Goal: Task Accomplishment & Management: Use online tool/utility

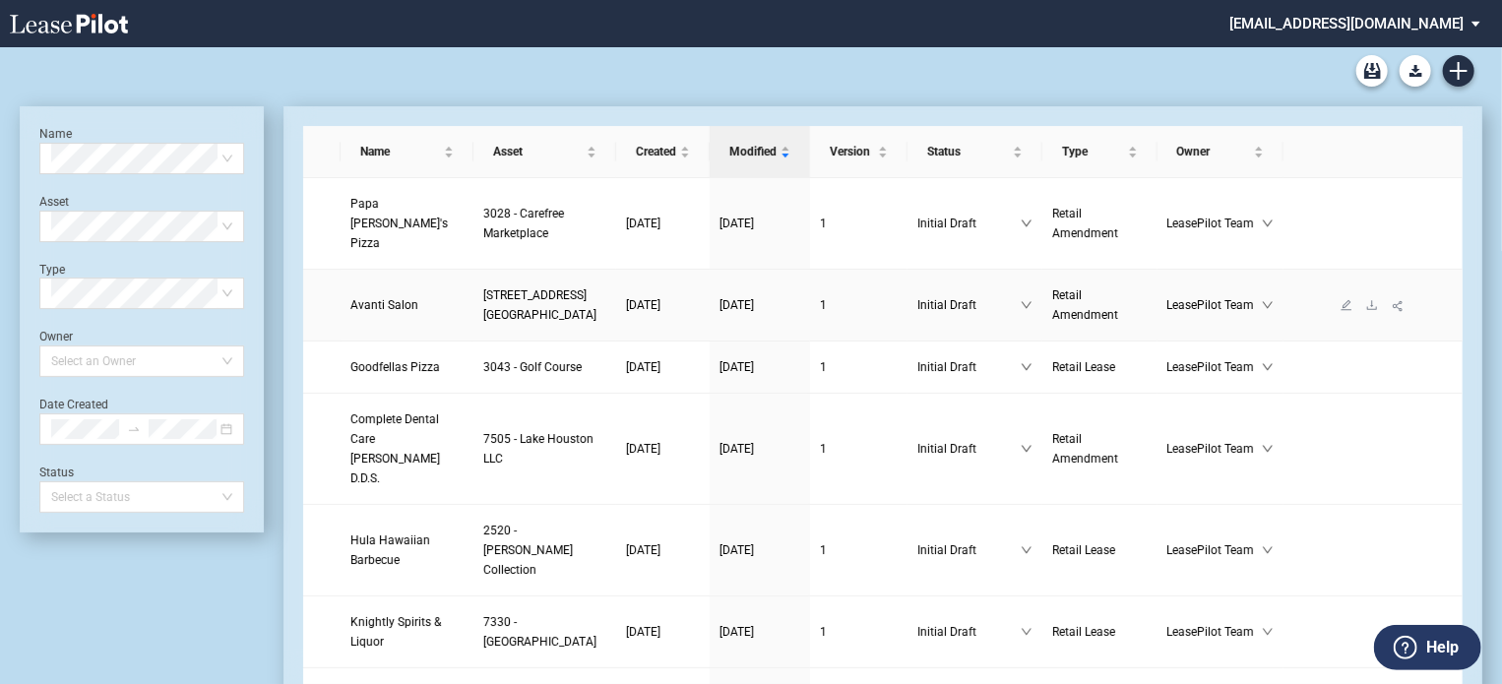
click at [379, 312] on span "Avanti Salon" at bounding box center [384, 305] width 68 height 14
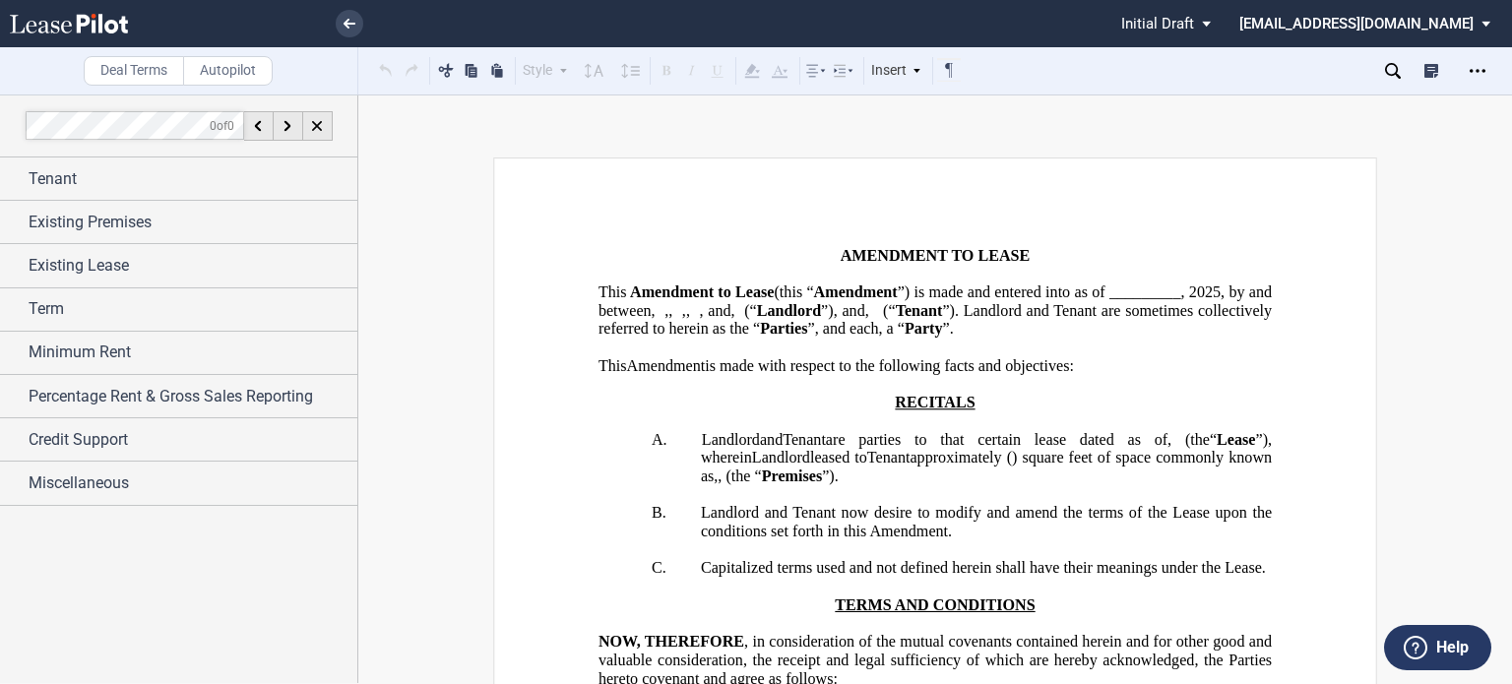
click at [898, 301] on span "”) is made and entered into as of _________," at bounding box center [1041, 293] width 287 height 18
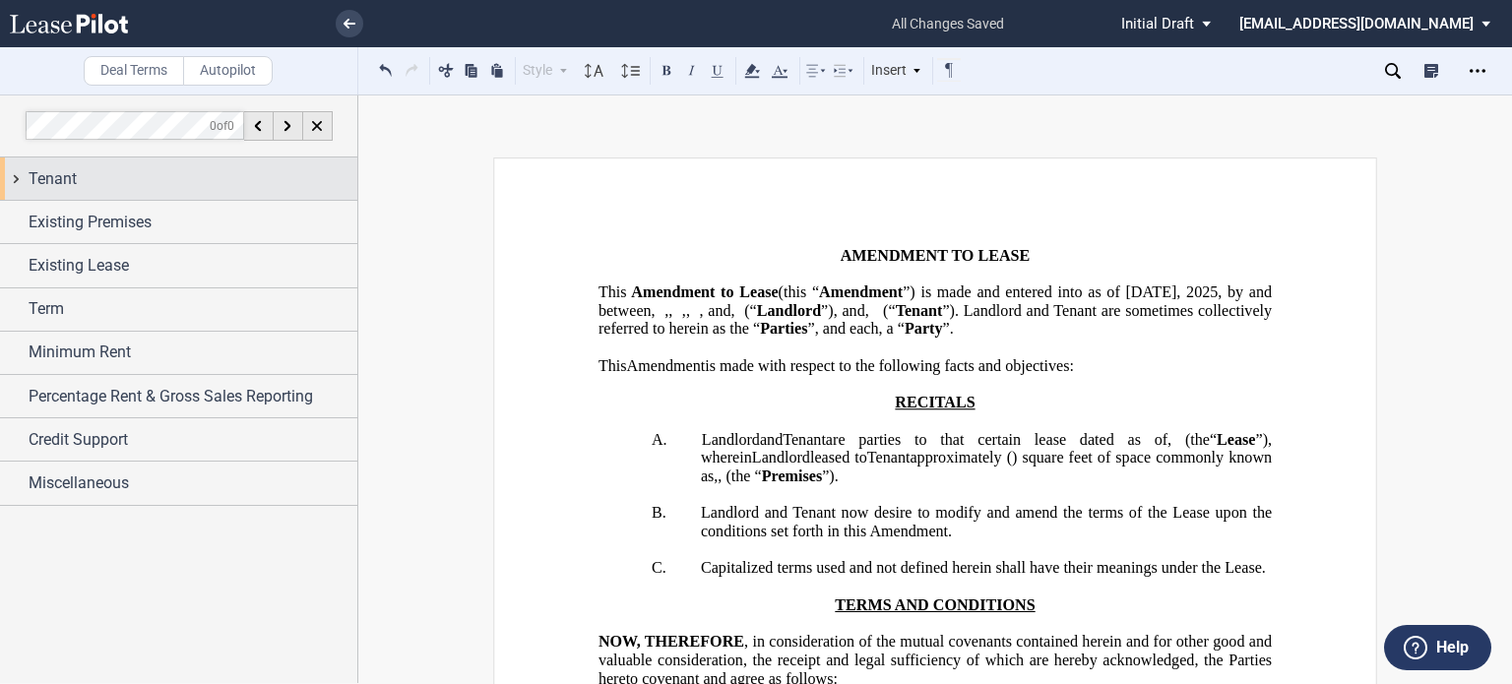
click at [177, 188] on div "Tenant" at bounding box center [193, 179] width 329 height 24
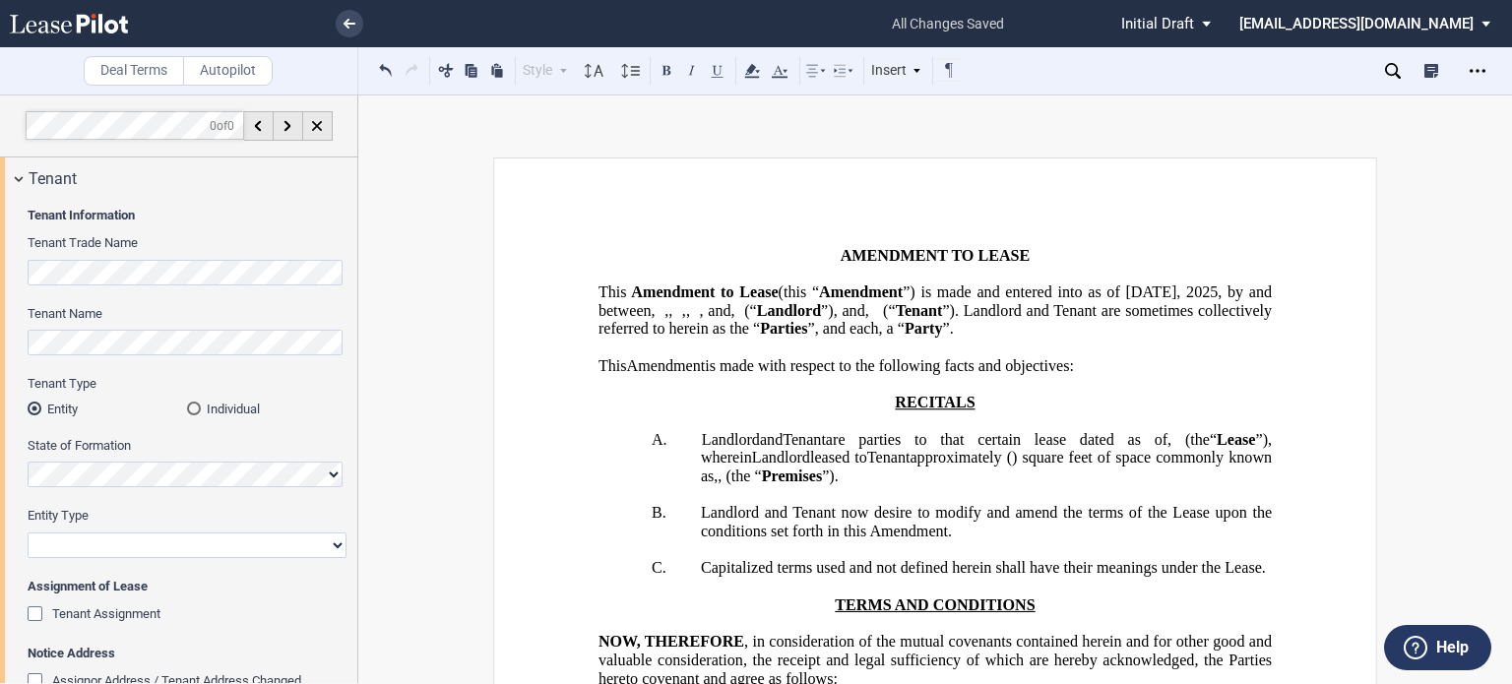
click at [197, 407] on div "Individual" at bounding box center [194, 409] width 14 height 14
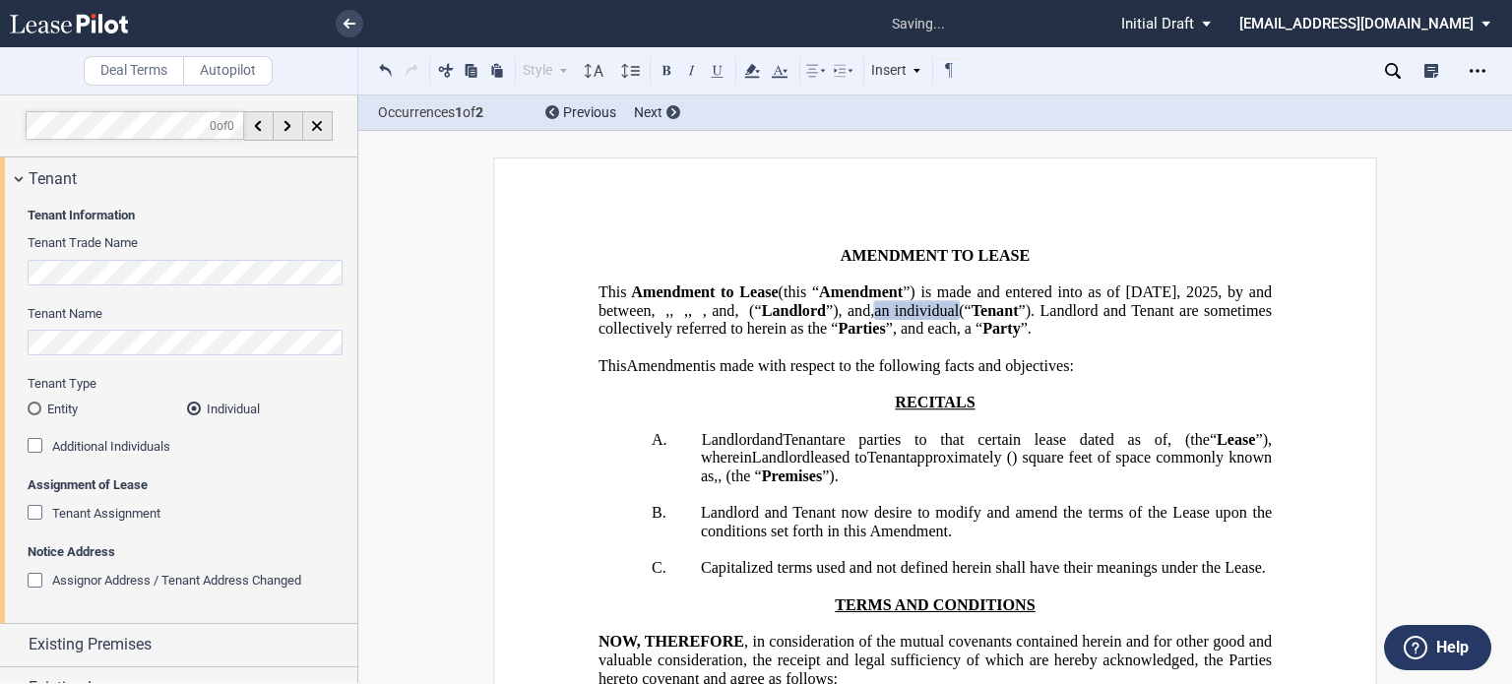
drag, startPoint x: 357, startPoint y: 370, endPoint x: 358, endPoint y: 494, distance: 124.1
click at [358, 494] on div "Deal Terms Autopilot Style Normal 8pt 9pt 10pt 10.5pt 11pt 12pt 14pt 16pt Norma…" at bounding box center [756, 390] width 1512 height 590
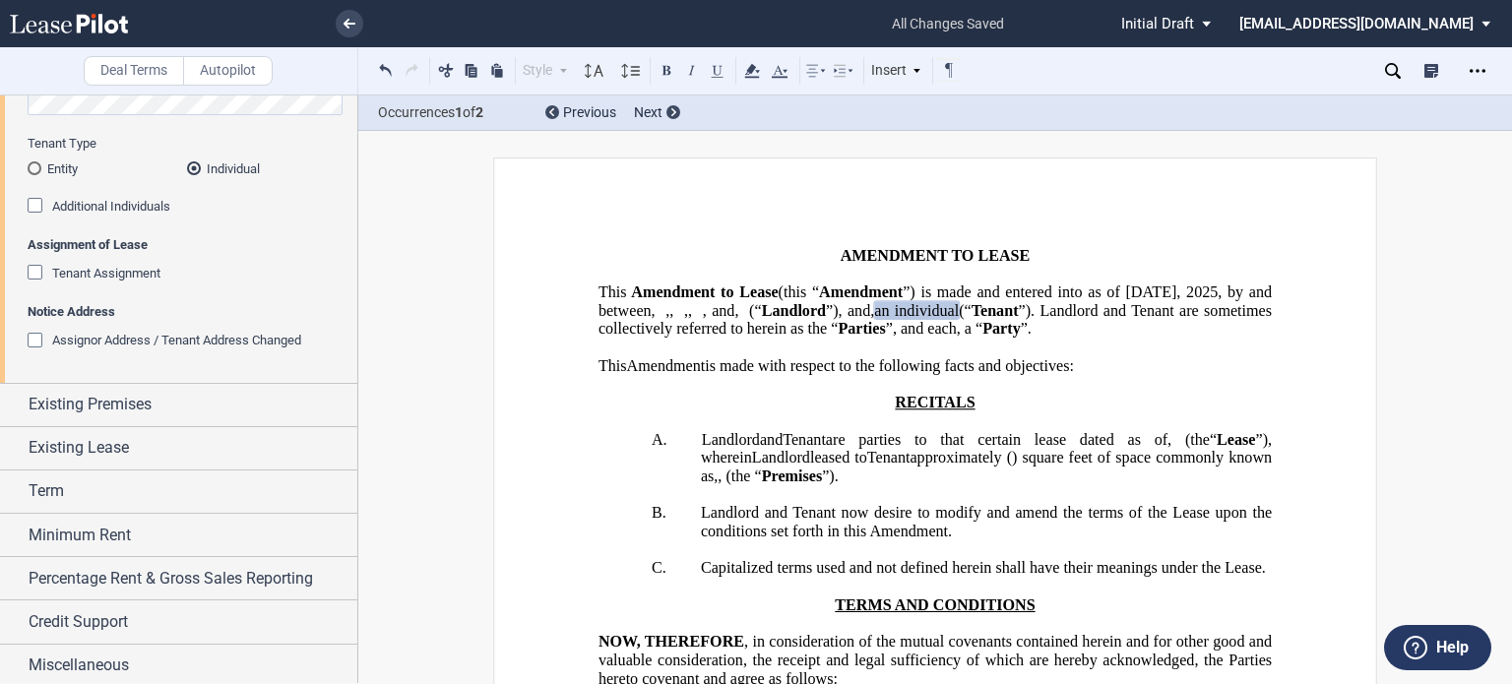
scroll to position [243, 0]
click at [109, 444] on span "Existing Lease" at bounding box center [79, 445] width 100 height 24
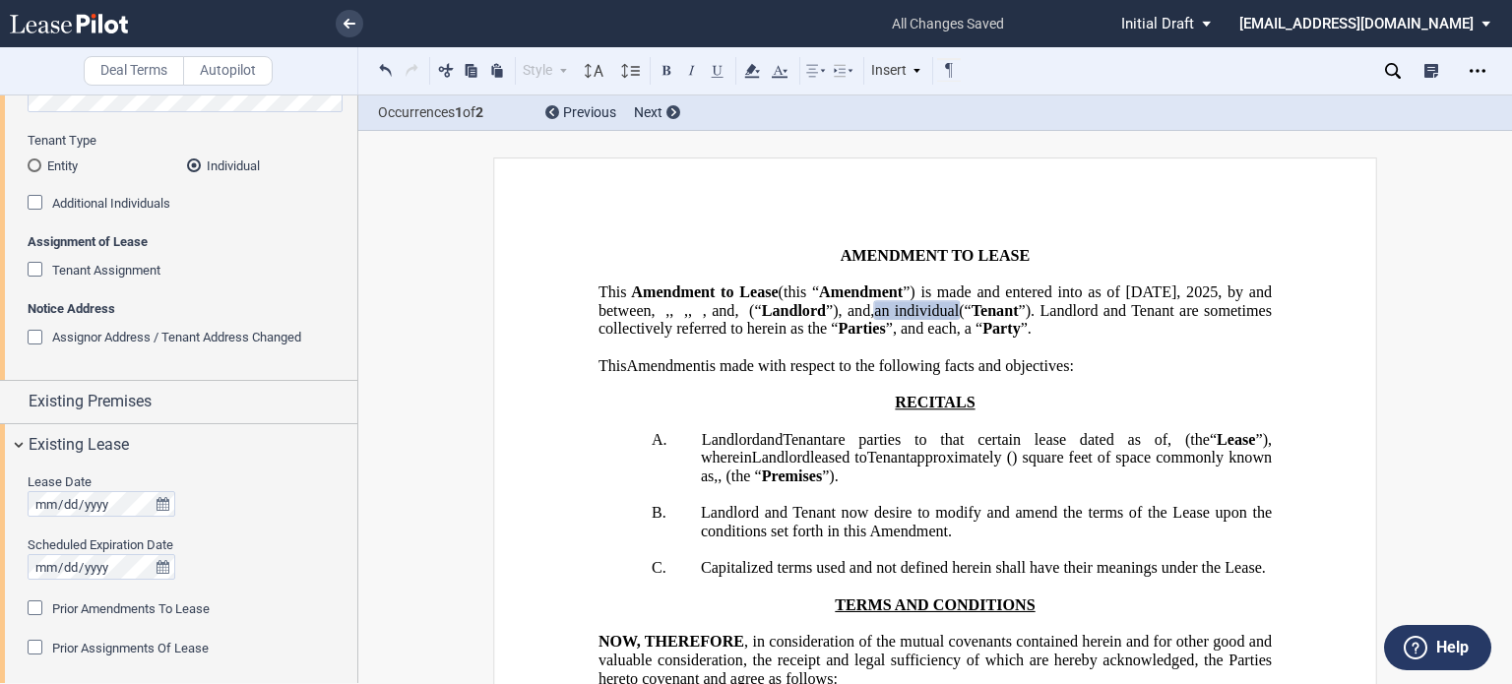
click at [874, 319] on span "an individual" at bounding box center [916, 310] width 85 height 18
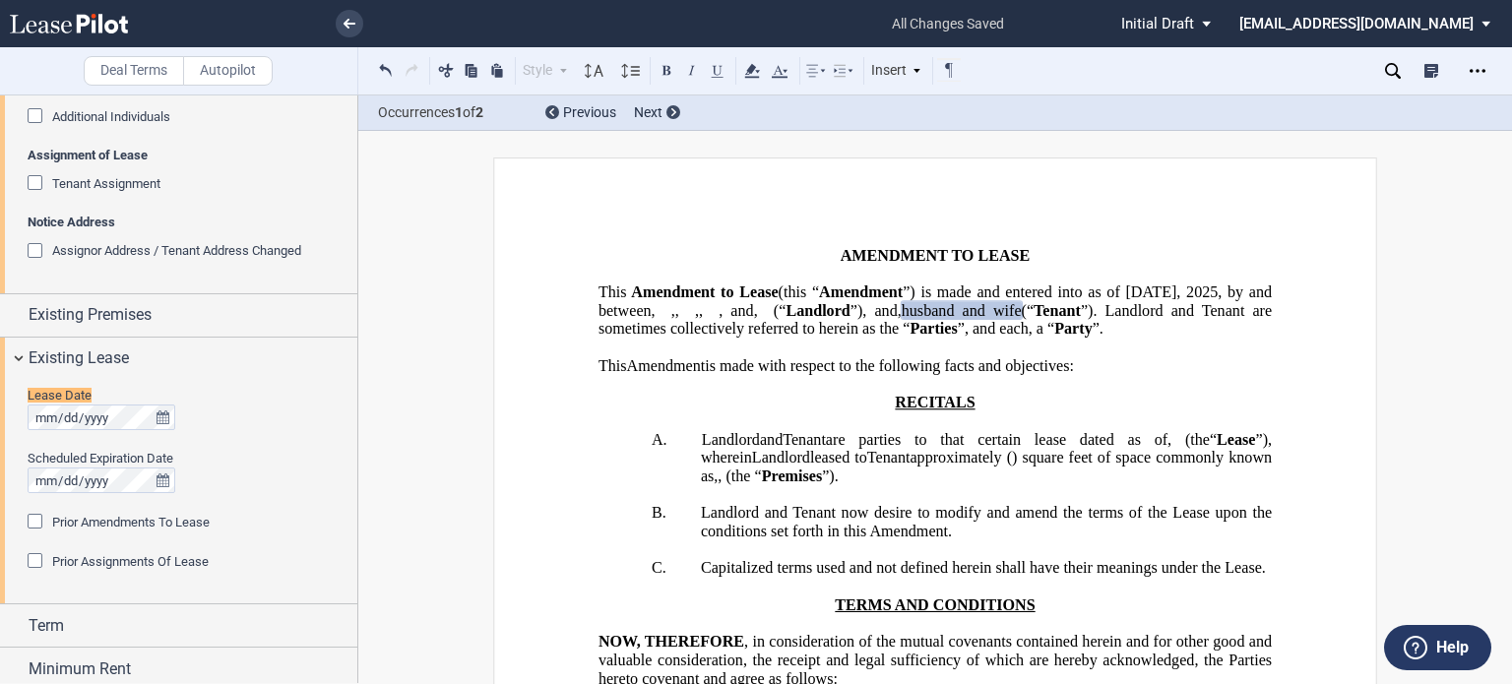
scroll to position [335, 0]
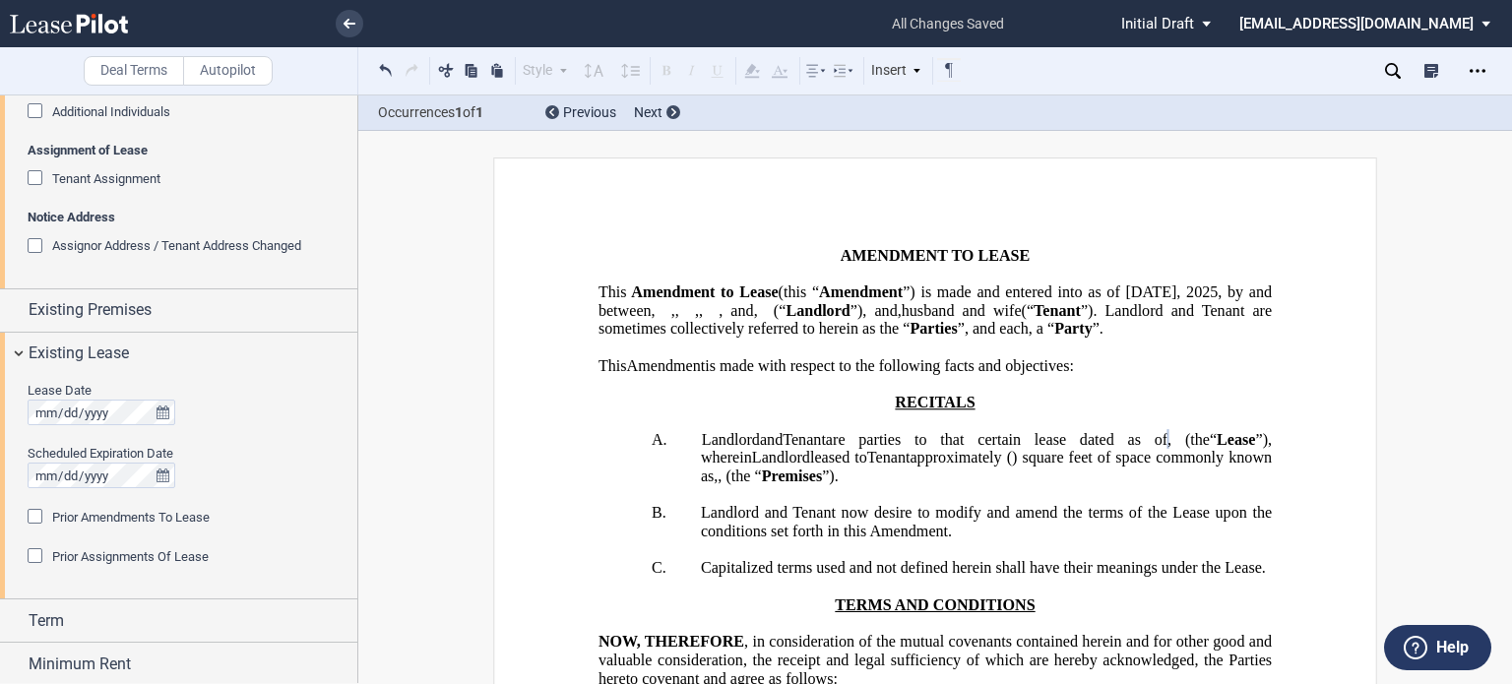
click at [32, 520] on div "Prior Amendments To Lease" at bounding box center [38, 519] width 20 height 20
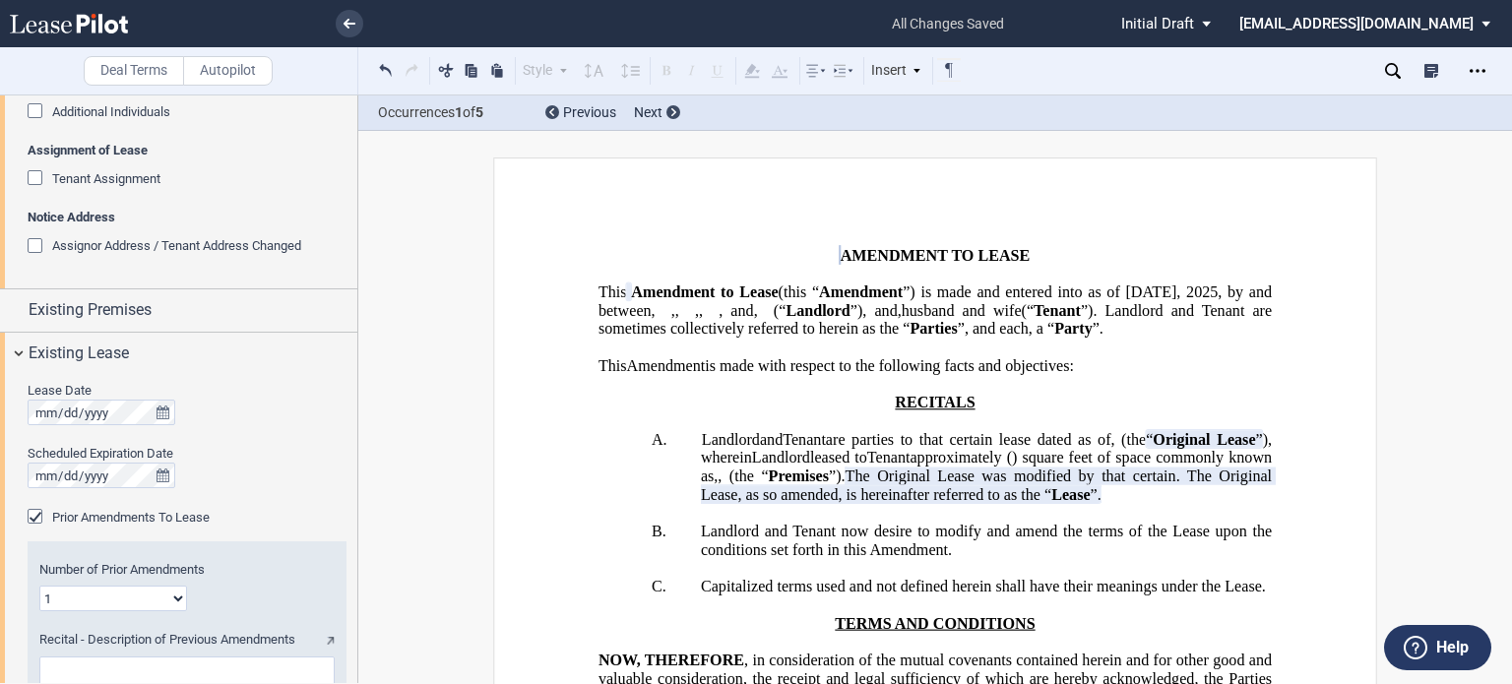
click at [179, 598] on select "1 2 3 4 5 6 7 8 9 10 11 12" at bounding box center [113, 599] width 148 height 26
click at [39, 586] on select "1 2 3 4 5 6 7 8 9 10 11 12" at bounding box center [113, 599] width 148 height 26
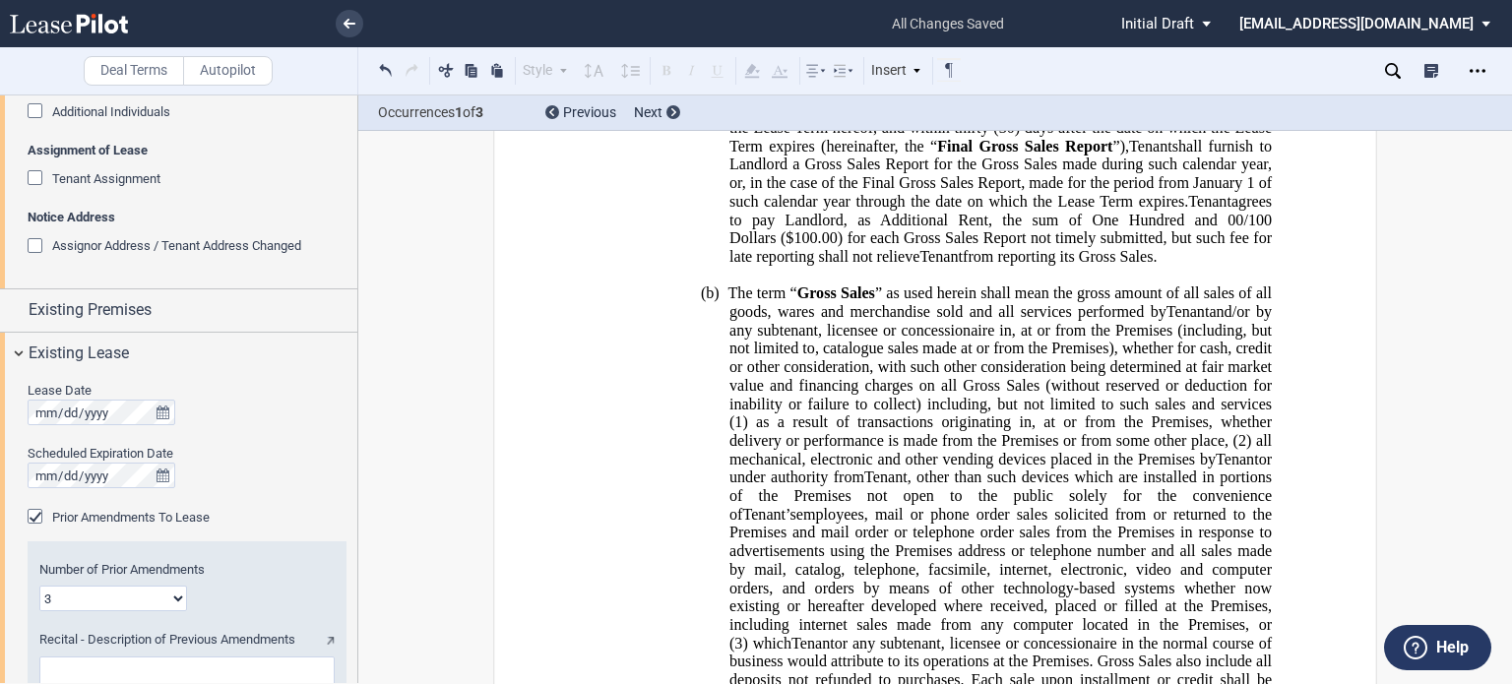
scroll to position [1123, 0]
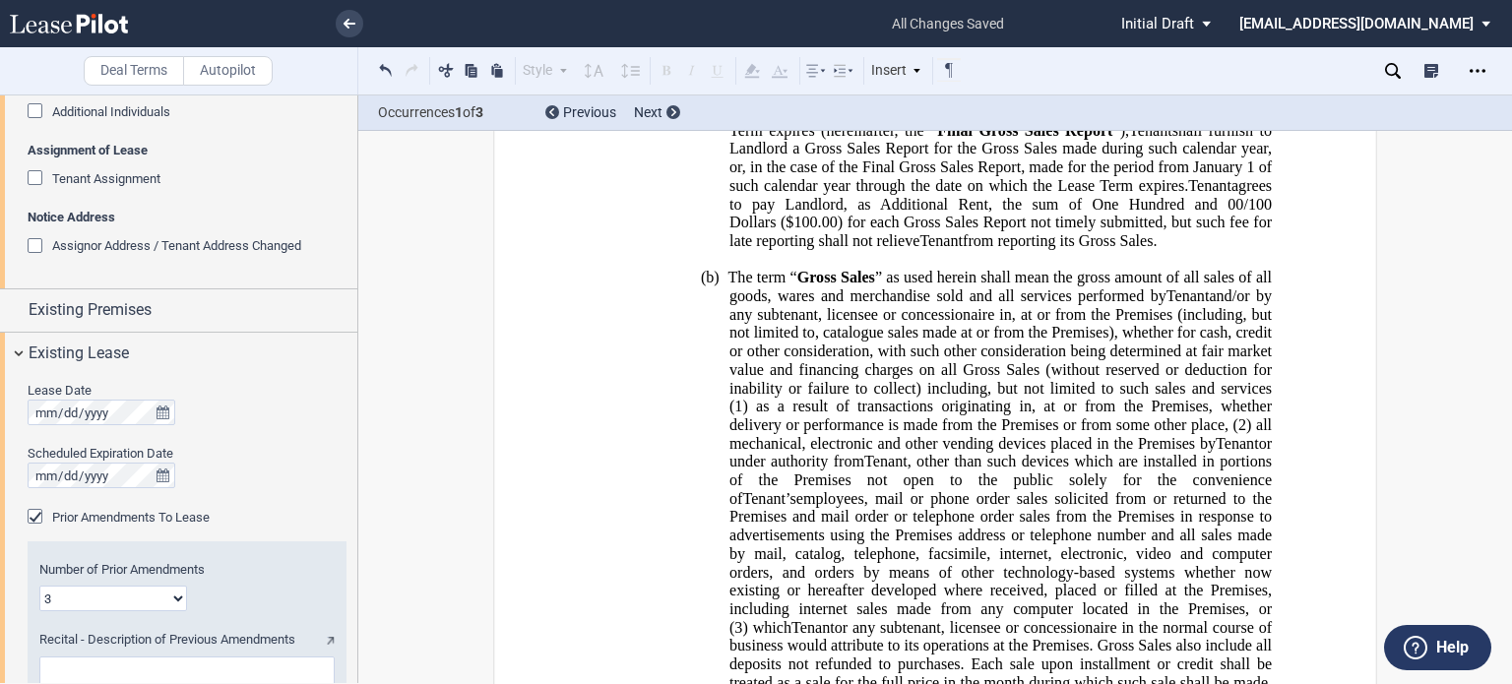
drag, startPoint x: 179, startPoint y: 600, endPoint x: 179, endPoint y: 588, distance: 11.8
click at [179, 600] on select "1 2 3 4 5 6 7 8 9 10 11 12" at bounding box center [113, 599] width 148 height 26
select select "number:4"
click at [39, 586] on select "1 2 3 4 5 6 7 8 9 10 11 12" at bounding box center [113, 599] width 148 height 26
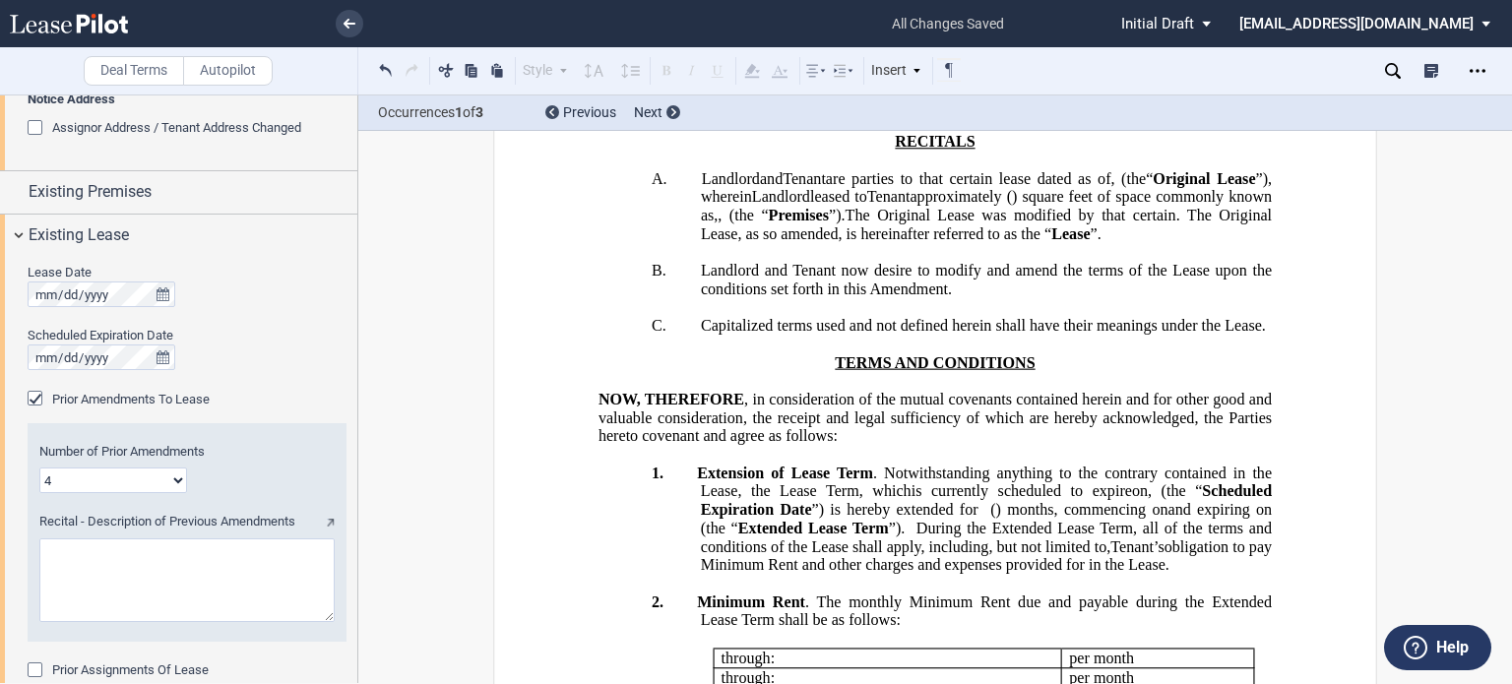
scroll to position [543, 0]
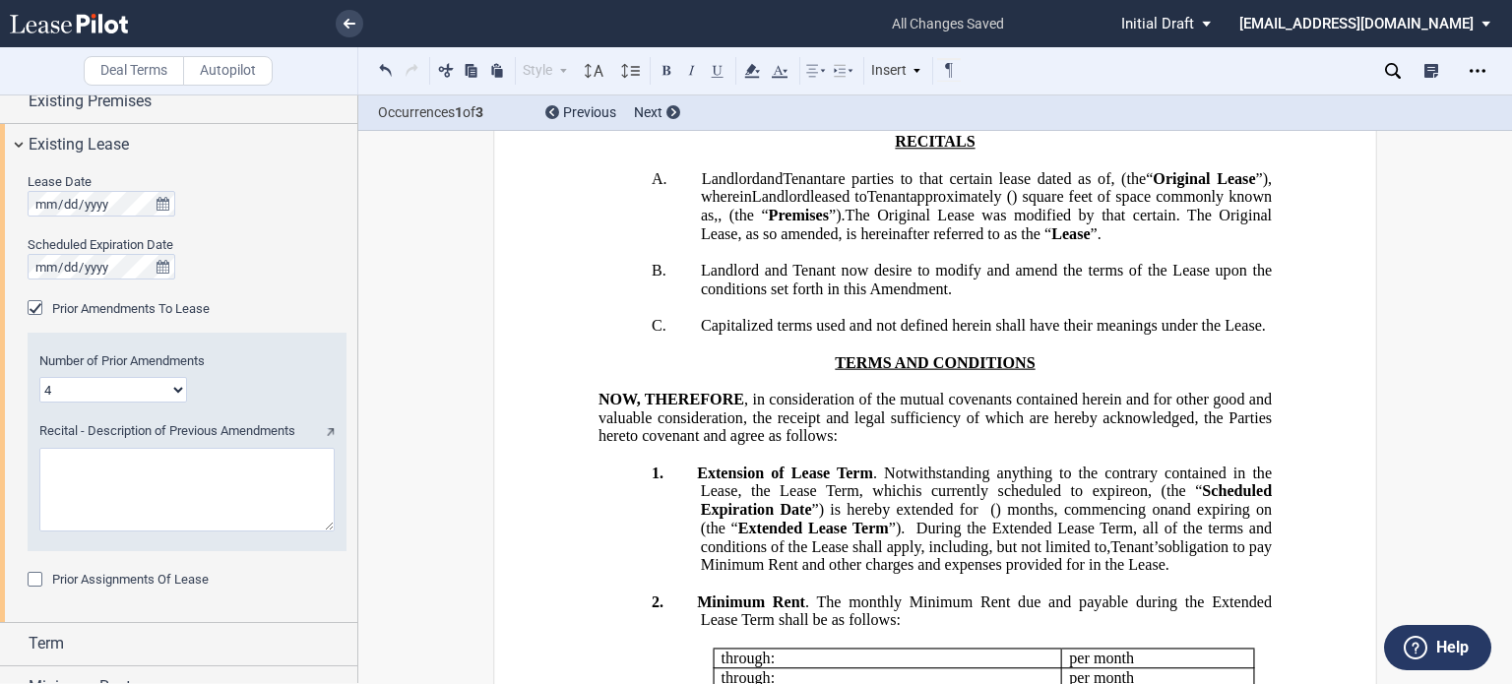
click at [191, 466] on textarea "Recital - Description of Previous Amendments" at bounding box center [186, 490] width 295 height 84
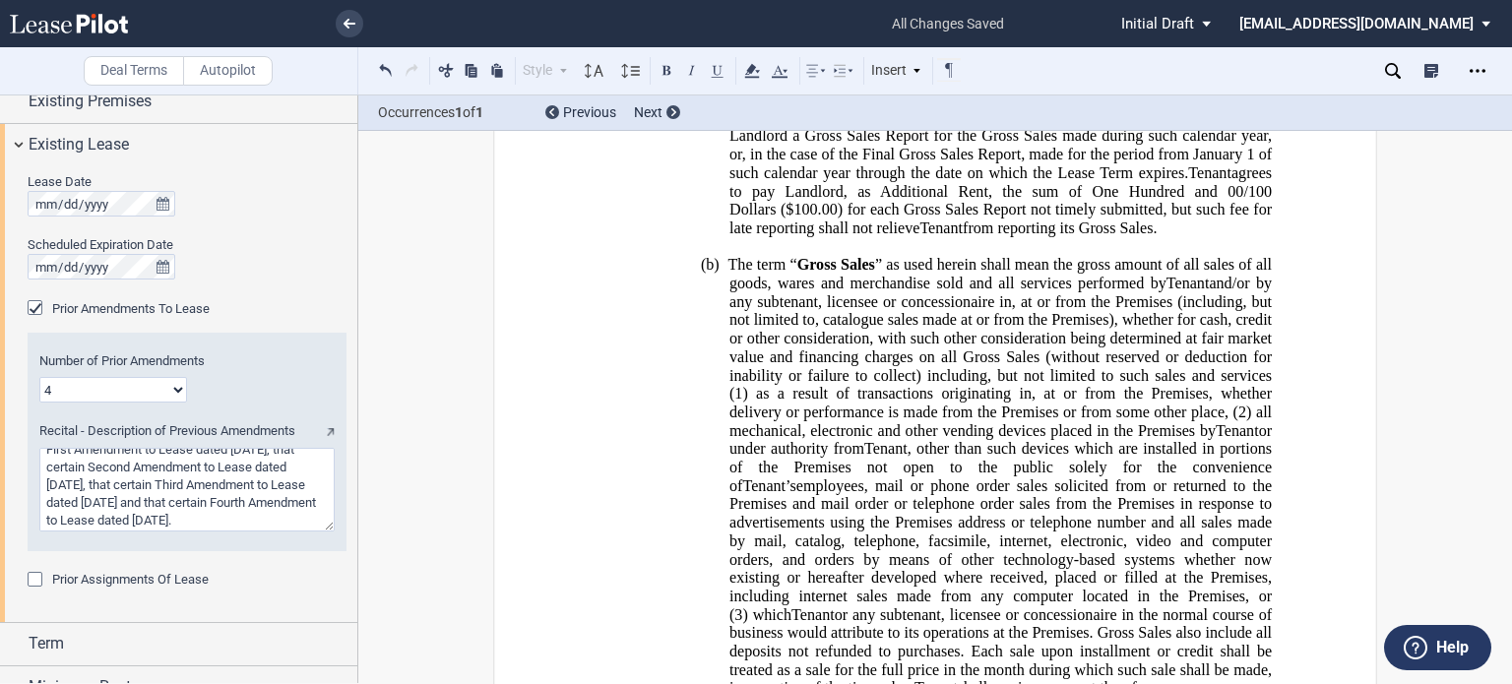
scroll to position [1152, 0]
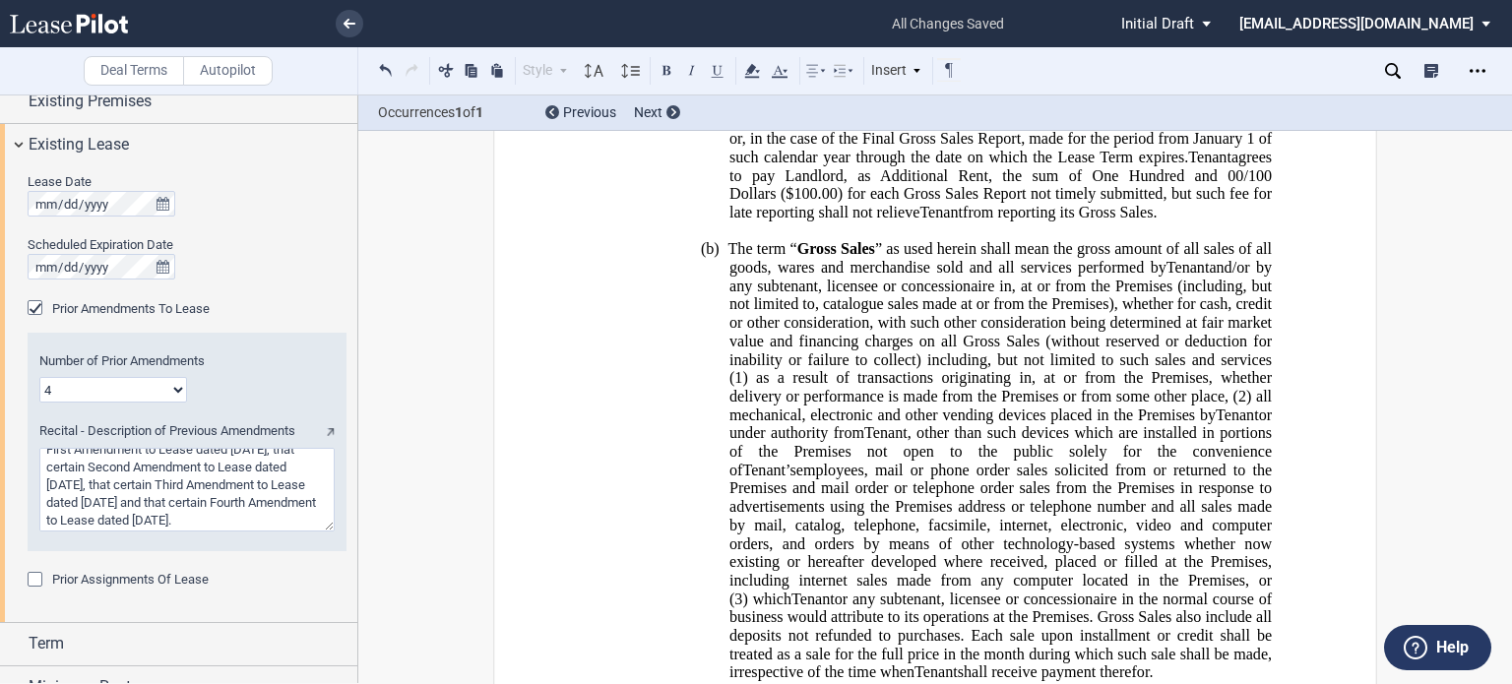
type textarea "First Amendment to Lease dated April 25, 2016, that certain Second Amendment to…"
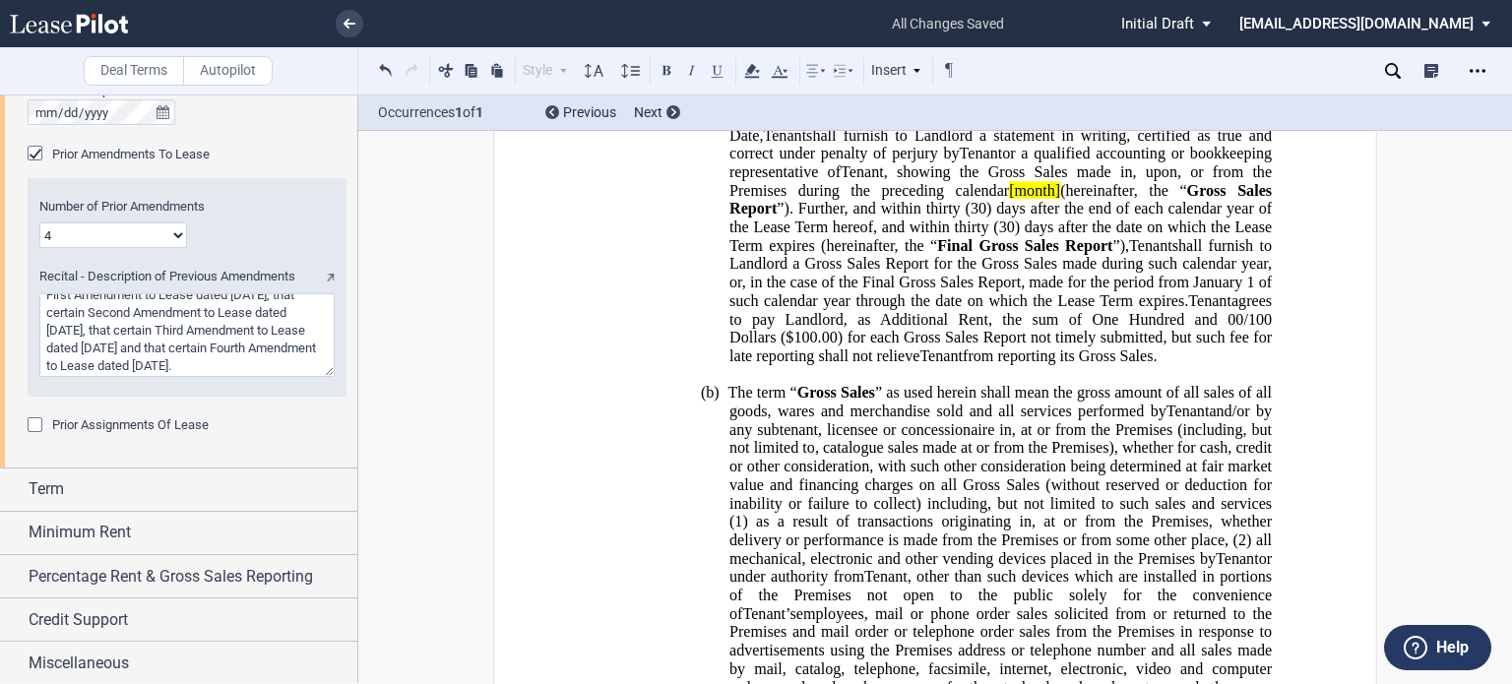
scroll to position [1024, 0]
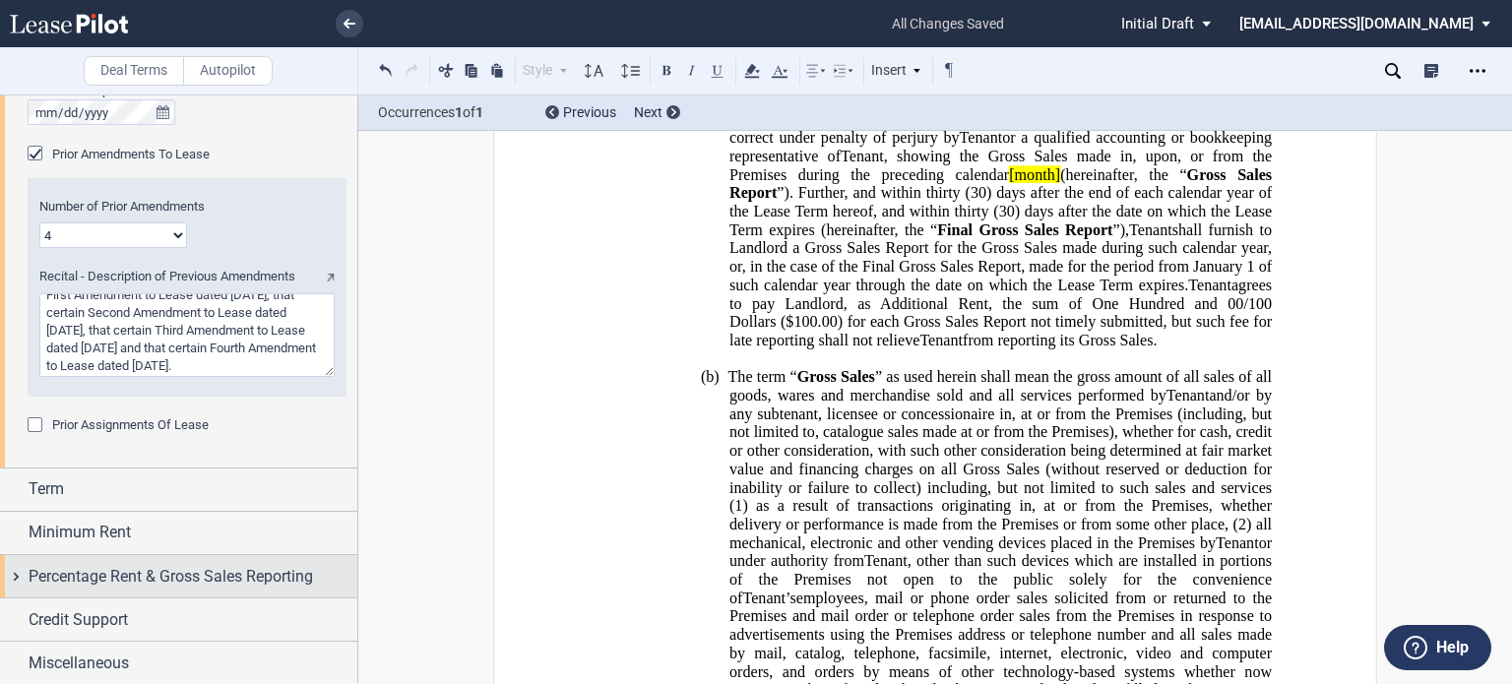
click at [195, 576] on span "Percentage Rent & Gross Sales Reporting" at bounding box center [171, 577] width 285 height 24
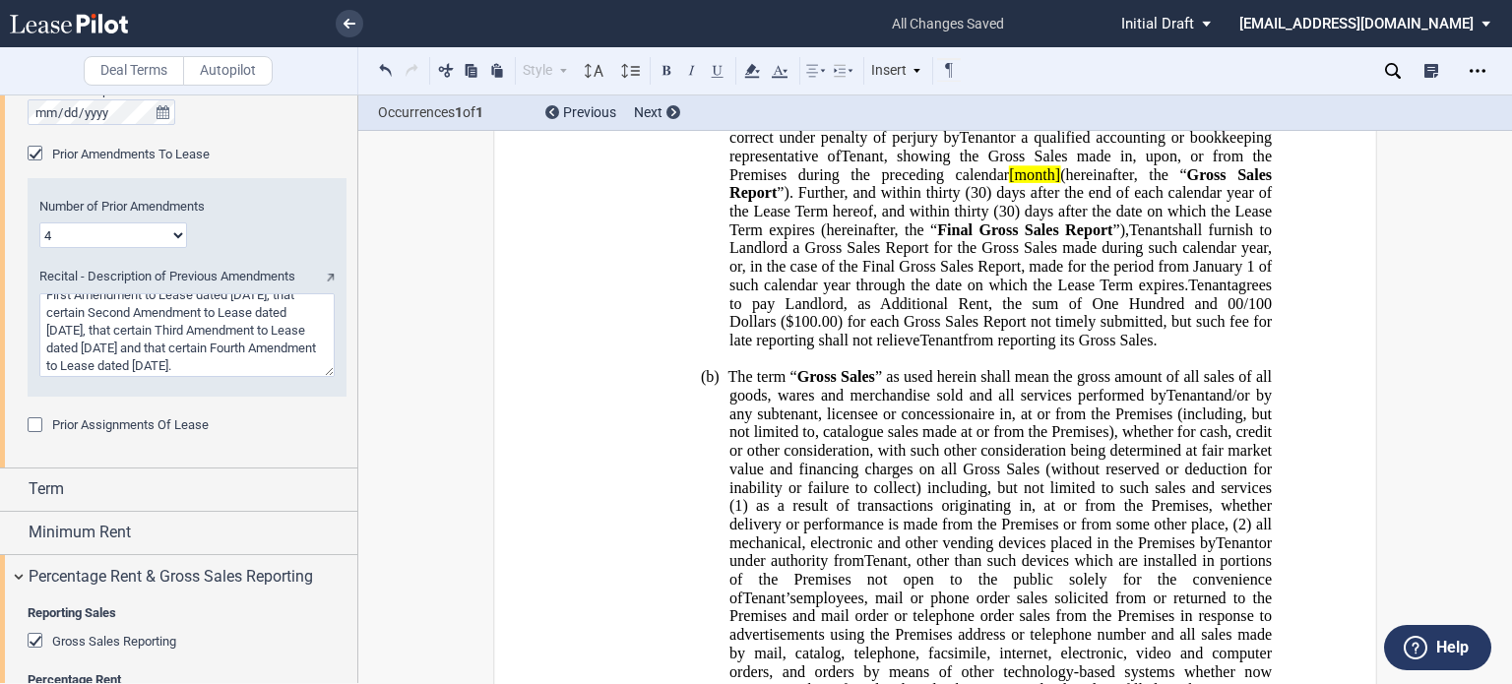
click at [35, 635] on div "Gross Sales Reporting" at bounding box center [38, 643] width 20 height 20
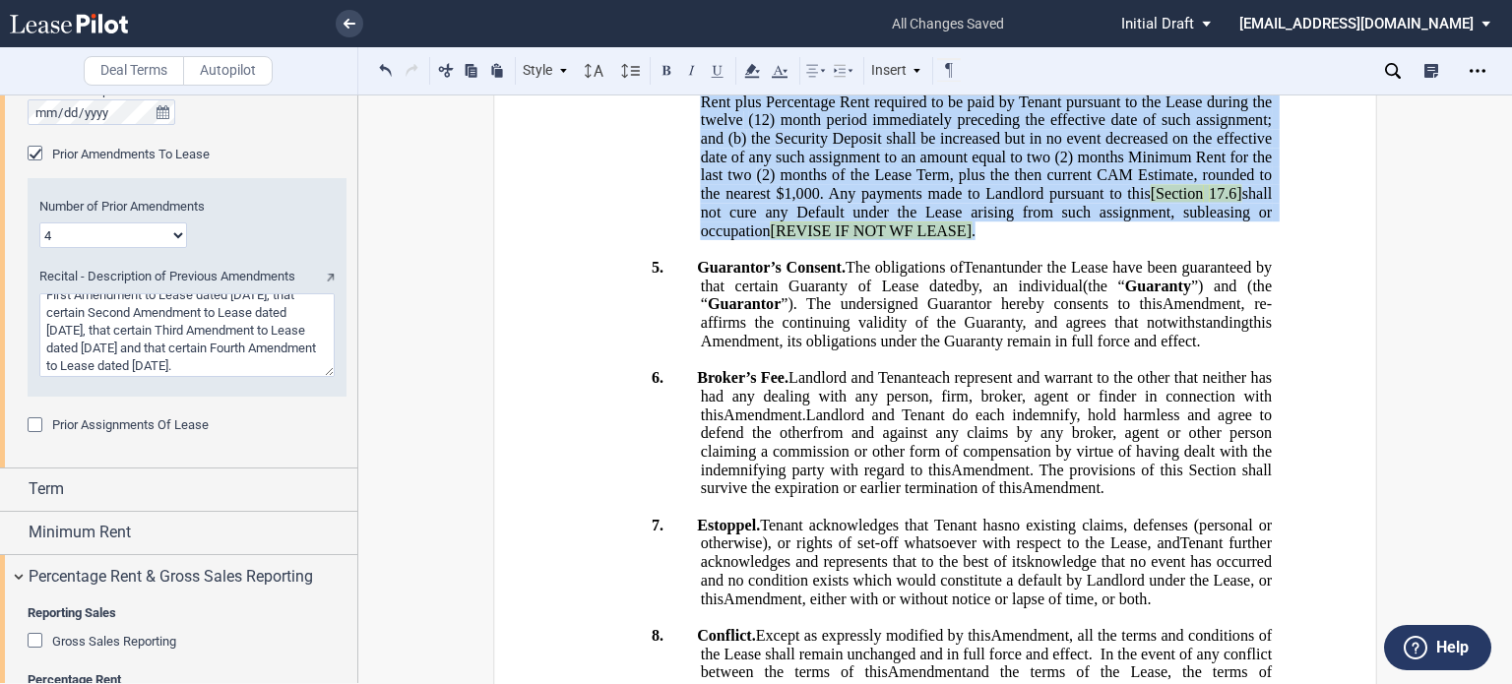
scroll to position [1665, 0]
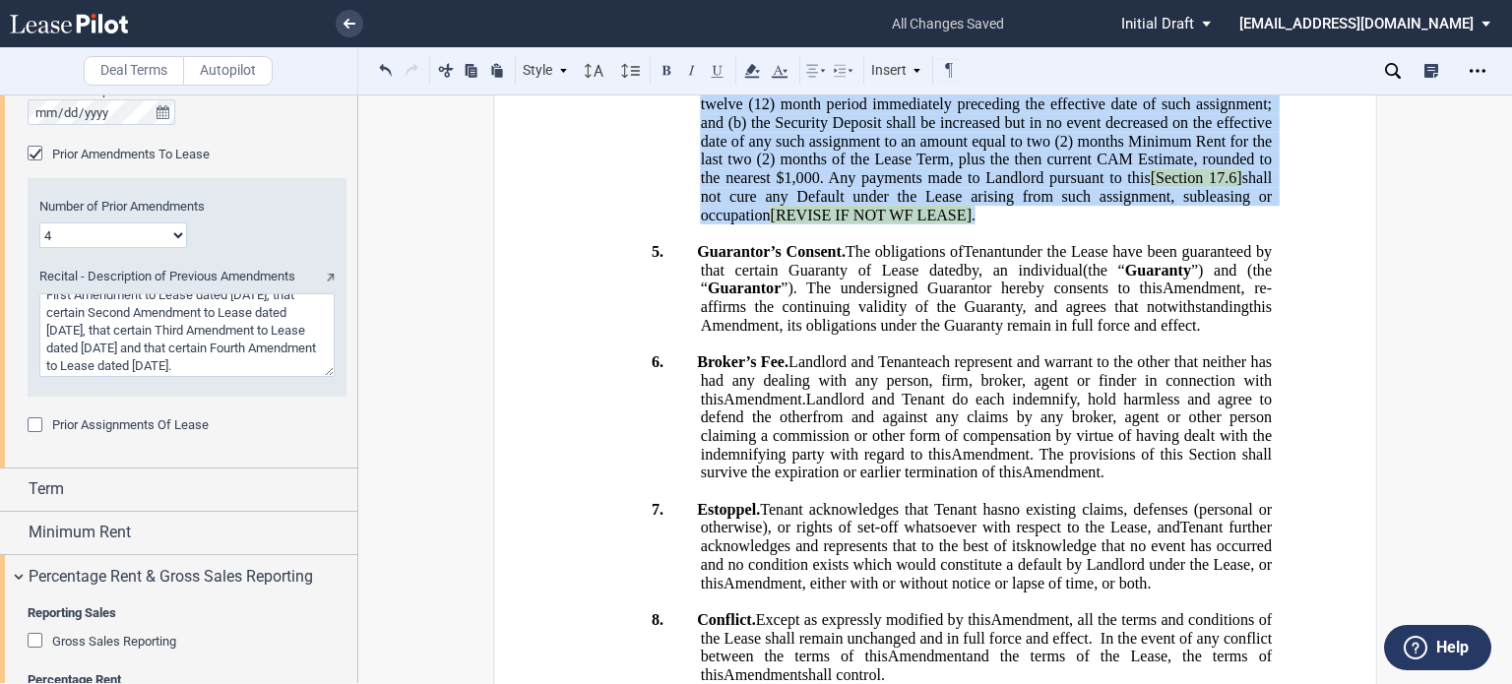
drag, startPoint x: 1177, startPoint y: 393, endPoint x: 787, endPoint y: 668, distance: 478.3
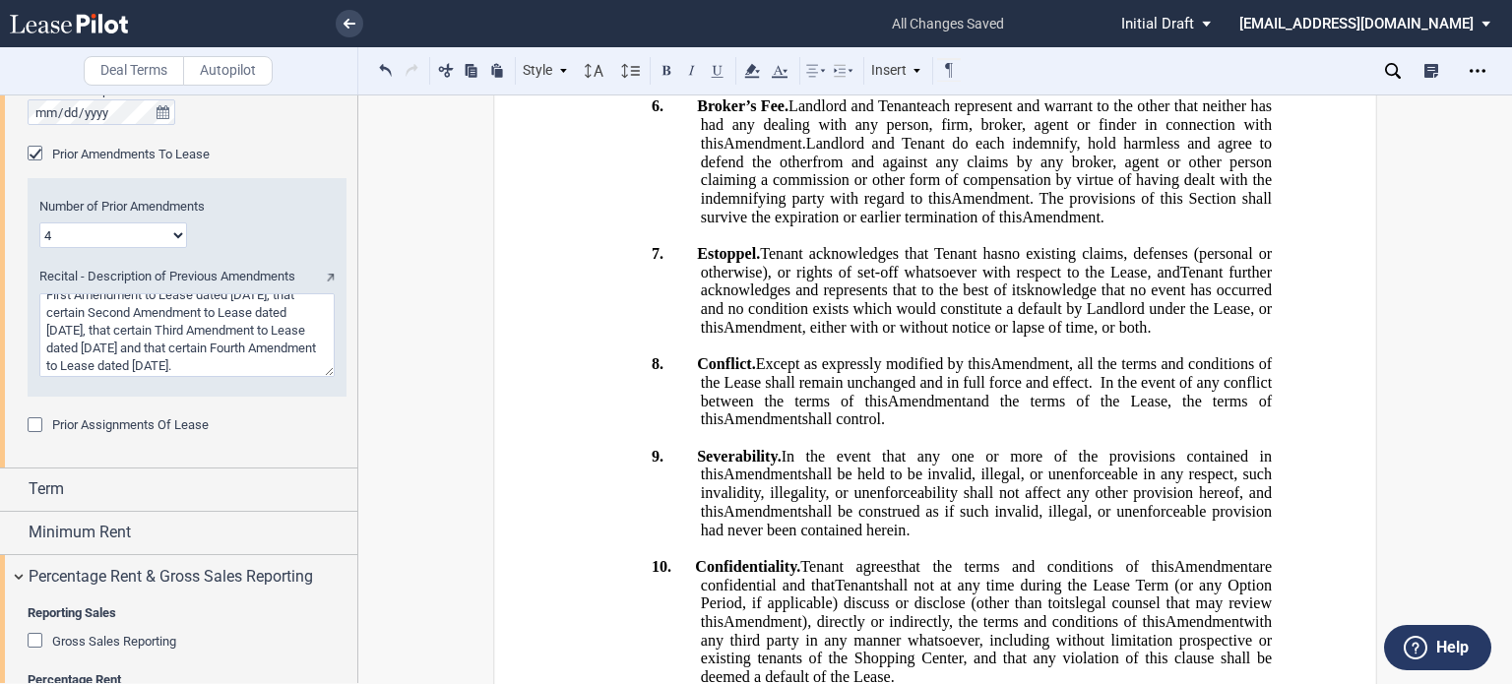
scroll to position [1186, 0]
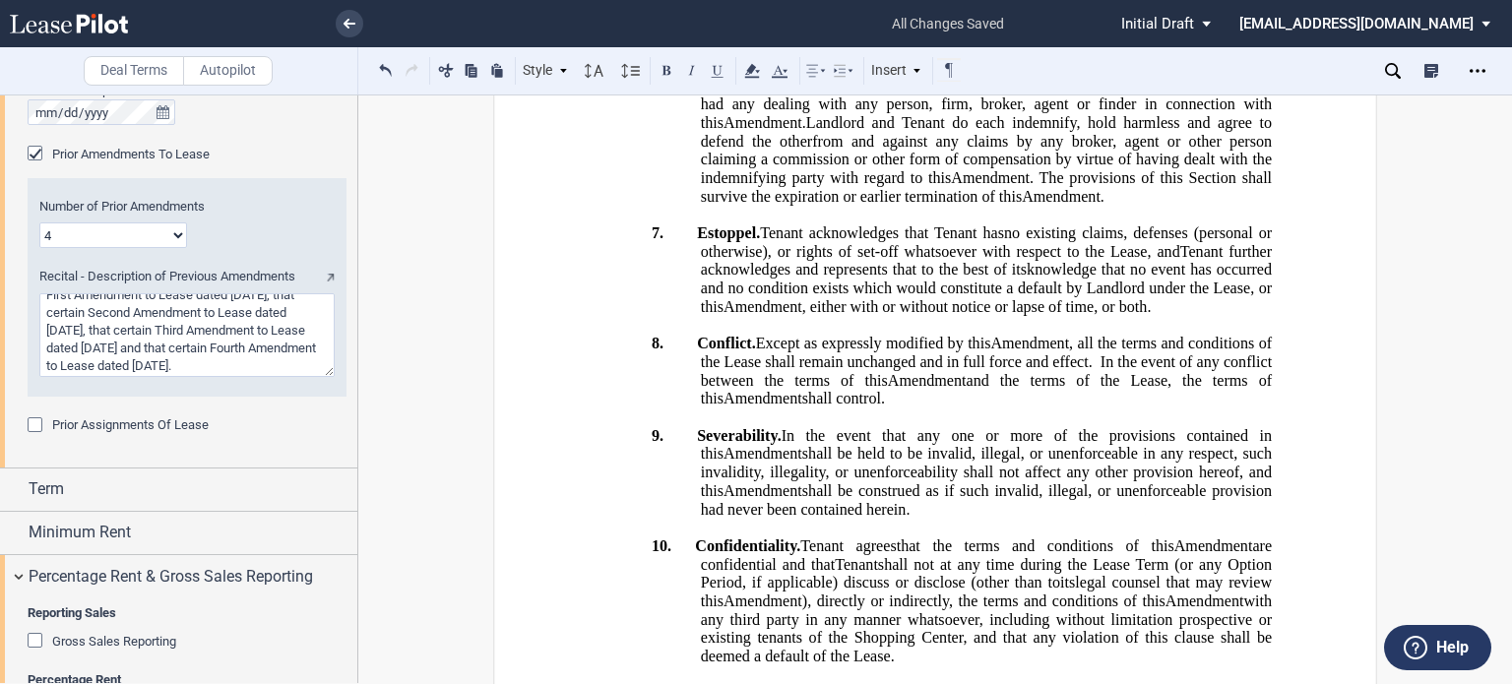
drag, startPoint x: 953, startPoint y: 189, endPoint x: 1102, endPoint y: 195, distance: 148.8
click at [749, 66] on use at bounding box center [751, 71] width 15 height 14
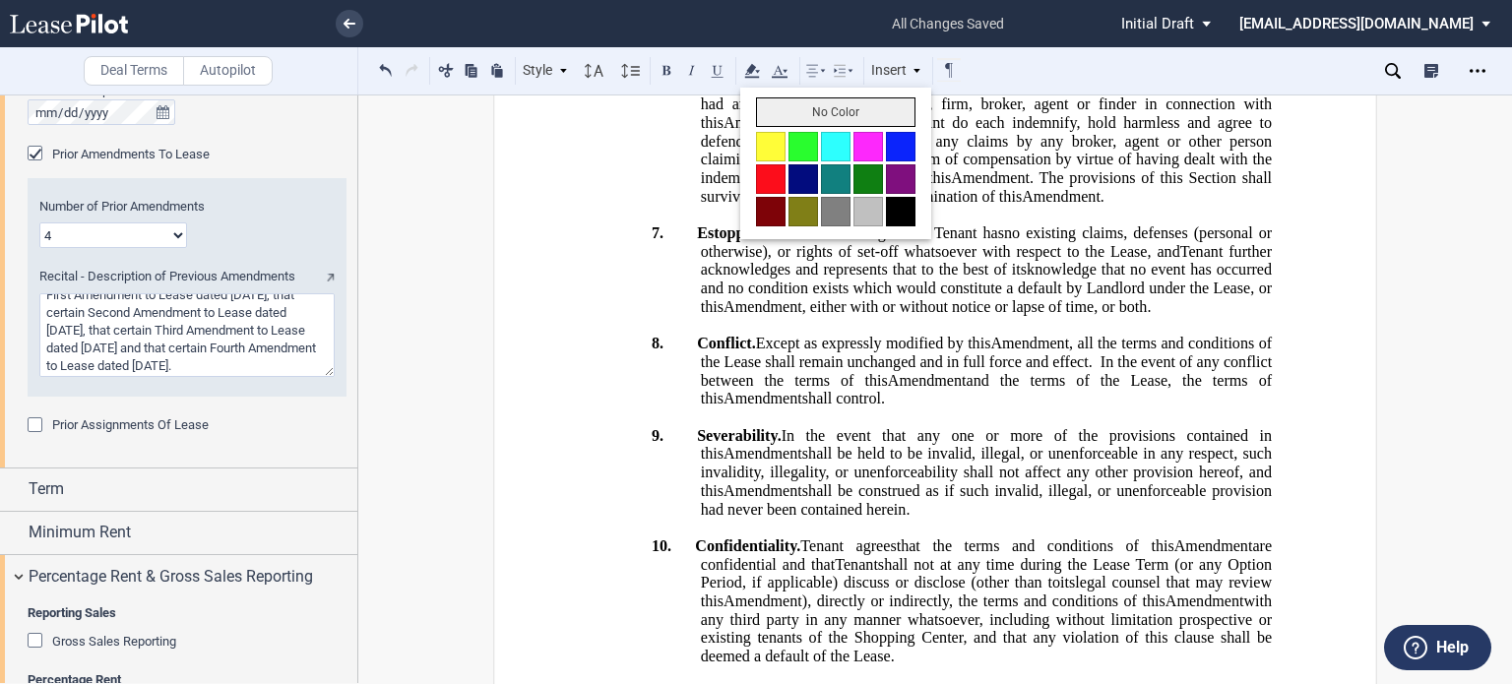
click at [781, 107] on button "No Color" at bounding box center [835, 112] width 159 height 30
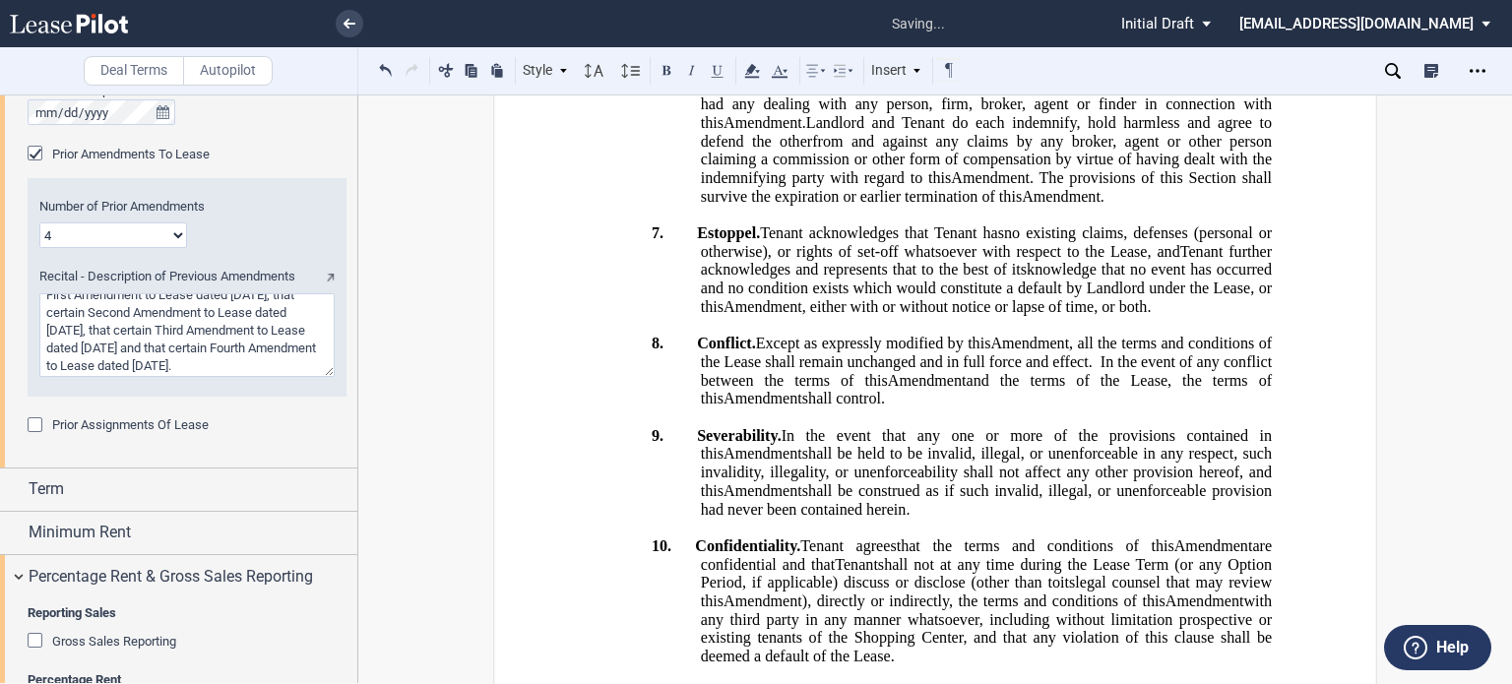
click at [781, 21] on span "Guarantor" at bounding box center [744, 12] width 73 height 18
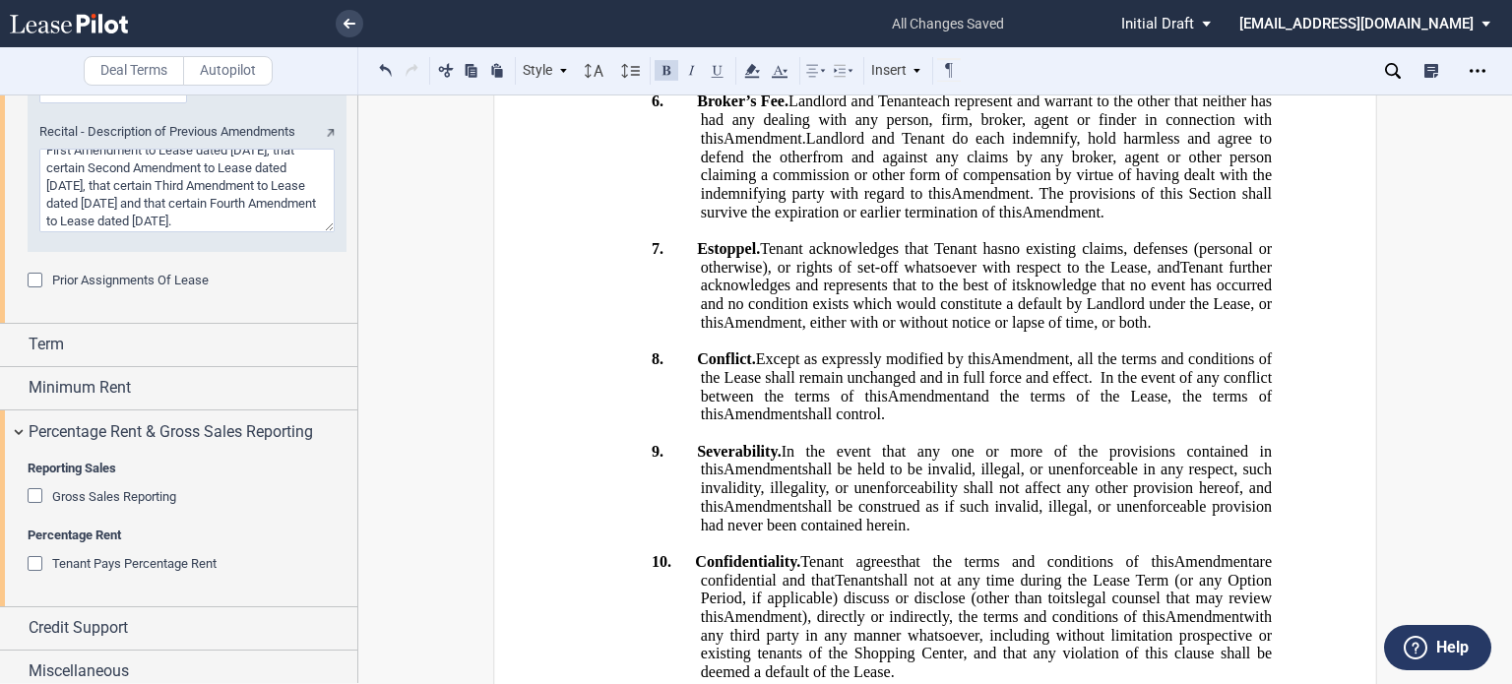
scroll to position [852, 0]
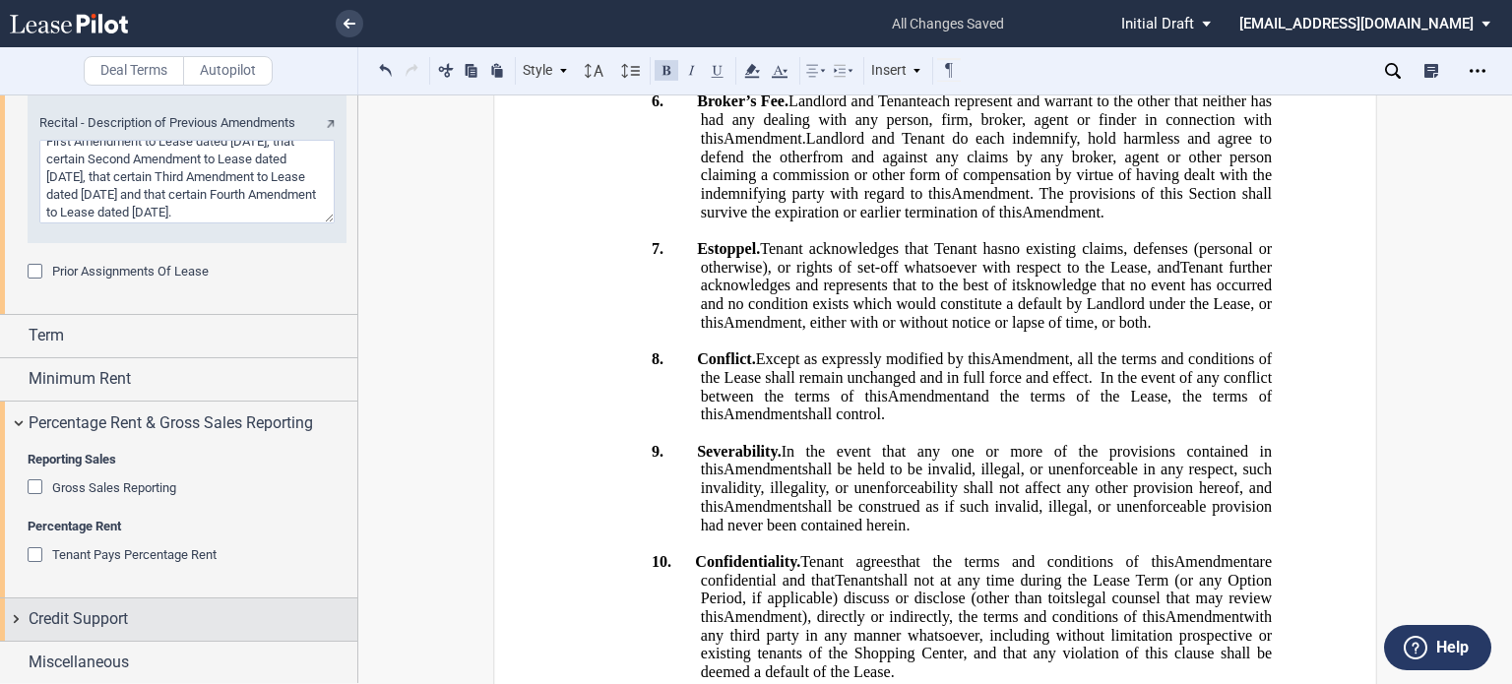
click at [112, 626] on span "Credit Support" at bounding box center [78, 619] width 99 height 24
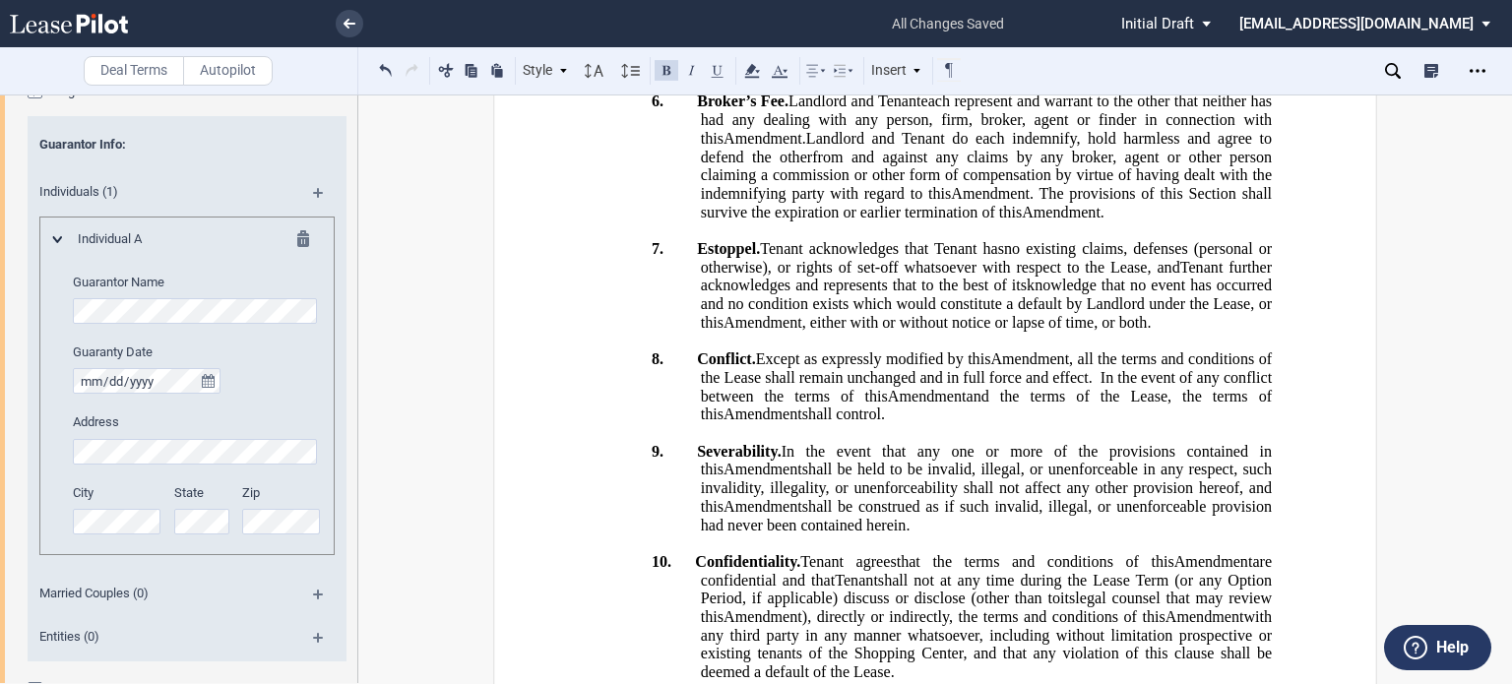
scroll to position [1428, 0]
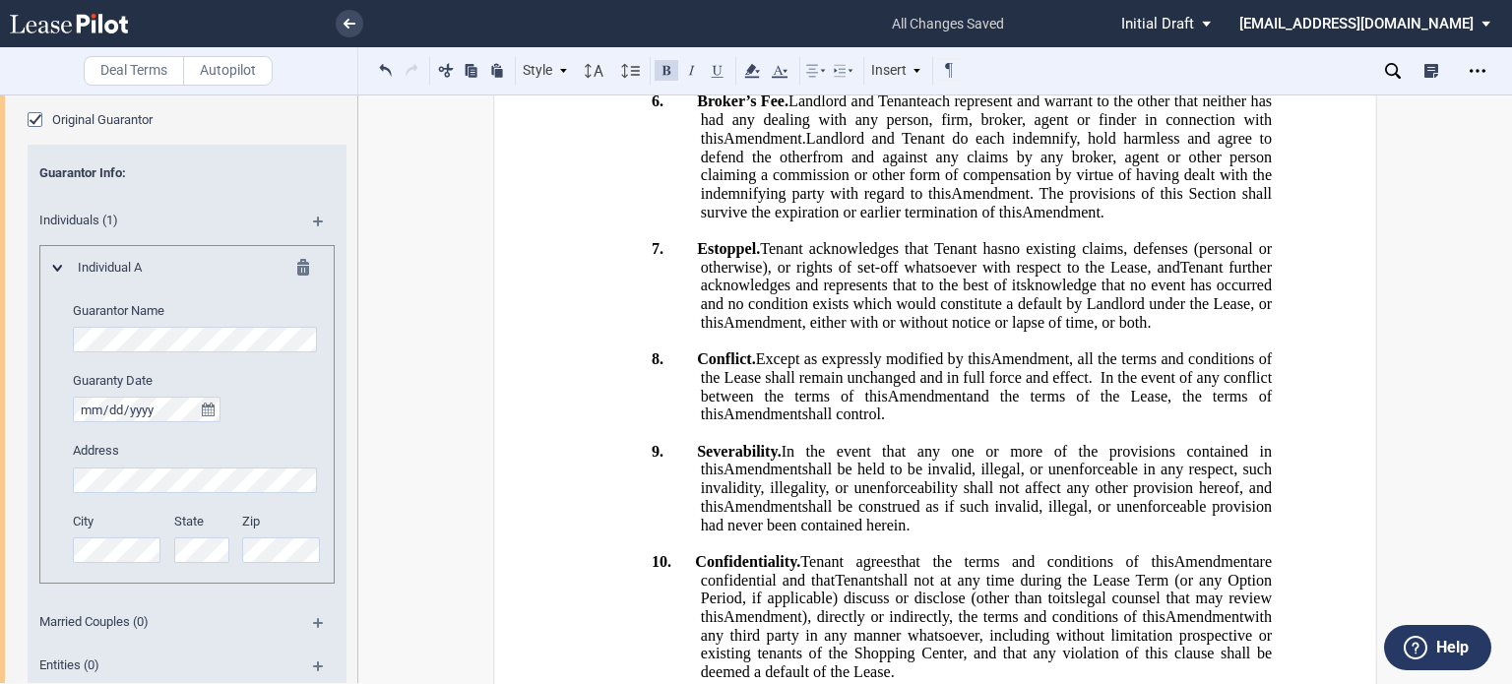
click at [303, 263] on md-icon at bounding box center [309, 271] width 24 height 24
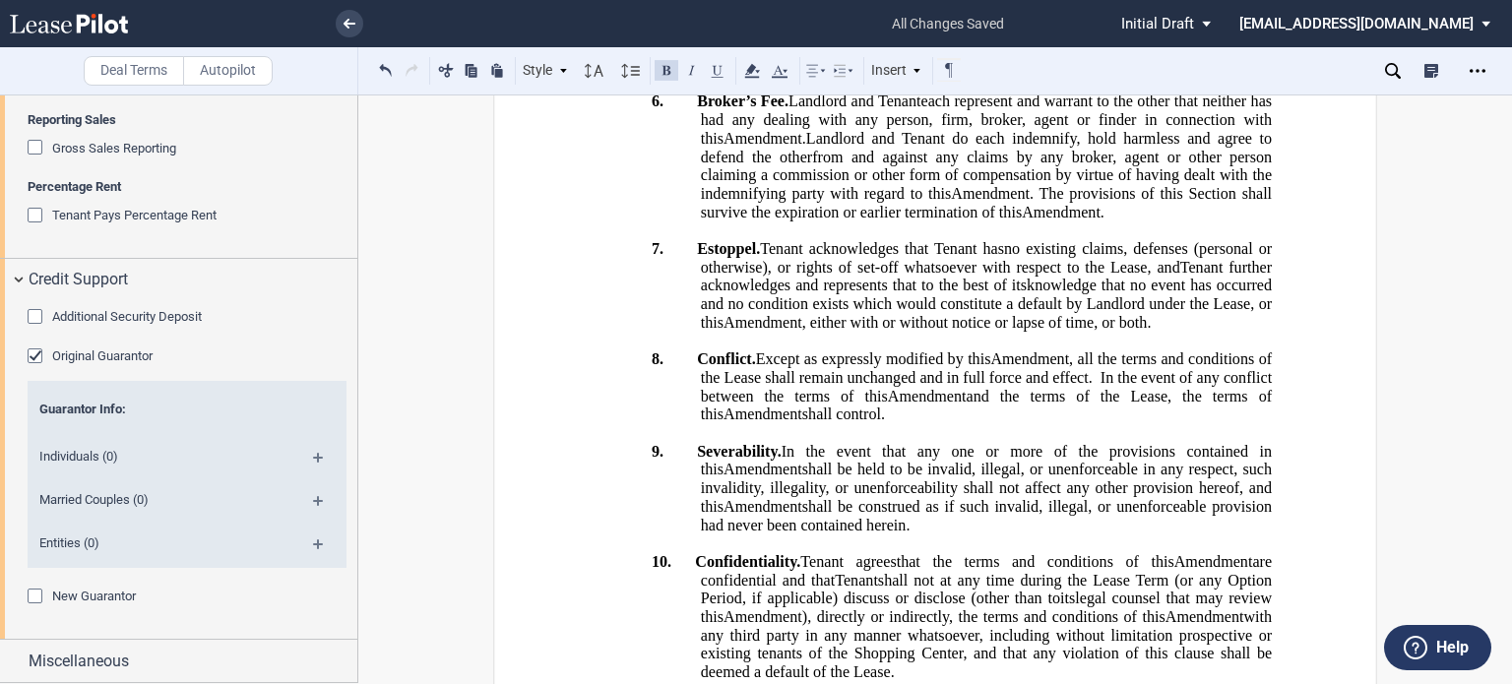
scroll to position [1189, 0]
click at [38, 353] on div "Original Guarantor" at bounding box center [38, 360] width 20 height 20
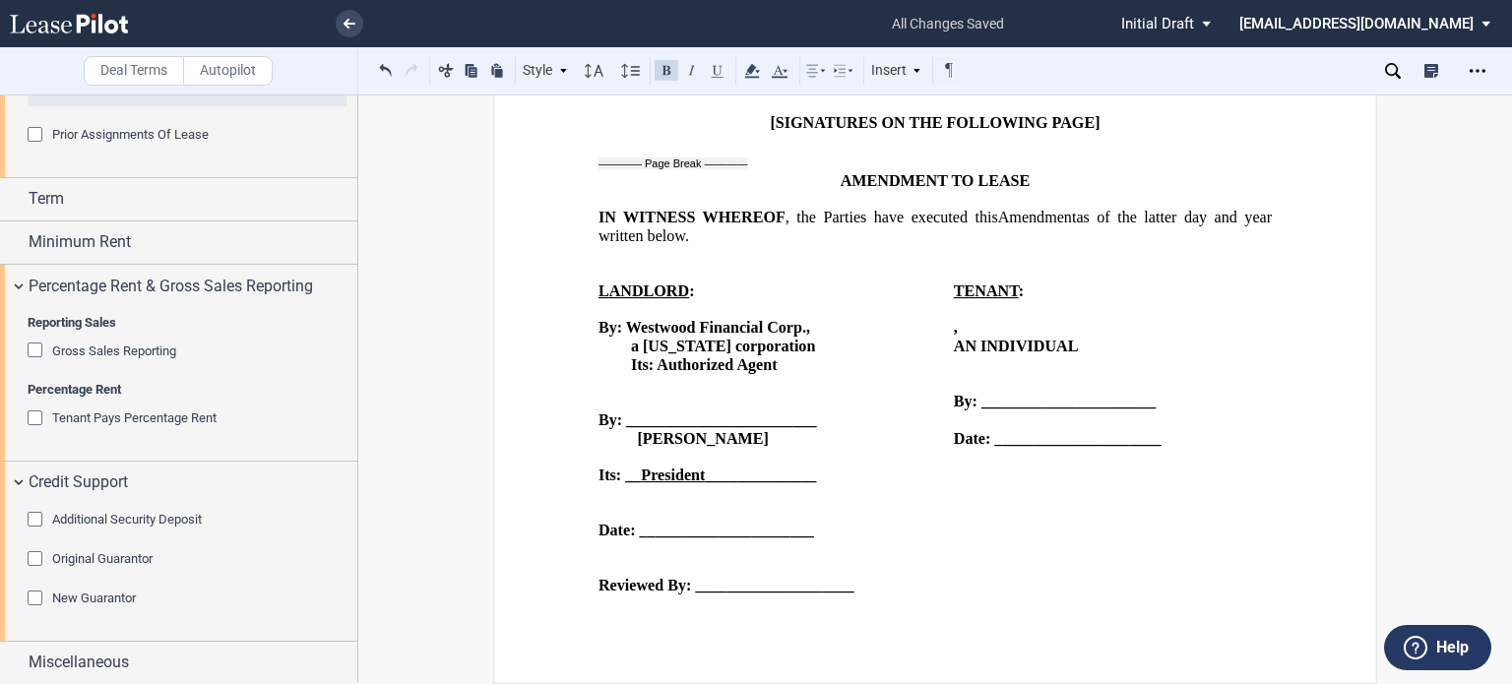
scroll to position [2812, 0]
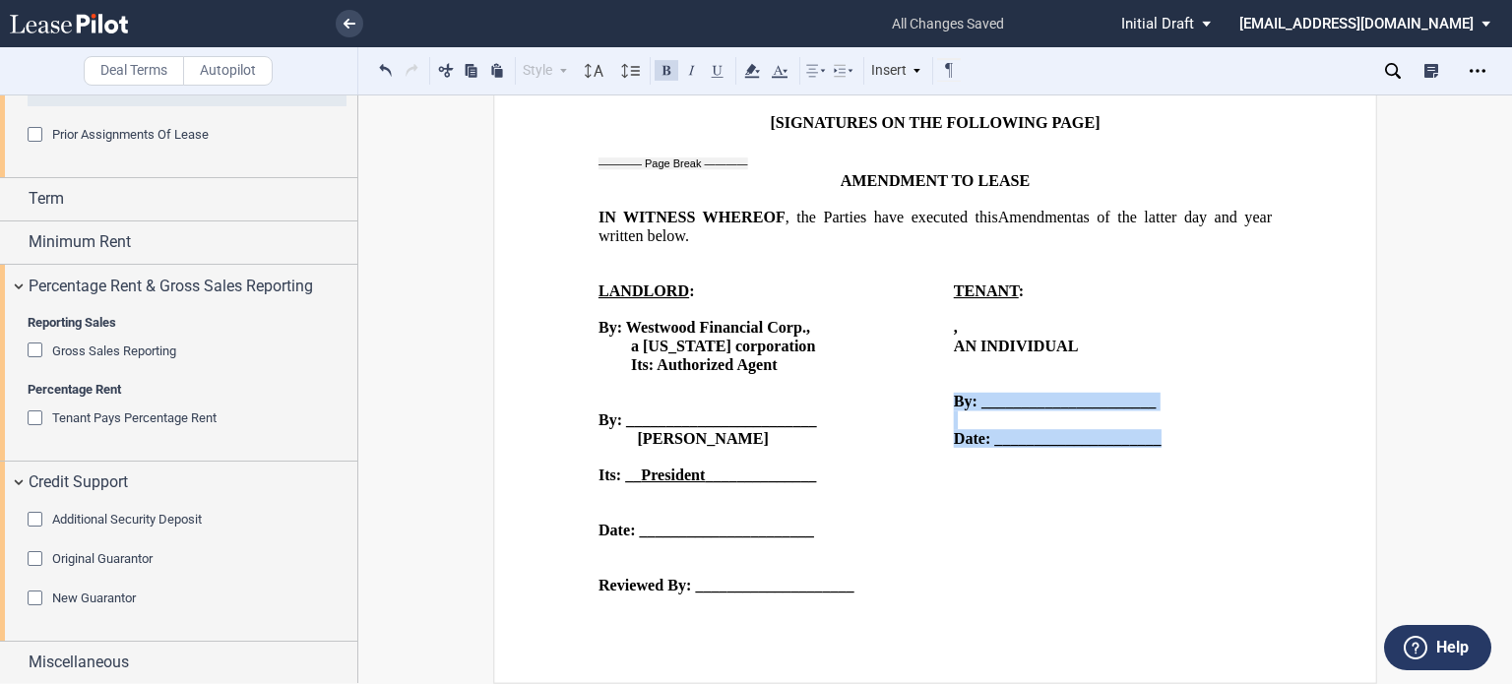
drag, startPoint x: 949, startPoint y: 397, endPoint x: 1212, endPoint y: 454, distance: 269.0
click at [1212, 454] on td "TENANT : ﻿ ﻿ ﻿ , ﻿ ﻿ ﻿ ﻿ ﻿ ﻿ AN INDIVIDUAL ﻿ ﻿ By: ______________________ ﻿ Nam…" at bounding box center [1113, 449] width 318 height 332
copy td "By: ______________________ ﻿ Name: ____________________ ﻿ Its: ________________…"
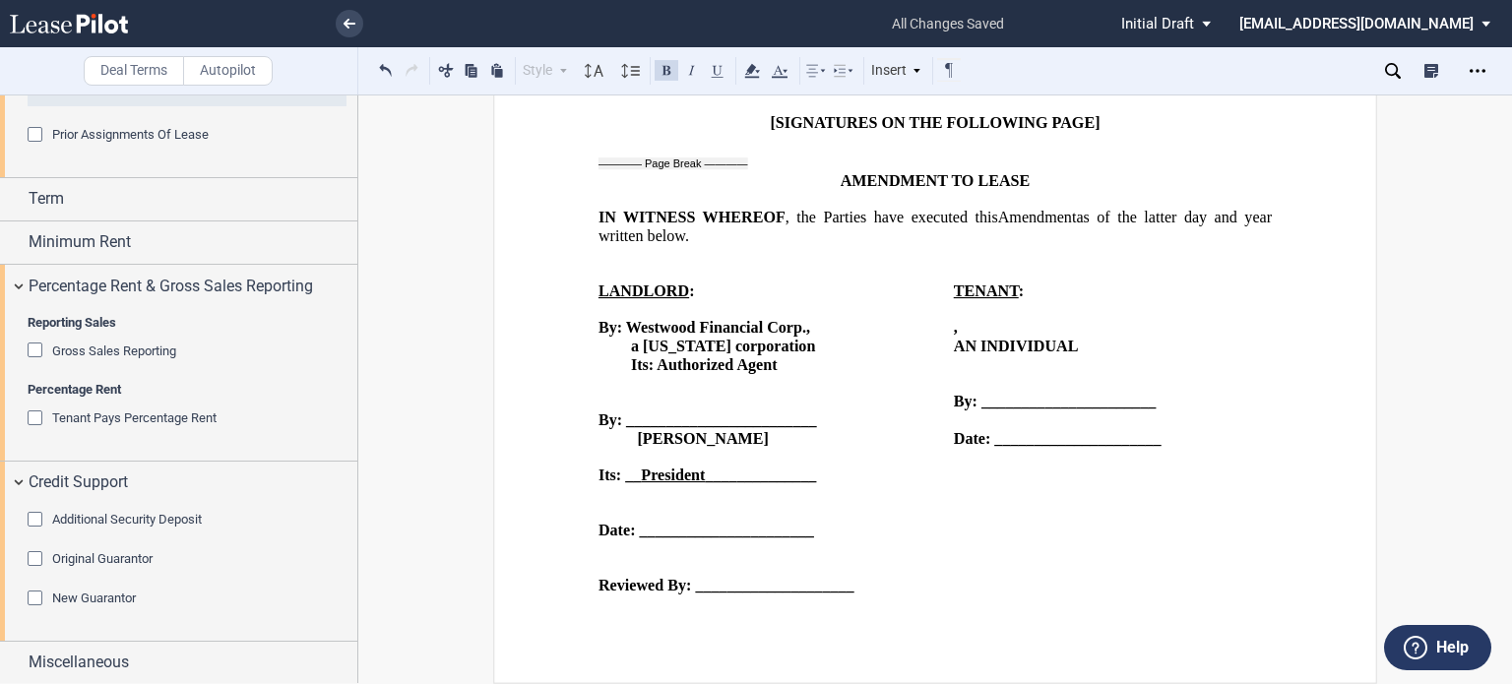
click at [980, 487] on td "TENANT : ﻿ ﻿ ﻿ , ﻿ ﻿ ﻿ ﻿ ﻿ ﻿ AN INDIVIDUAL ﻿ ﻿ By: ______________________ ﻿ Nam…" at bounding box center [1113, 449] width 318 height 332
click at [1255, 444] on p "Date: _____________________" at bounding box center [1113, 438] width 318 height 19
drag, startPoint x: 950, startPoint y: 473, endPoint x: 952, endPoint y: 521, distance: 48.3
drag, startPoint x: 952, startPoint y: 521, endPoint x: 949, endPoint y: 476, distance: 45.4
click at [954, 476] on p "﻿" at bounding box center [1113, 476] width 318 height 19
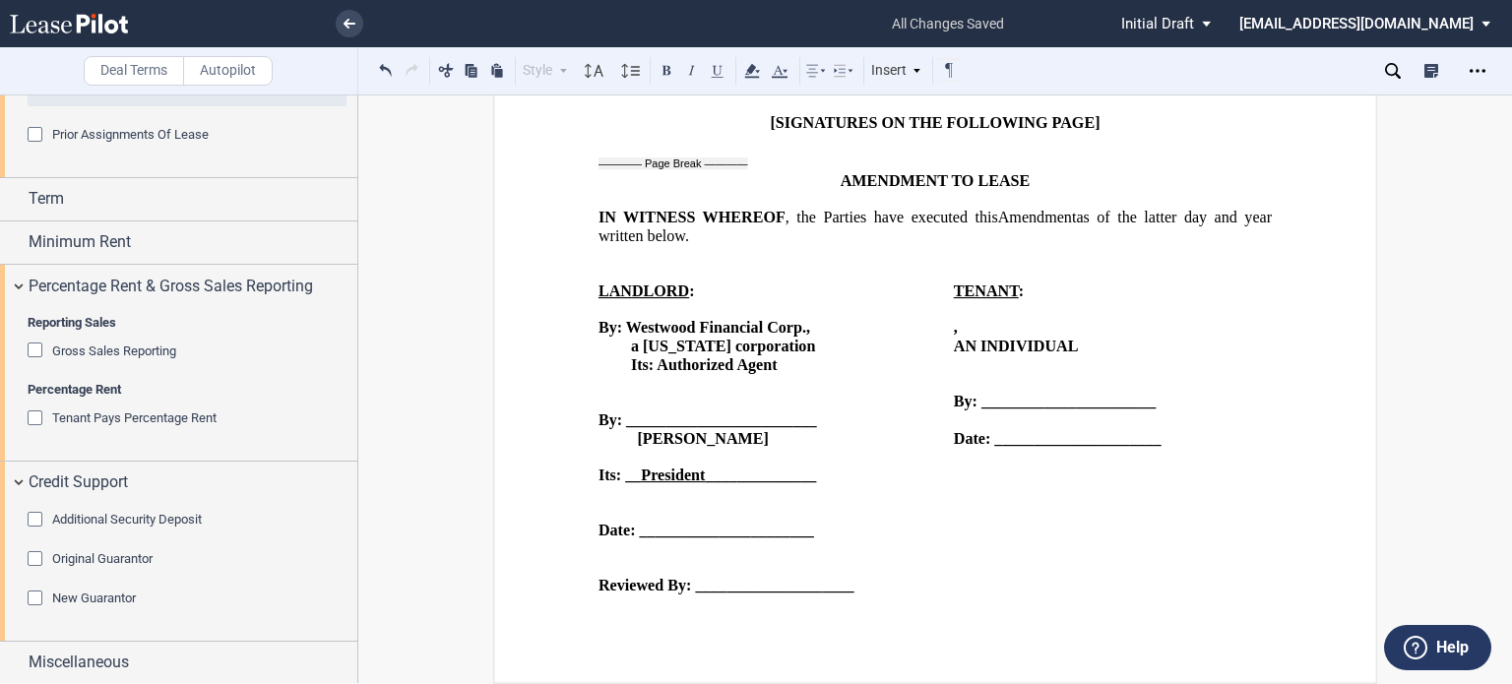
drag, startPoint x: 949, startPoint y: 476, endPoint x: 1011, endPoint y: 624, distance: 161.1
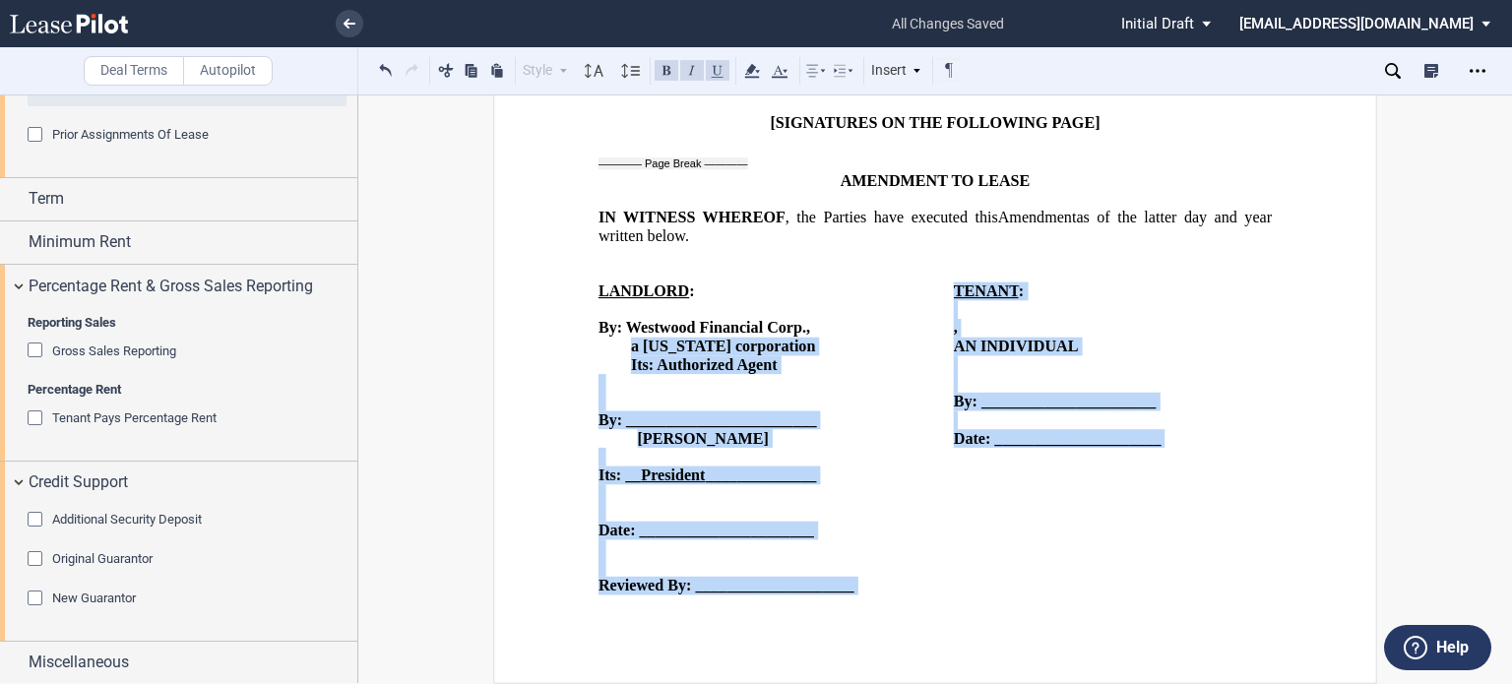
drag, startPoint x: 990, startPoint y: 361, endPoint x: 1158, endPoint y: 455, distance: 191.7
click at [1158, 455] on tr "LANDLORD : ﻿ AOK, LLC;CAK DOREME, LLC;SGK, LLC;BLACKDOG, LLC , an Arizona;Arizo…" at bounding box center [935, 449] width 673 height 332
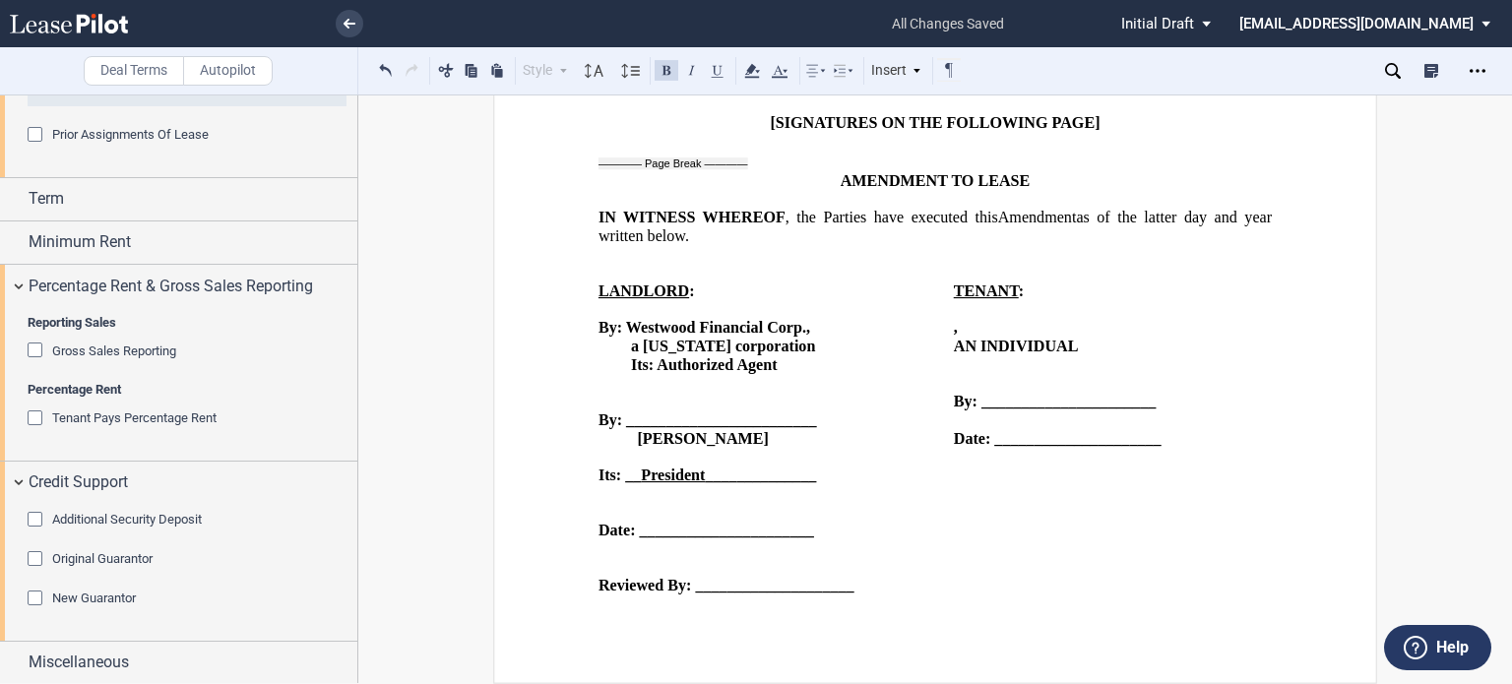
click at [1121, 571] on td "TENANT : ﻿ ﻿ ﻿ , ﻿ ﻿ ﻿ ﻿ ﻿ ﻿ AN INDIVIDUAL ﻿ ﻿ By: ______________________ ﻿ Nam…" at bounding box center [1113, 449] width 318 height 332
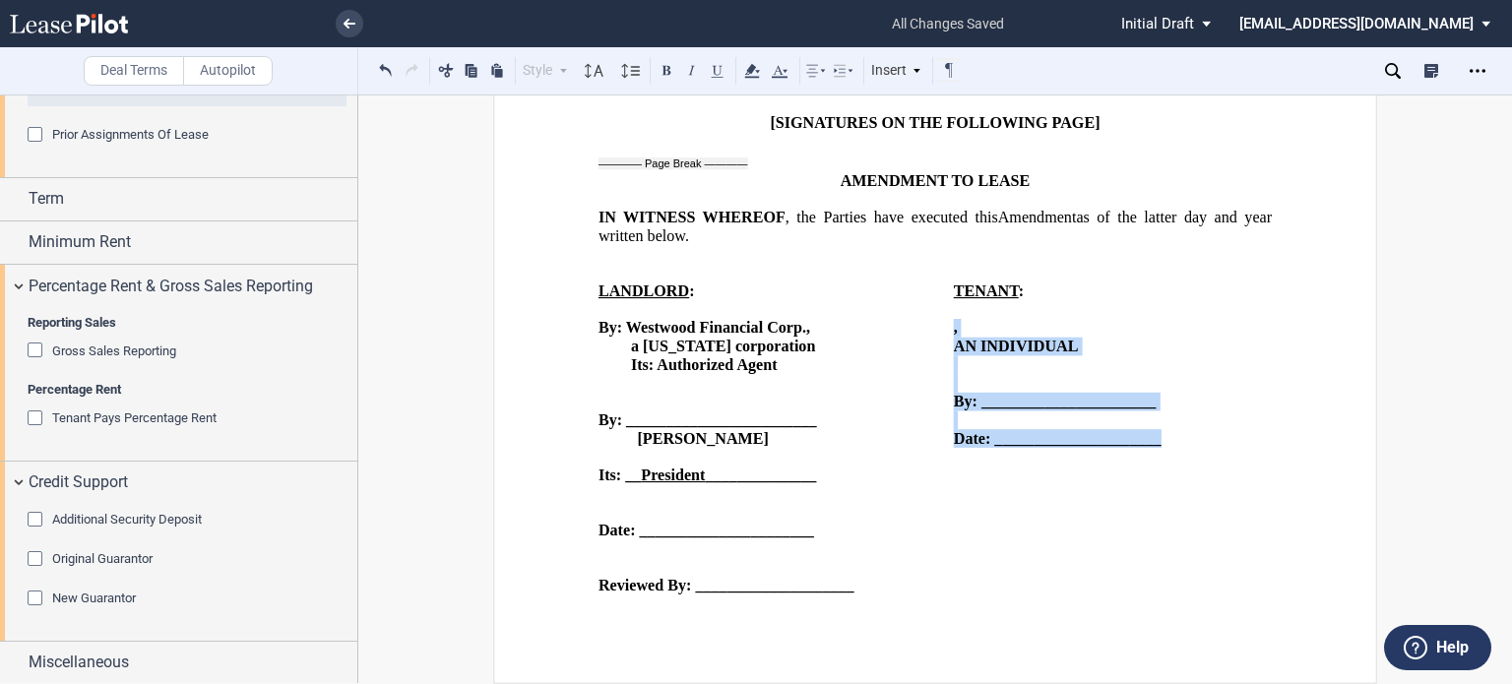
click at [983, 325] on td "TENANT : ﻿ ﻿ ﻿ , ﻿ ﻿ ﻿ ﻿ ﻿ ﻿ AN INDIVIDUAL ﻿ ﻿ By: ______________________ ﻿ Nam…" at bounding box center [1113, 449] width 318 height 332
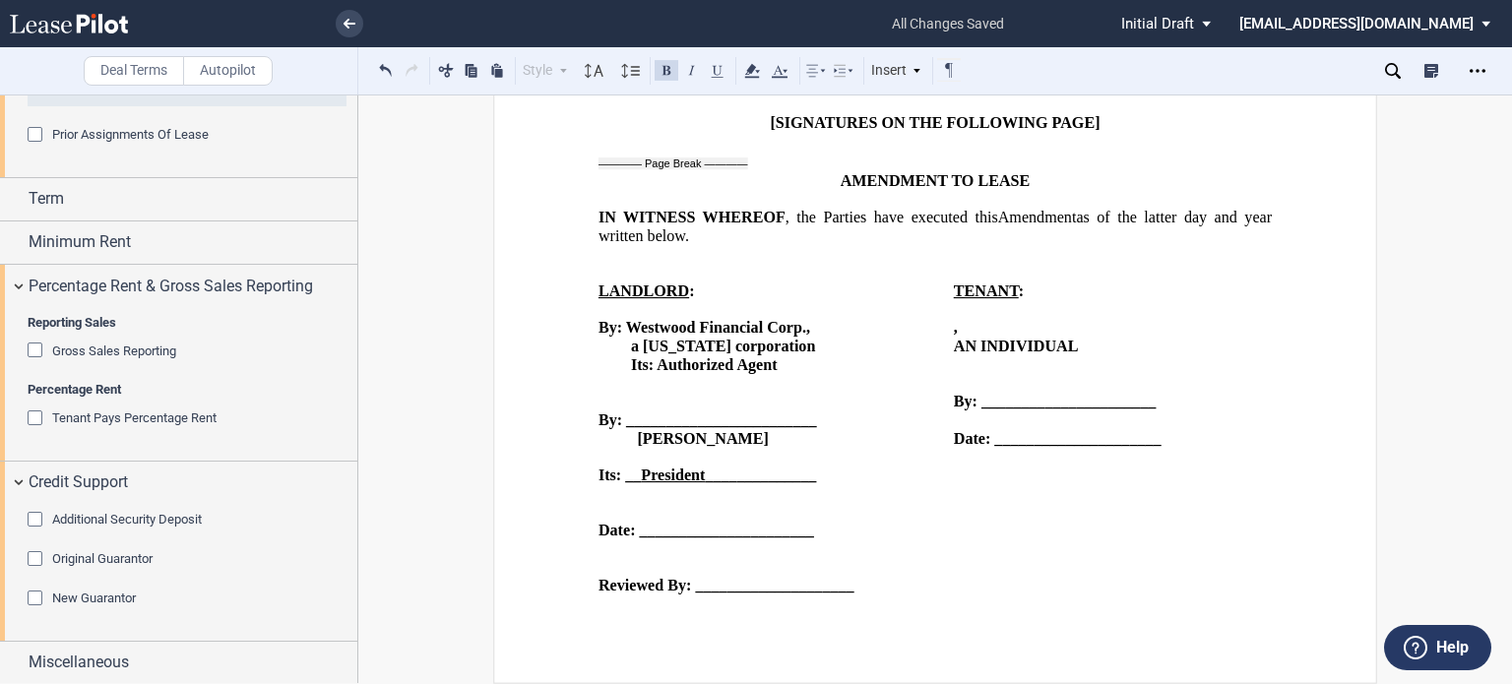
click at [1071, 514] on td "TENANT : ﻿ ﻿ ﻿ , ﻿ ﻿ ﻿ ﻿ ﻿ ﻿ AN INDIVIDUAL ﻿ ﻿ By: ______________________ ﻿ Nam…" at bounding box center [1113, 449] width 318 height 332
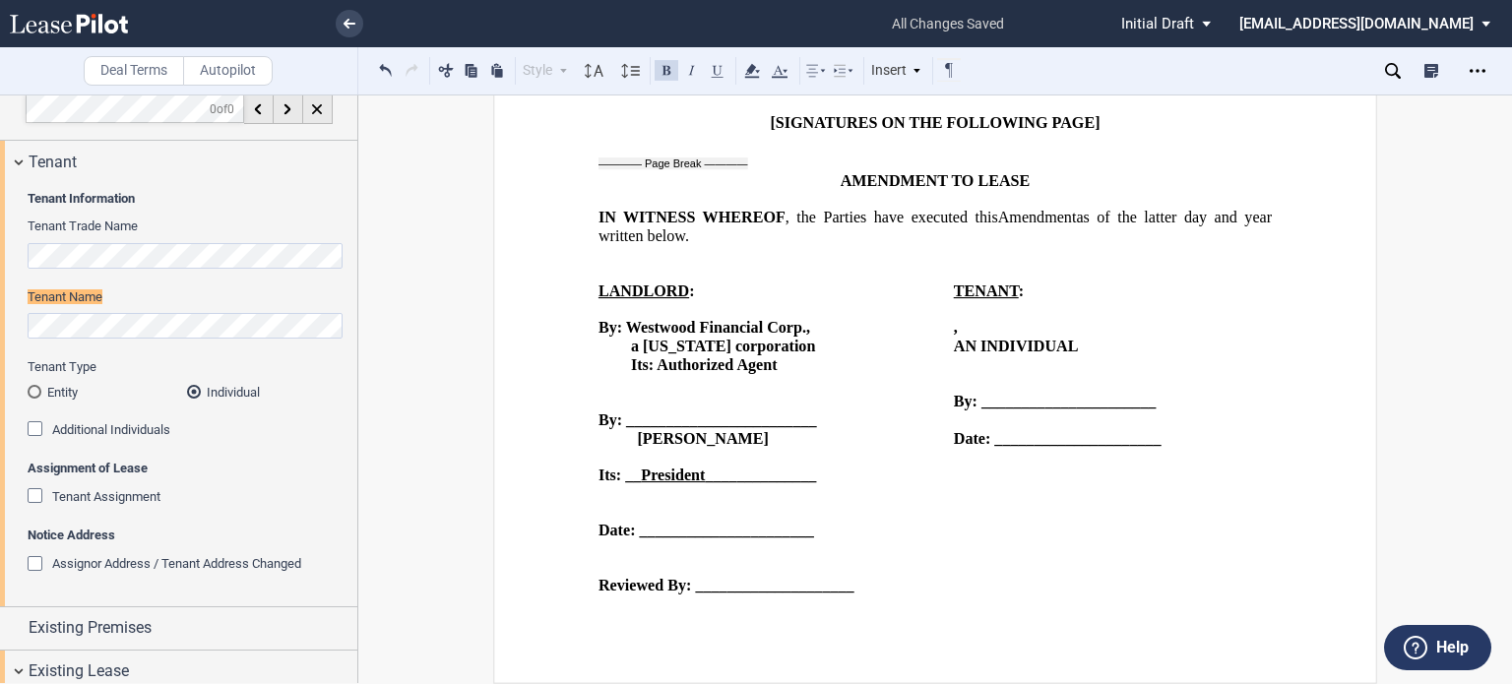
scroll to position [0, 0]
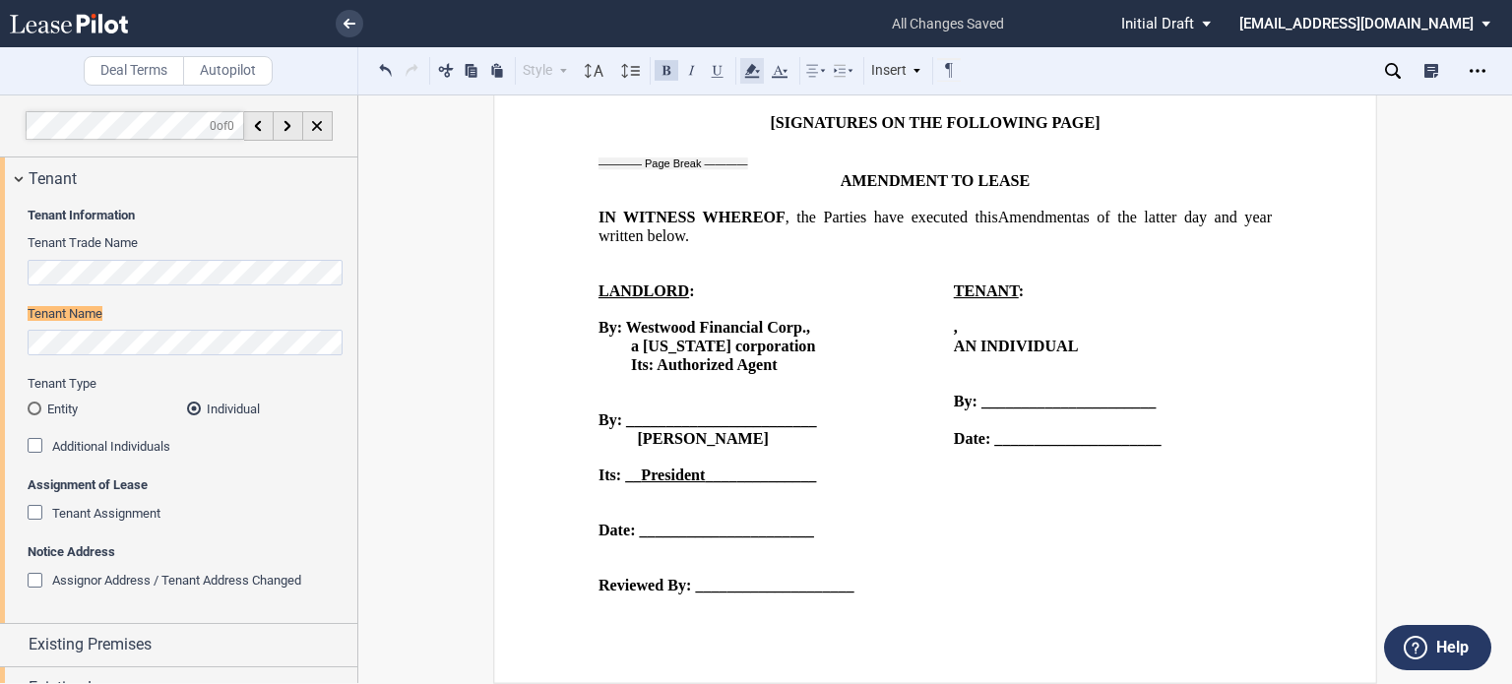
click at [750, 73] on use at bounding box center [751, 71] width 15 height 14
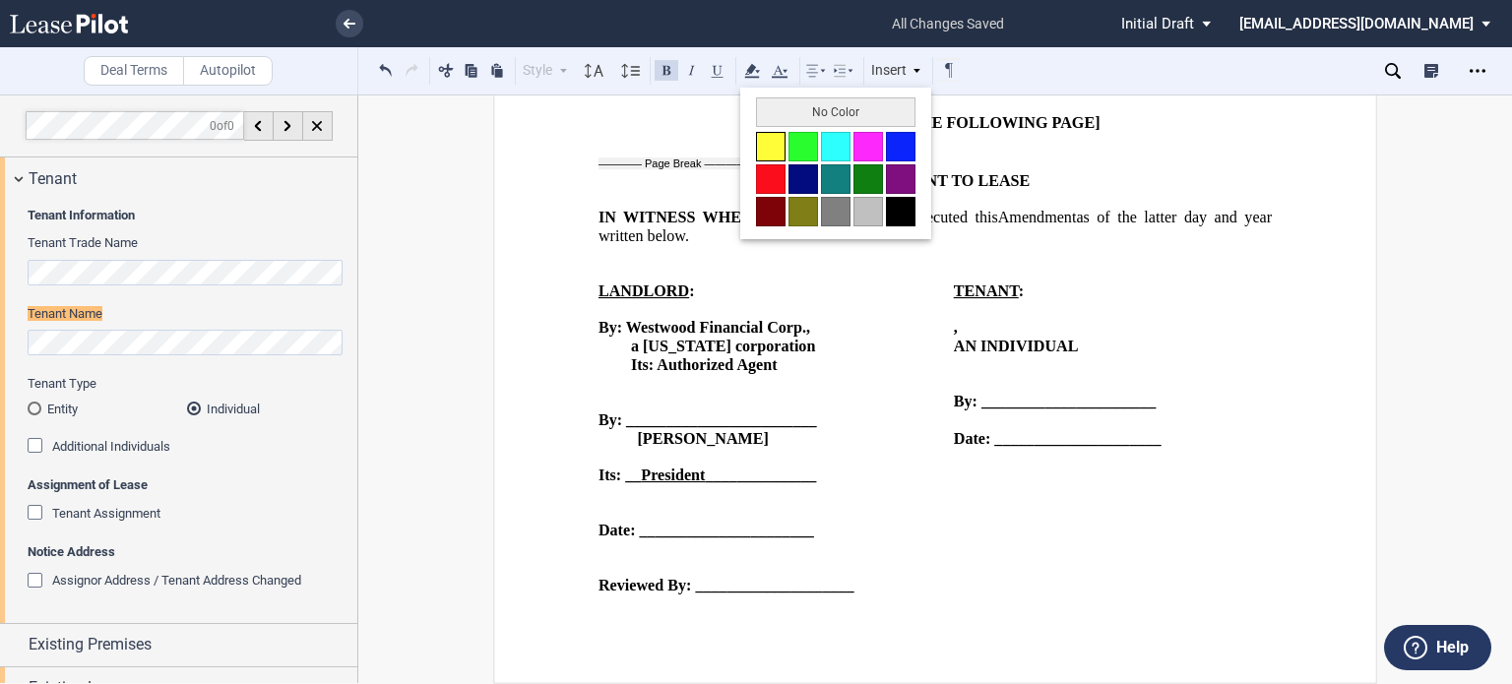
click at [763, 149] on button at bounding box center [771, 147] width 30 height 30
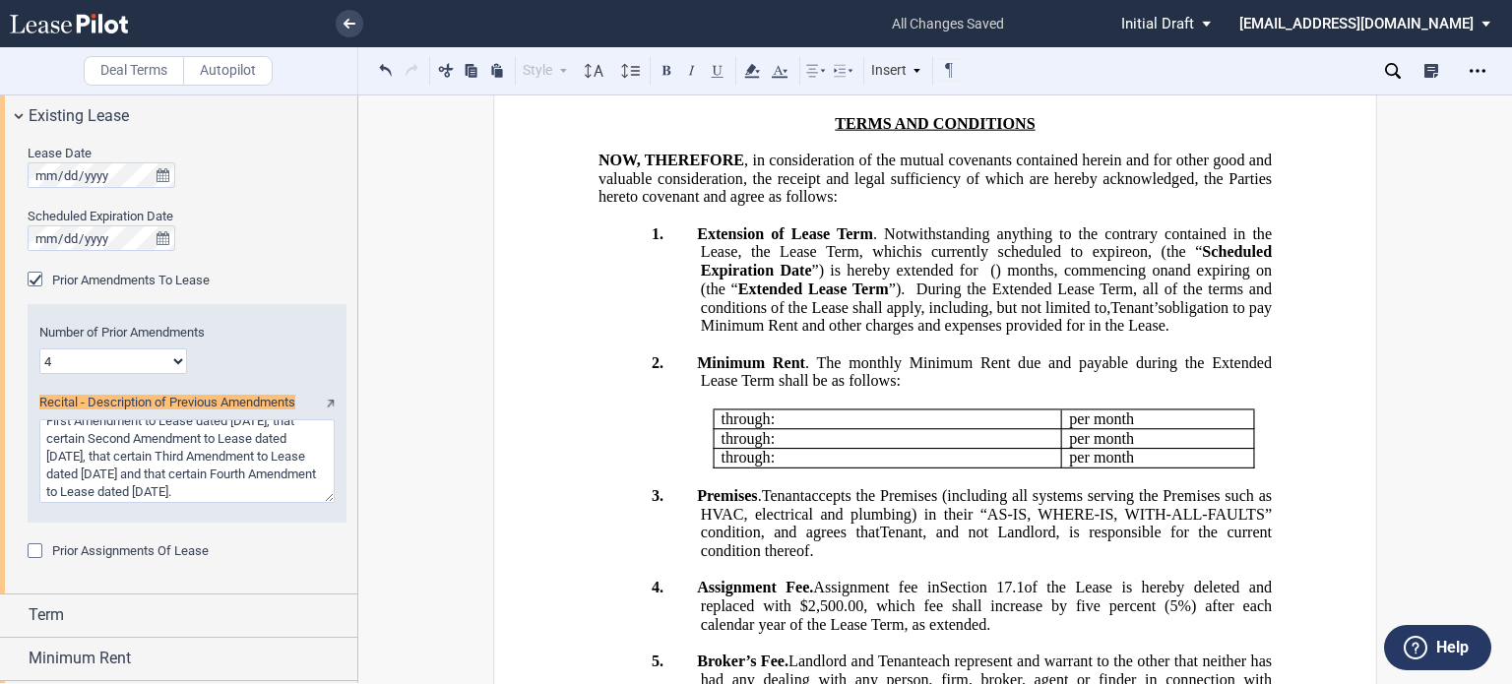
scroll to position [585, 0]
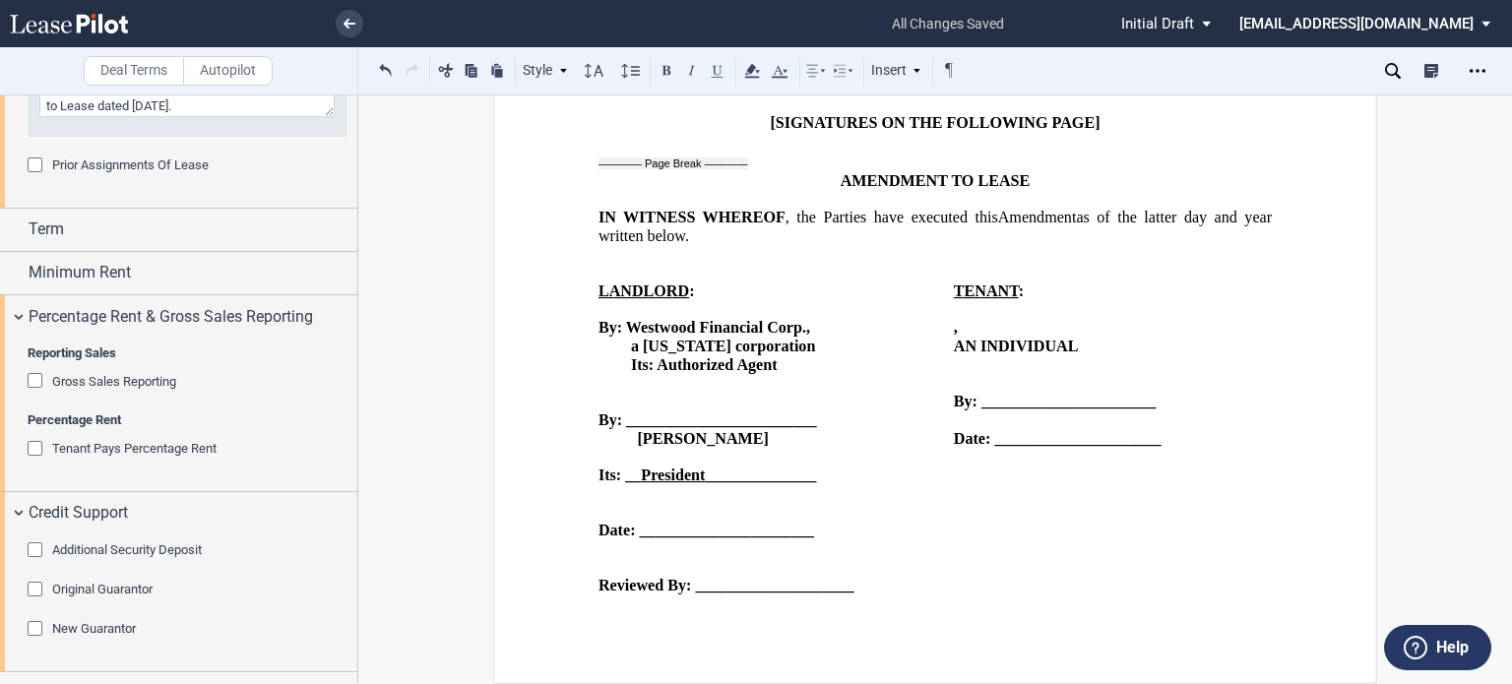
scroll to position [988, 0]
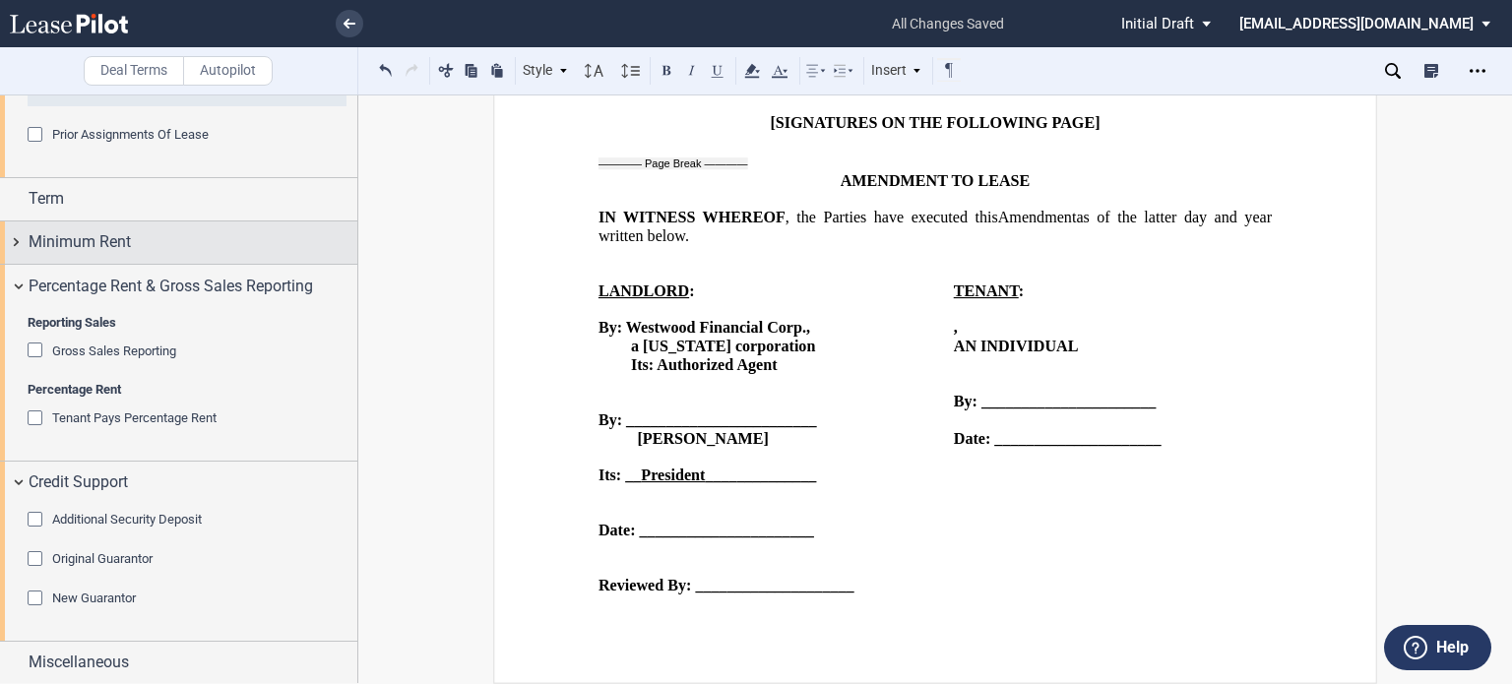
click at [67, 242] on span "Minimum Rent" at bounding box center [80, 242] width 102 height 24
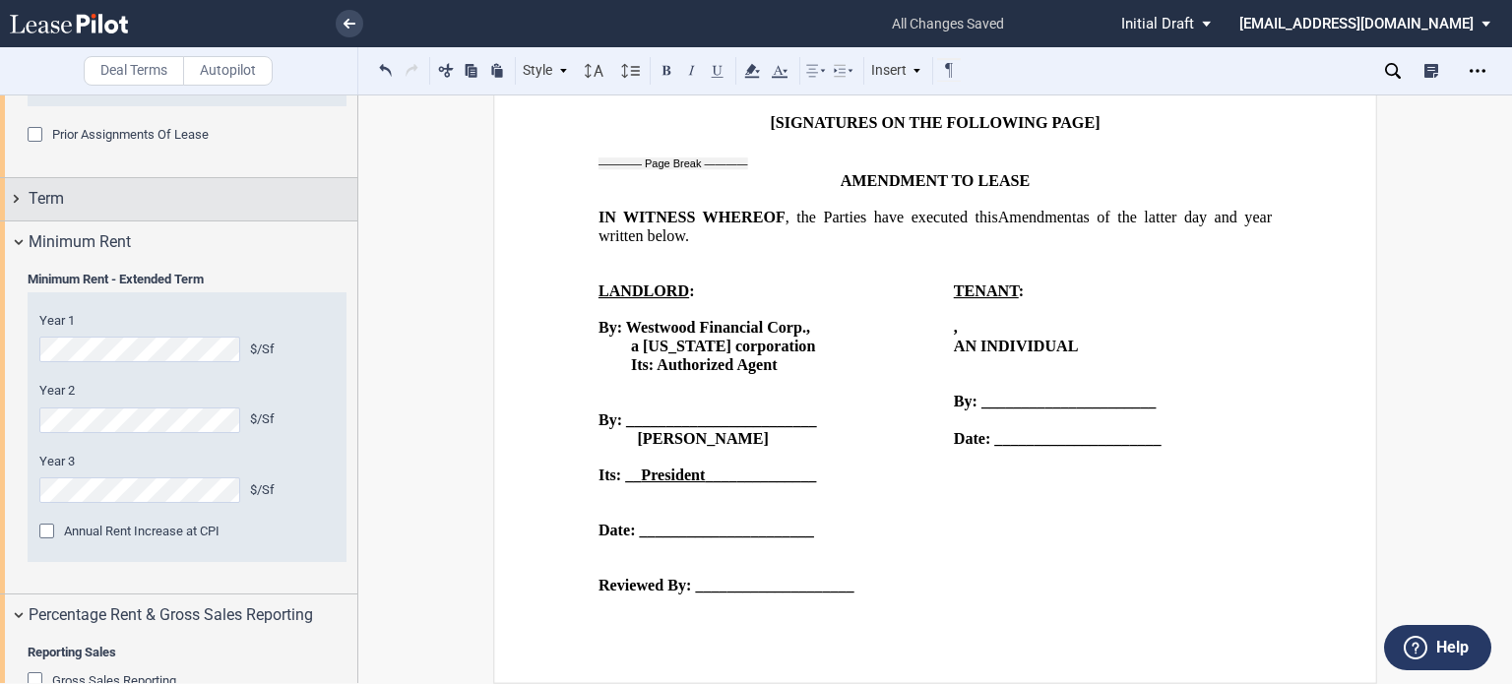
click at [71, 208] on div "Term" at bounding box center [193, 199] width 329 height 24
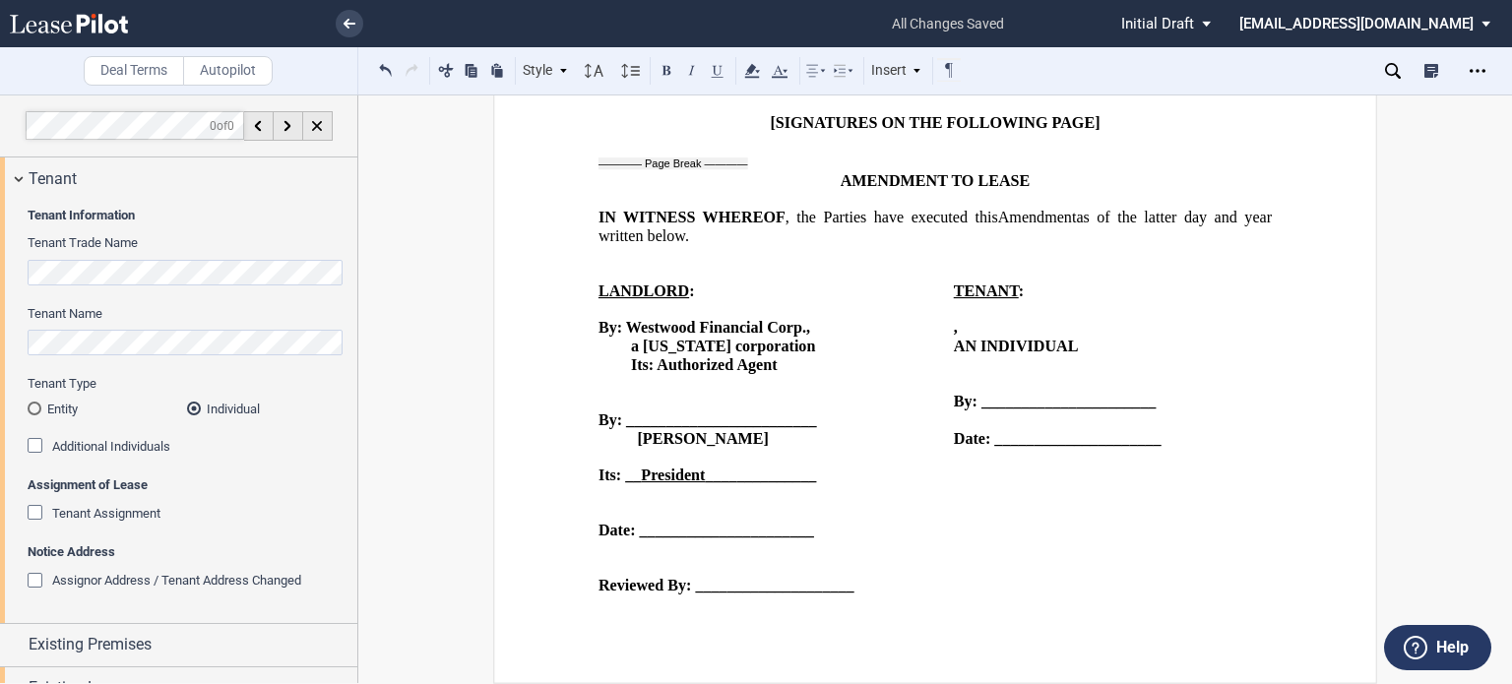
scroll to position [2812, 0]
drag, startPoint x: 351, startPoint y: 236, endPoint x: 358, endPoint y: 304, distance: 68.3
click at [358, 304] on div "Deal Terms Autopilot Style A. Section (a) Subsection Normal Normal 8pt 9pt 10pt…" at bounding box center [756, 390] width 1512 height 590
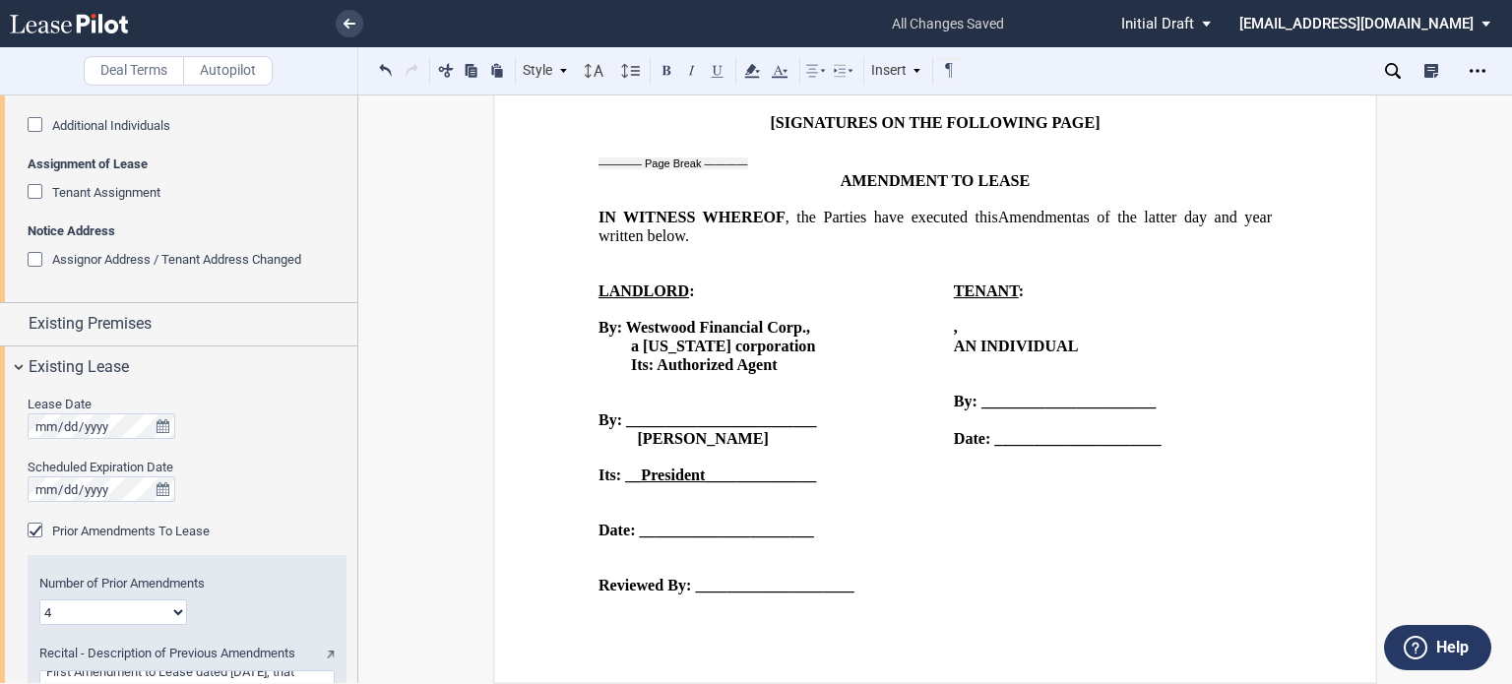
scroll to position [324, 0]
click at [319, 314] on div "Existing Premises" at bounding box center [193, 321] width 329 height 24
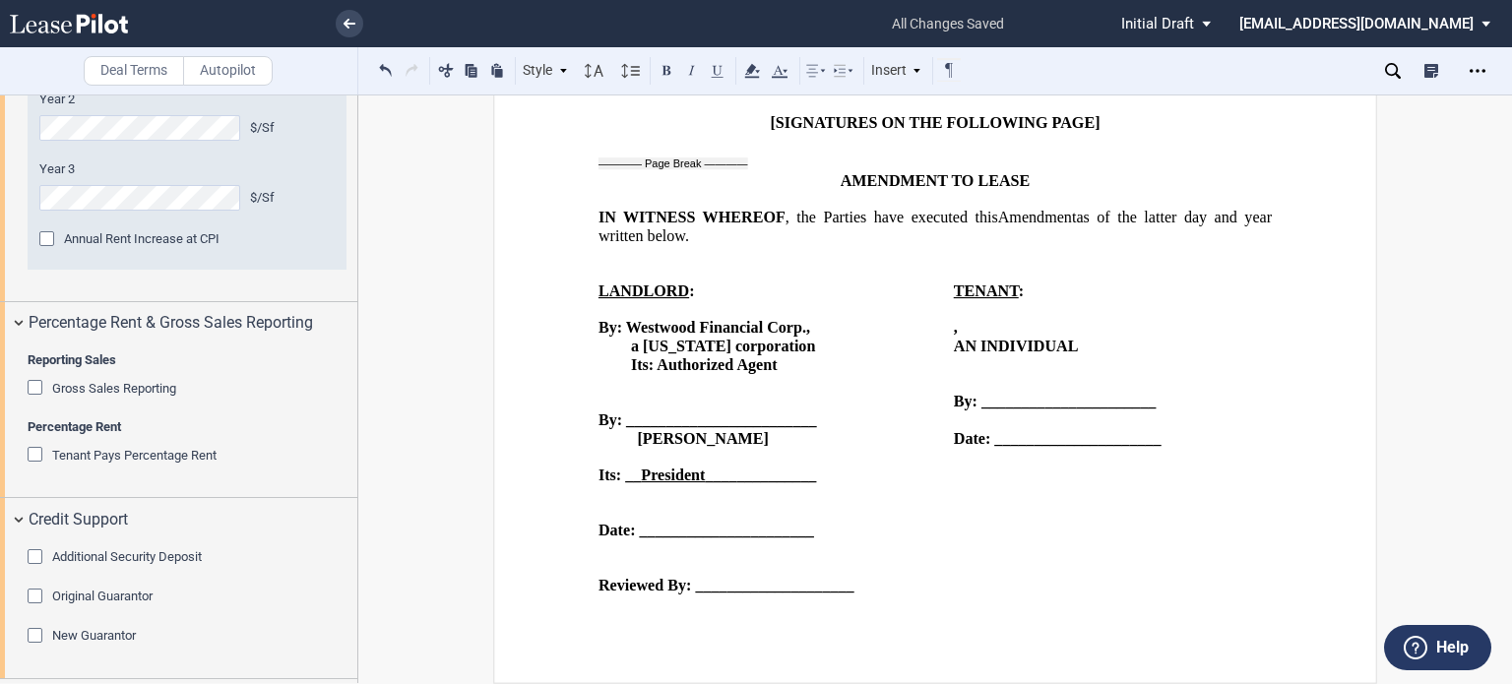
scroll to position [1928, 0]
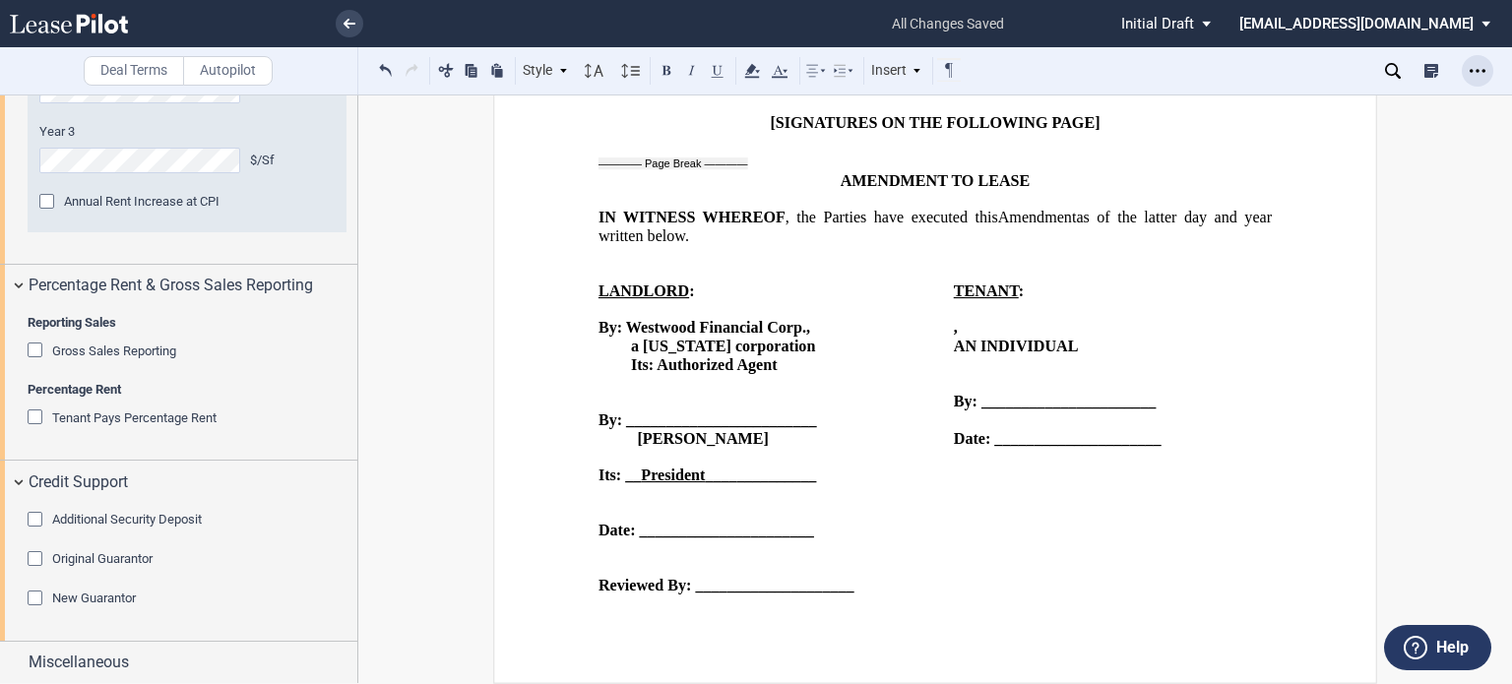
click at [1467, 74] on div "Open Lease options menu" at bounding box center [1478, 71] width 32 height 32
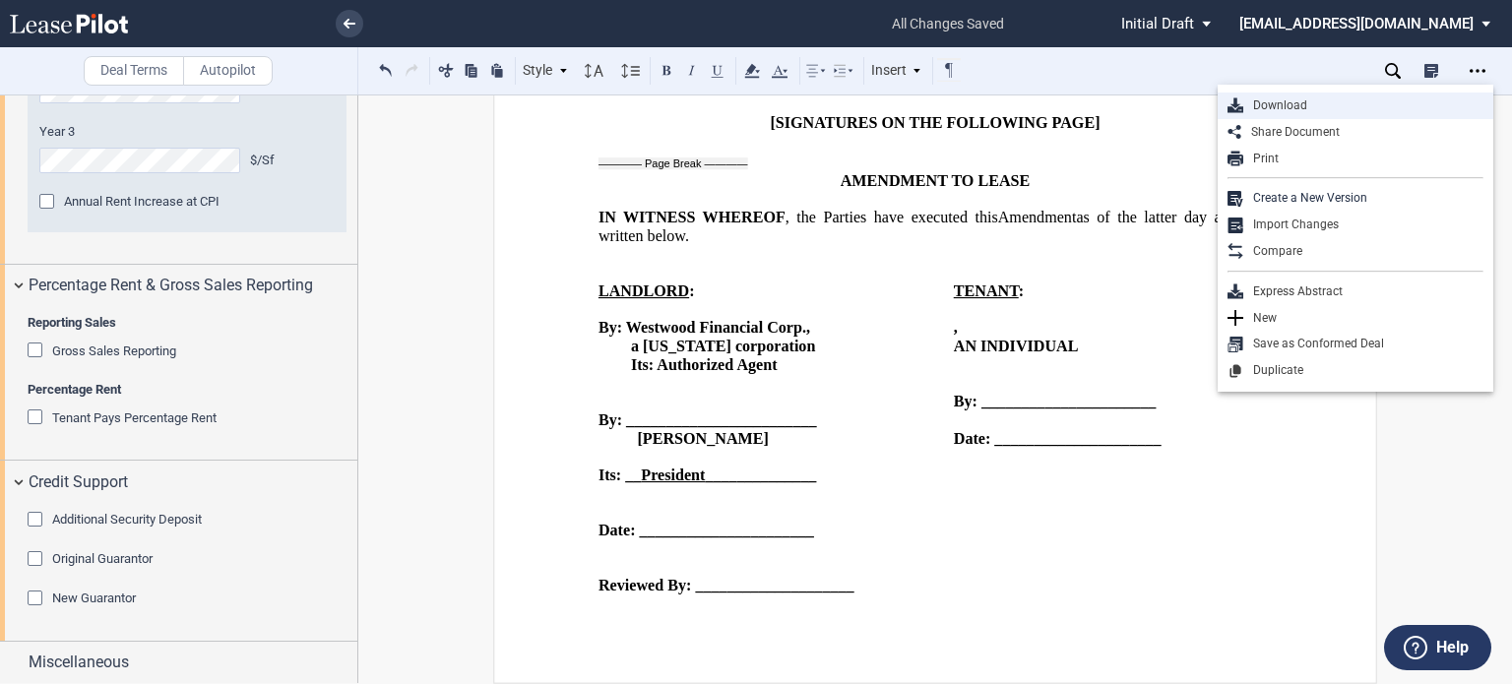
click at [1263, 104] on div "Download" at bounding box center [1363, 105] width 240 height 17
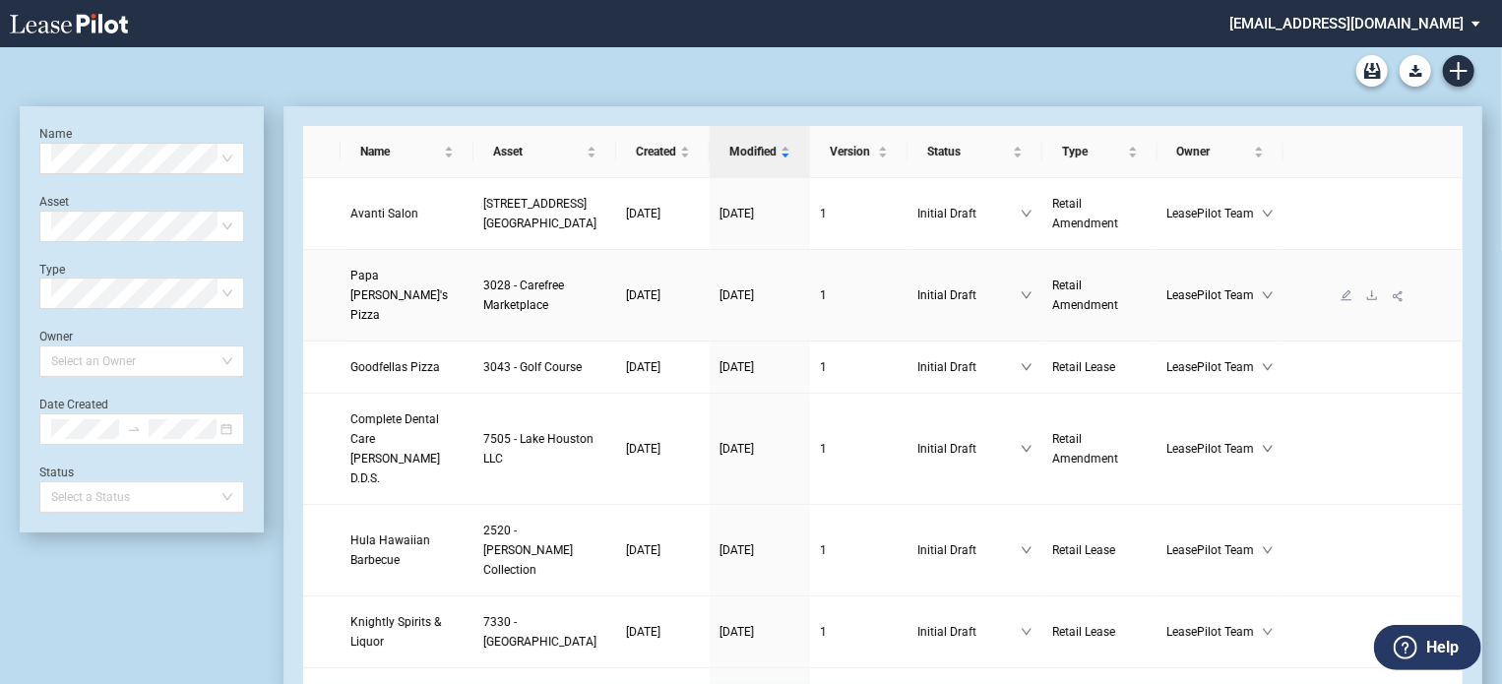
click at [383, 322] on span "Papa [PERSON_NAME]'s Pizza" at bounding box center [398, 295] width 97 height 53
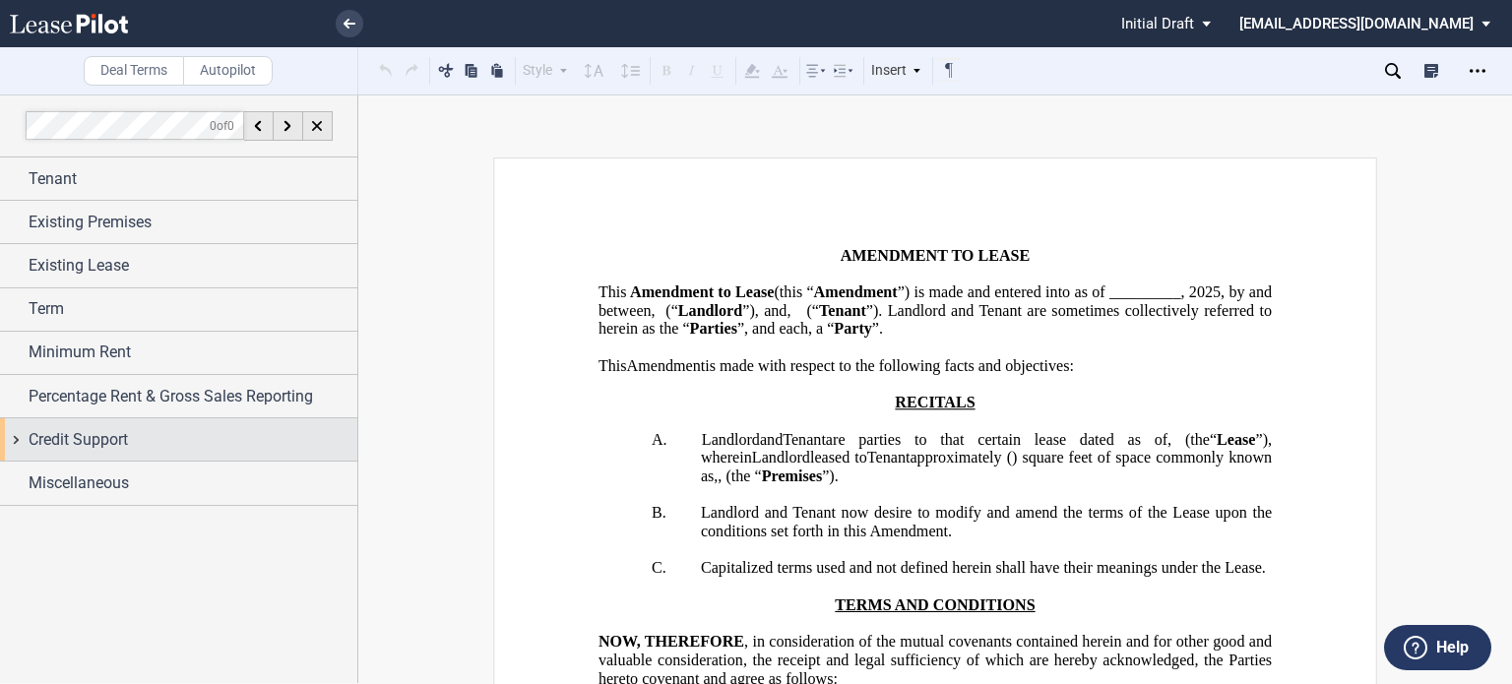
click at [114, 444] on span "Credit Support" at bounding box center [78, 440] width 99 height 24
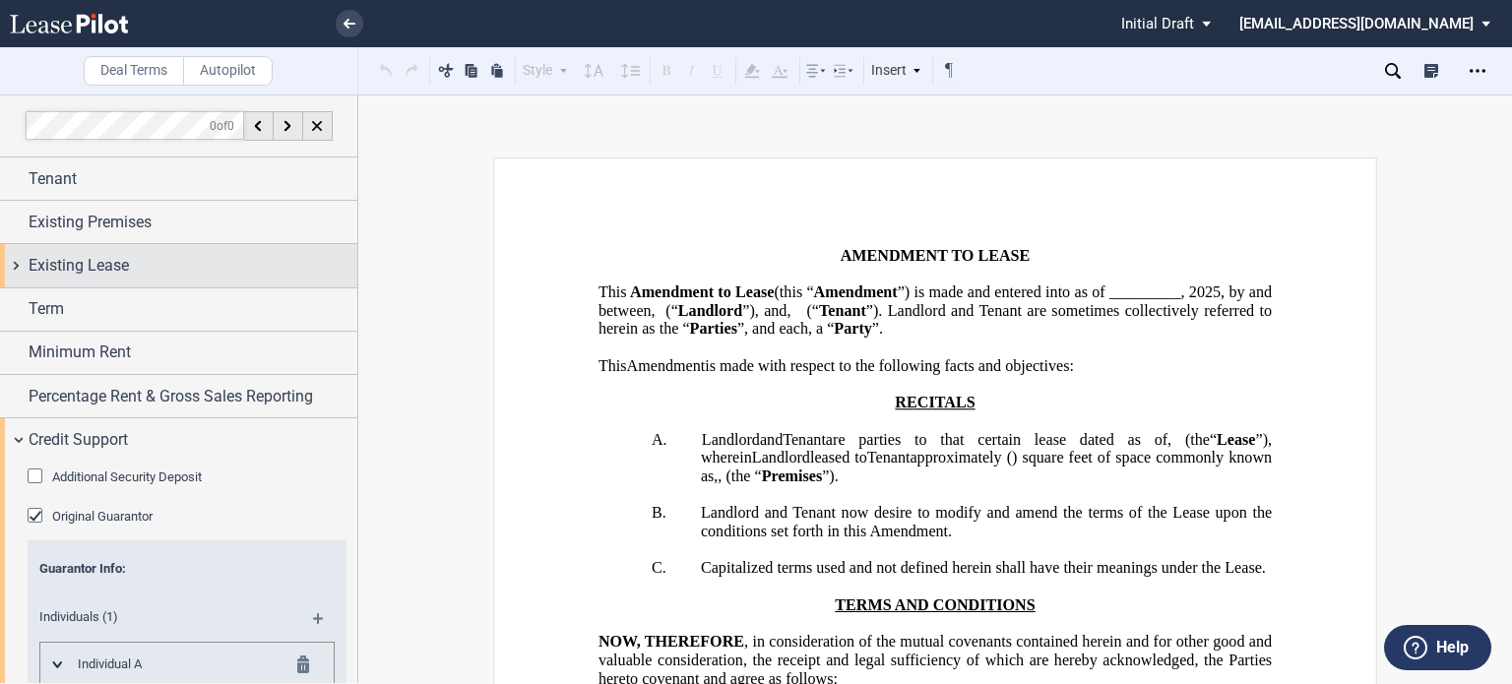
click at [320, 254] on div "Existing Lease" at bounding box center [193, 266] width 329 height 24
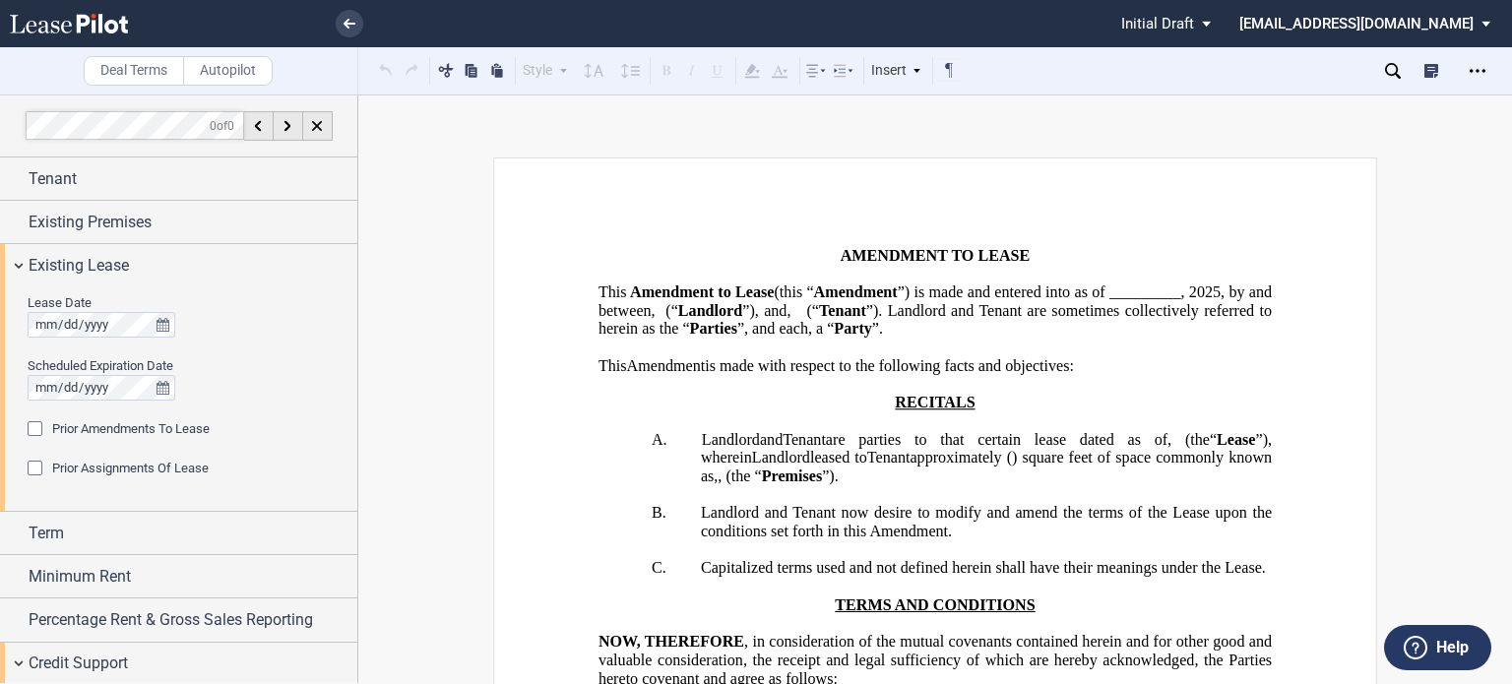
click at [32, 426] on div "Prior Amendments To Lease" at bounding box center [38, 431] width 20 height 20
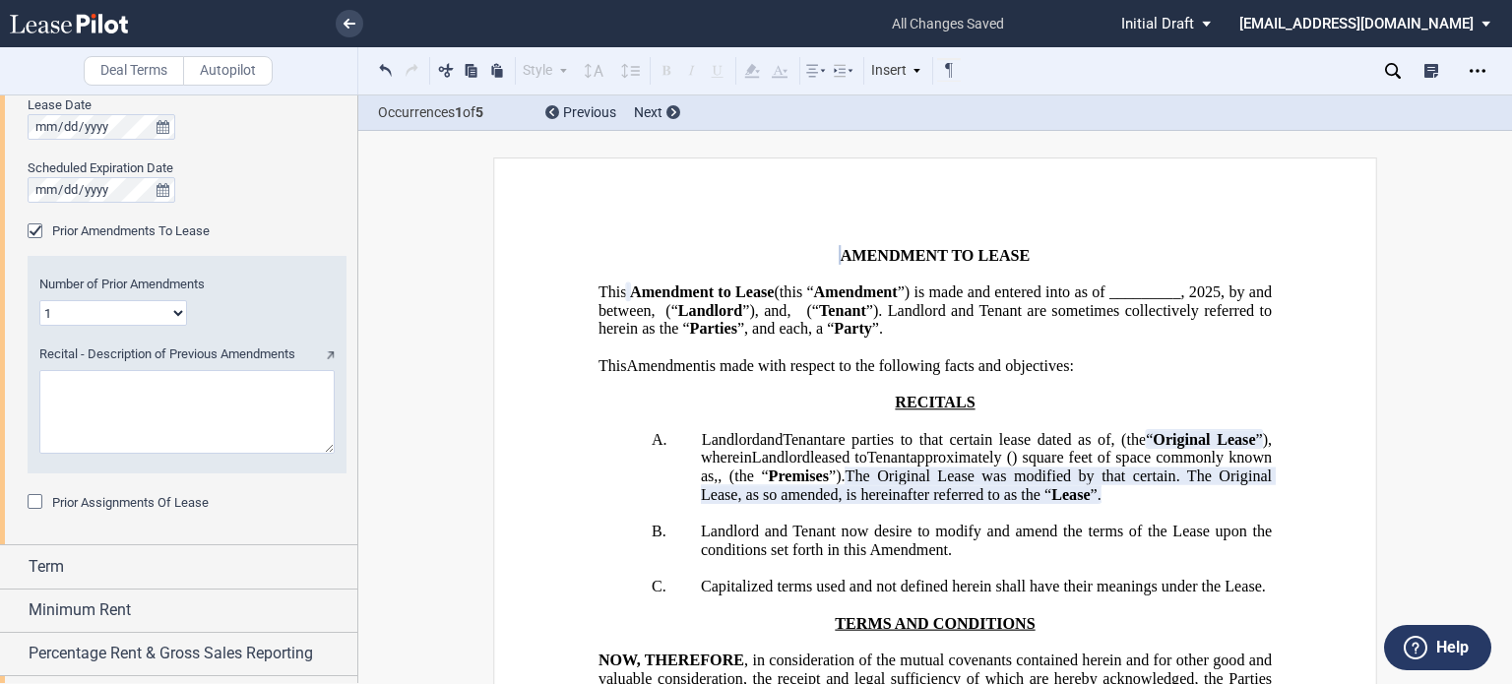
scroll to position [233, 0]
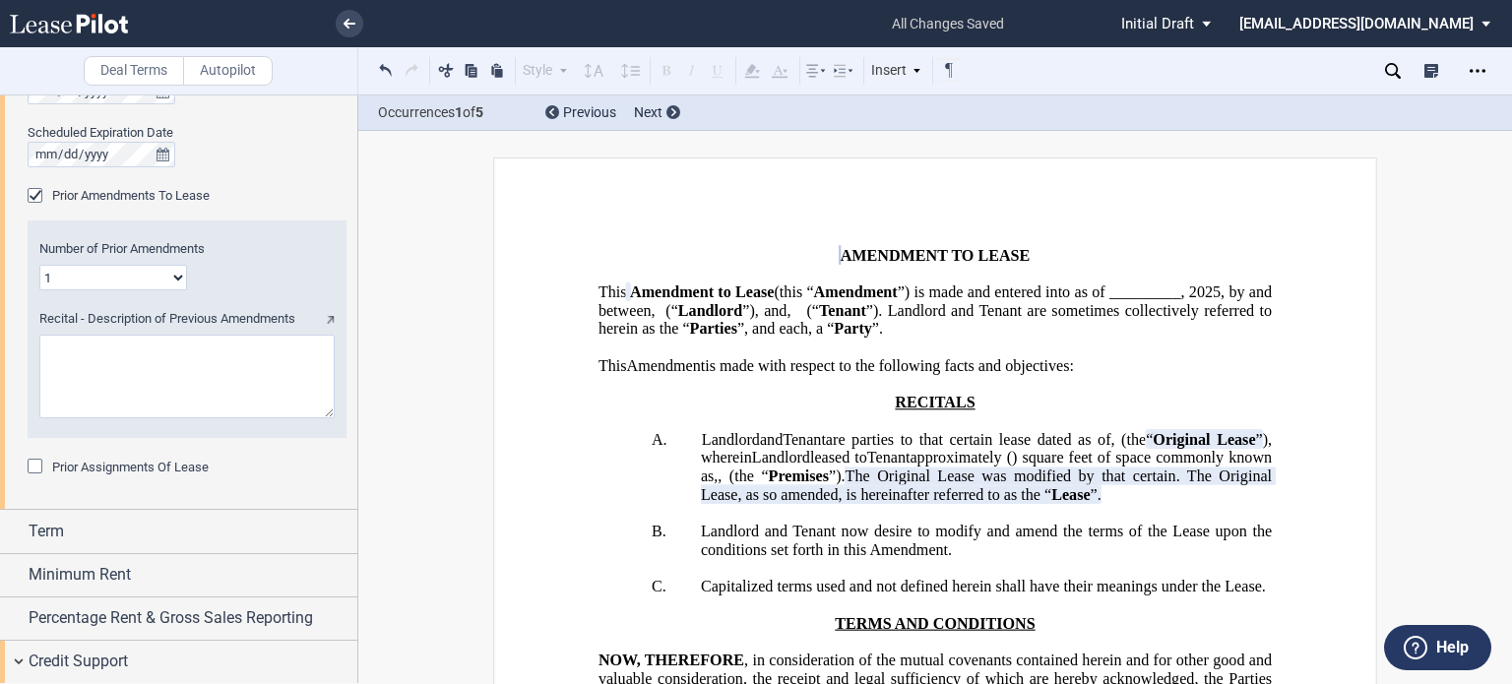
click at [36, 468] on div "Prior Assignments Of Lease" at bounding box center [38, 469] width 20 height 20
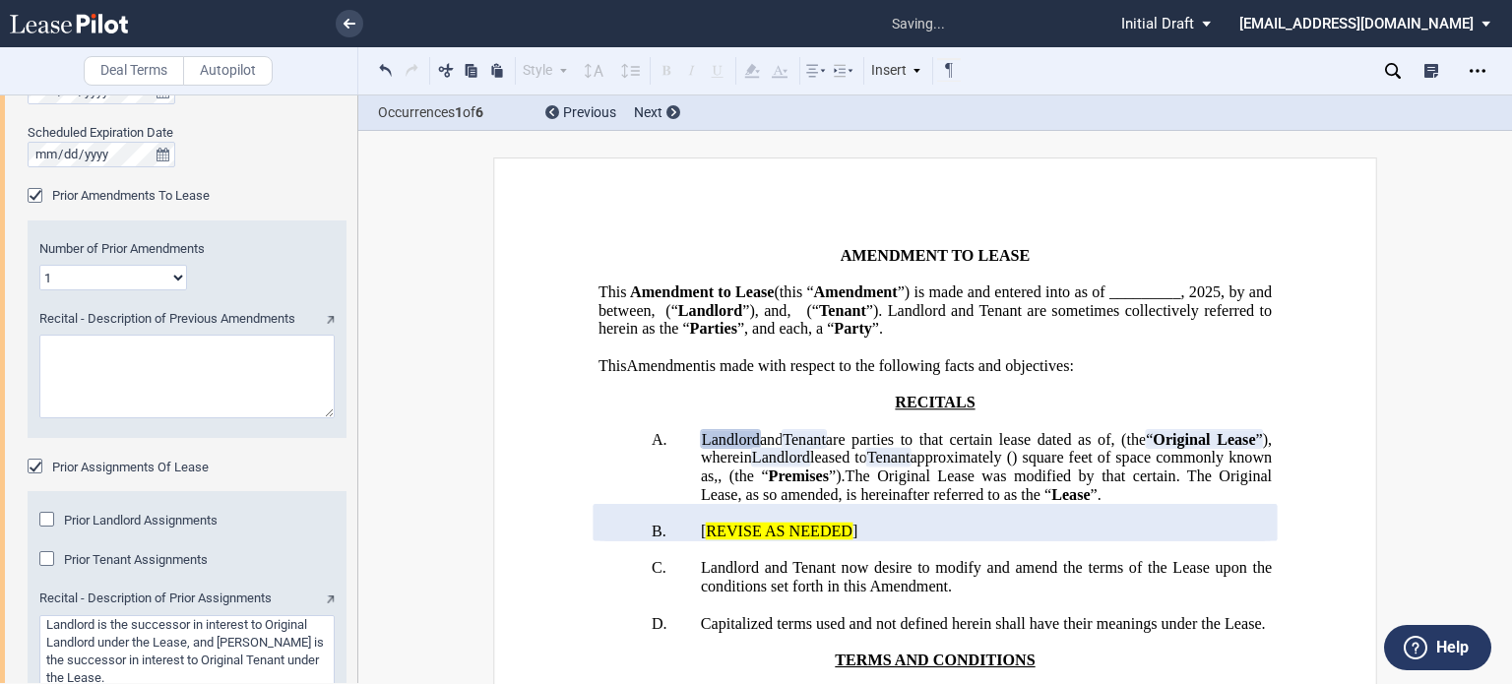
click at [232, 360] on textarea "Recital - Description of Previous Amendments" at bounding box center [186, 377] width 295 height 84
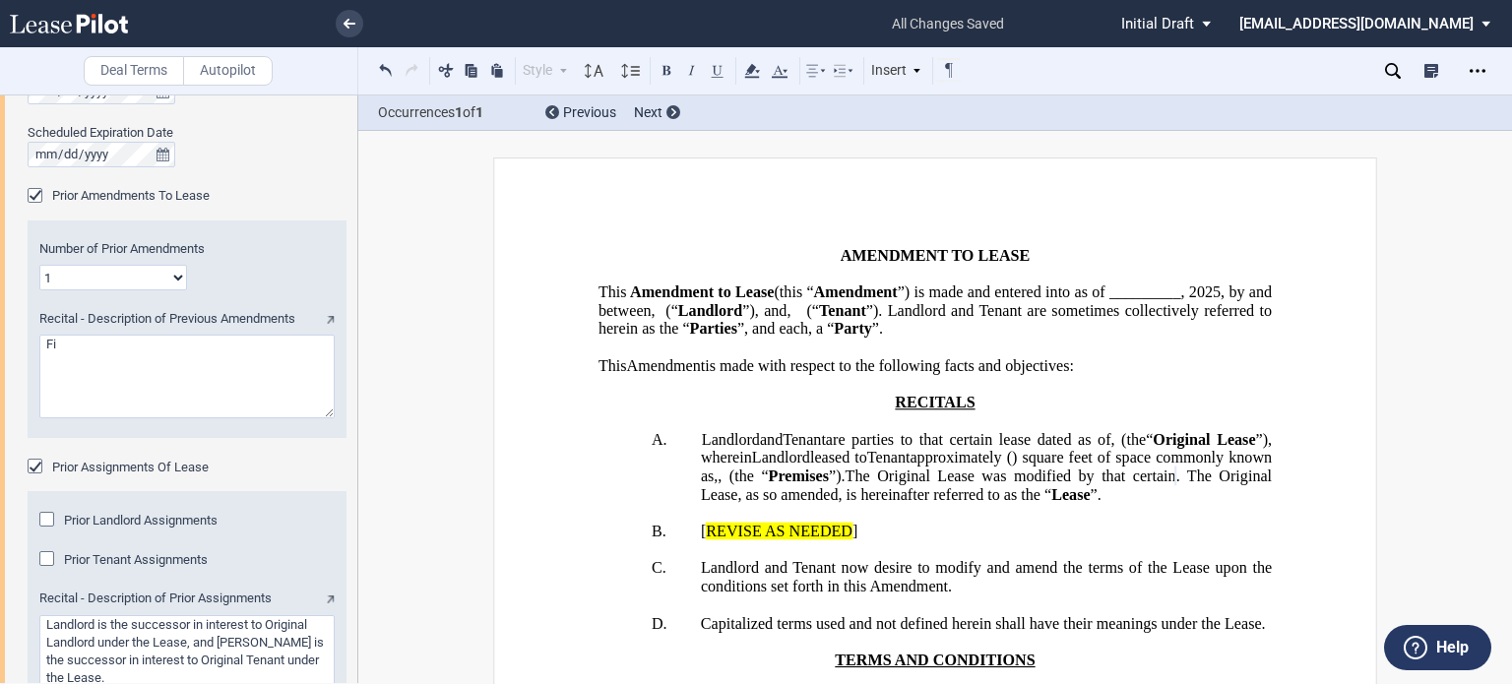
type textarea "F"
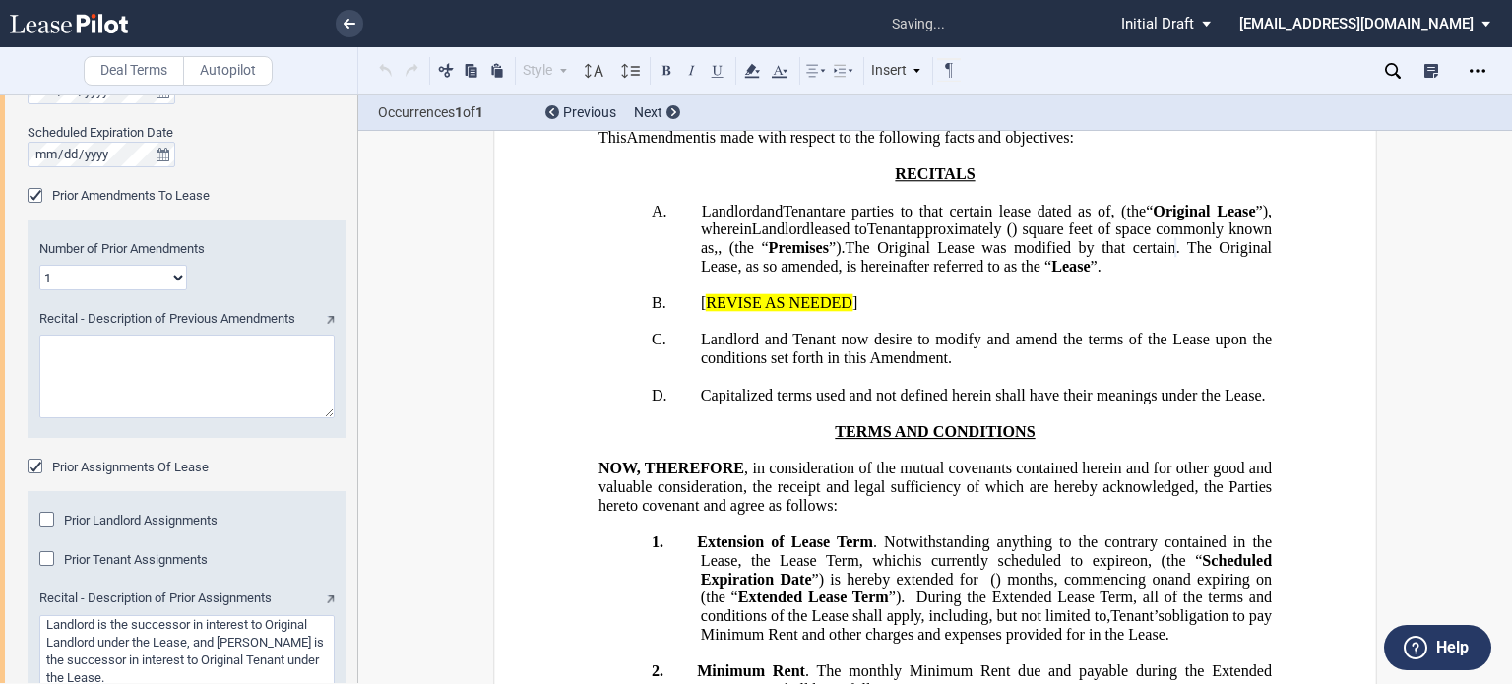
scroll to position [228, 0]
type textarea "First Amendment and Assignment to Lease dated September 9, 2023"
click at [1112, 220] on span "are parties to that certain lease dated as of" at bounding box center [969, 211] width 286 height 18
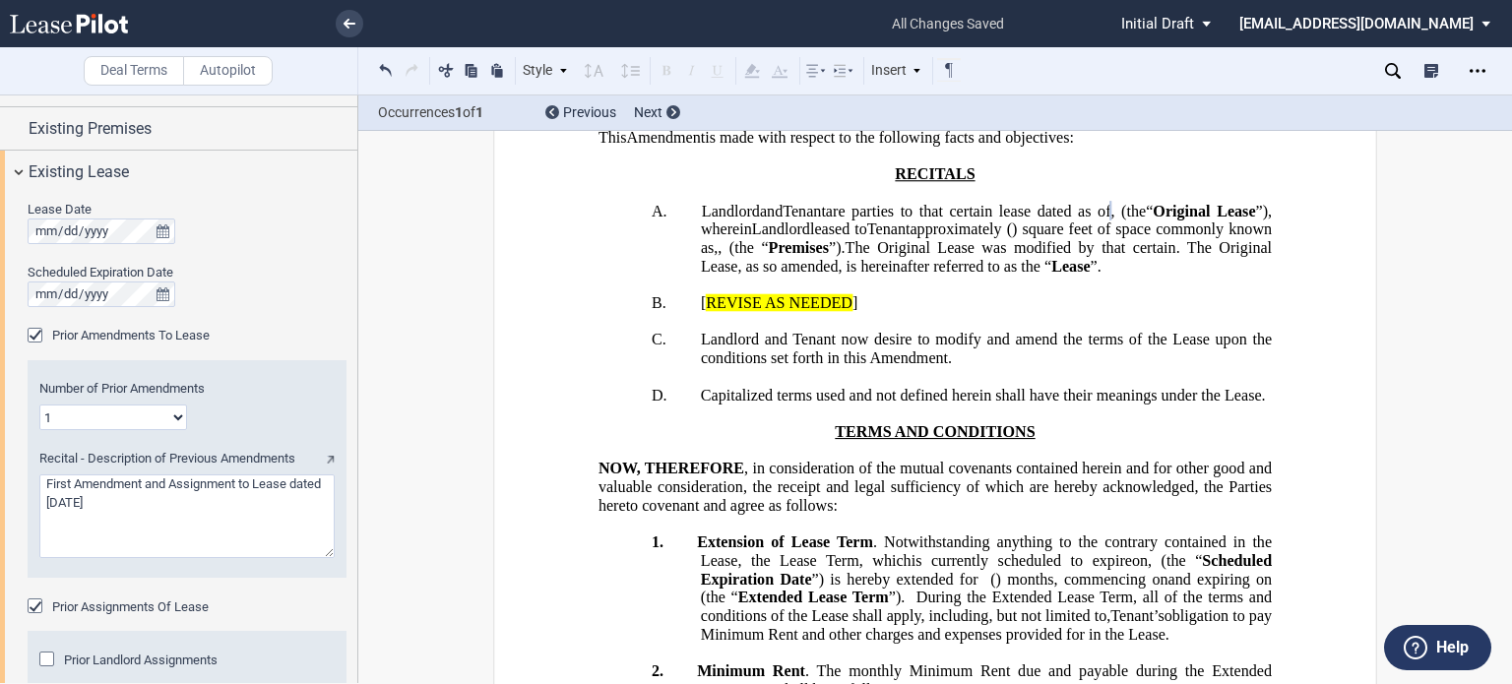
scroll to position [0, 0]
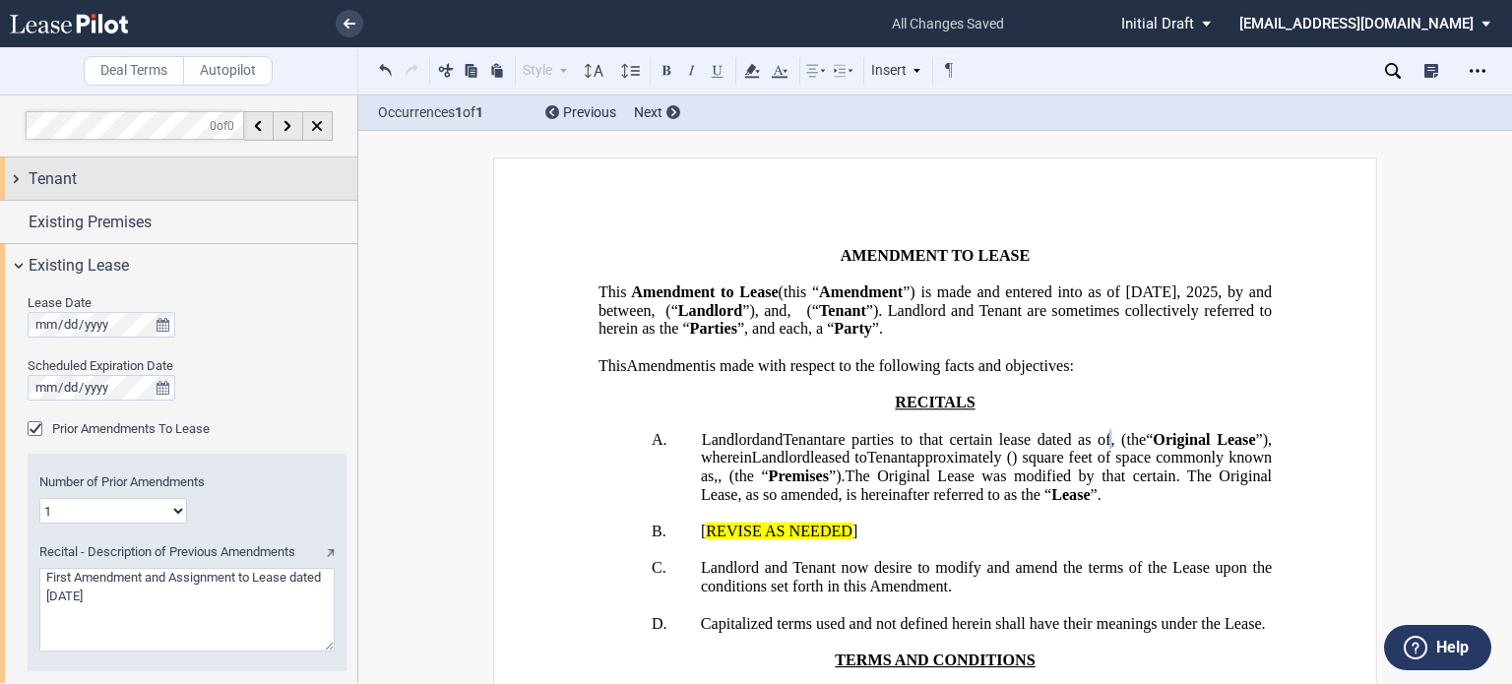
click at [236, 169] on div "Tenant" at bounding box center [193, 179] width 329 height 24
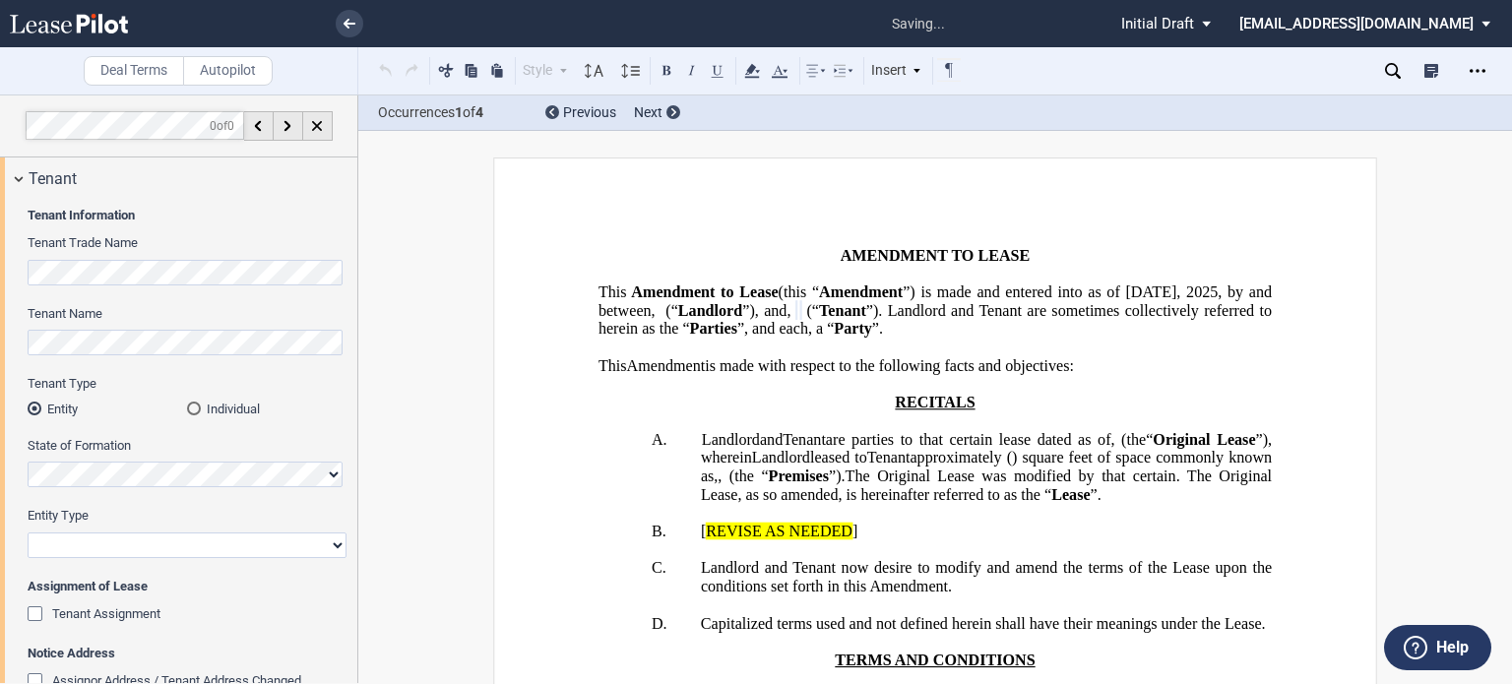
drag, startPoint x: 333, startPoint y: 544, endPoint x: 330, endPoint y: 535, distance: 10.3
click at [333, 544] on select "Corporation Limited Liability Company General Partnership Limited Partnership O…" at bounding box center [187, 546] width 319 height 26
select select "limited liability company"
click at [28, 533] on select "Corporation Limited Liability Company General Partnership Limited Partnership O…" at bounding box center [187, 546] width 319 height 26
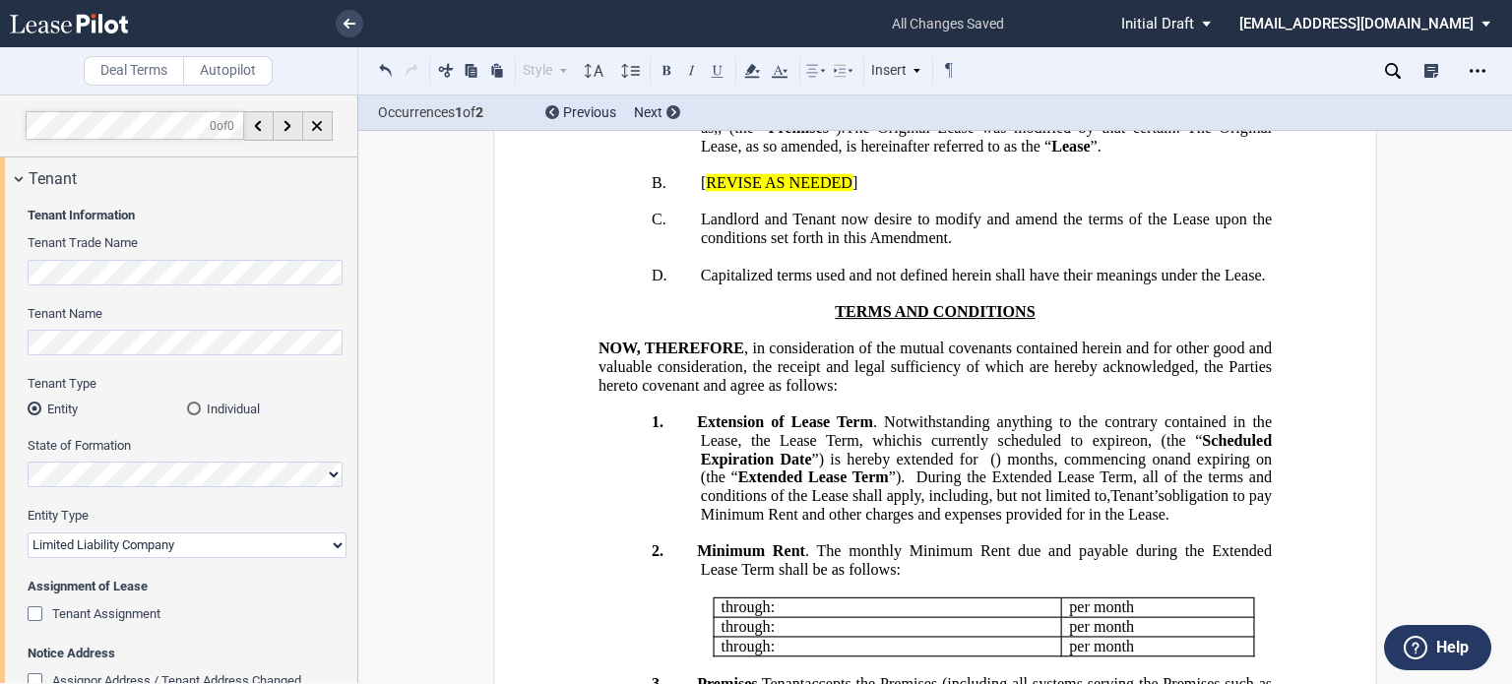
scroll to position [355, 0]
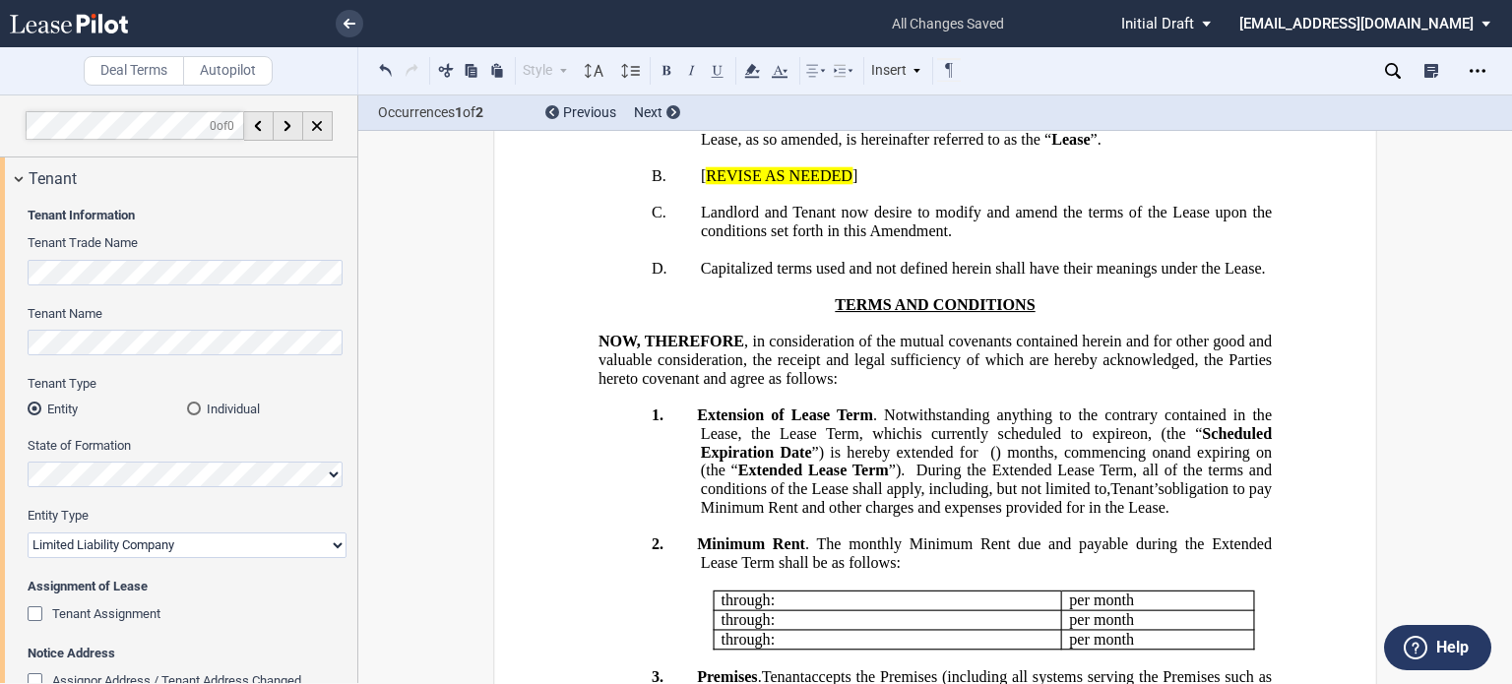
click at [30, 606] on div "Tenant Assignment" at bounding box center [38, 616] width 20 height 20
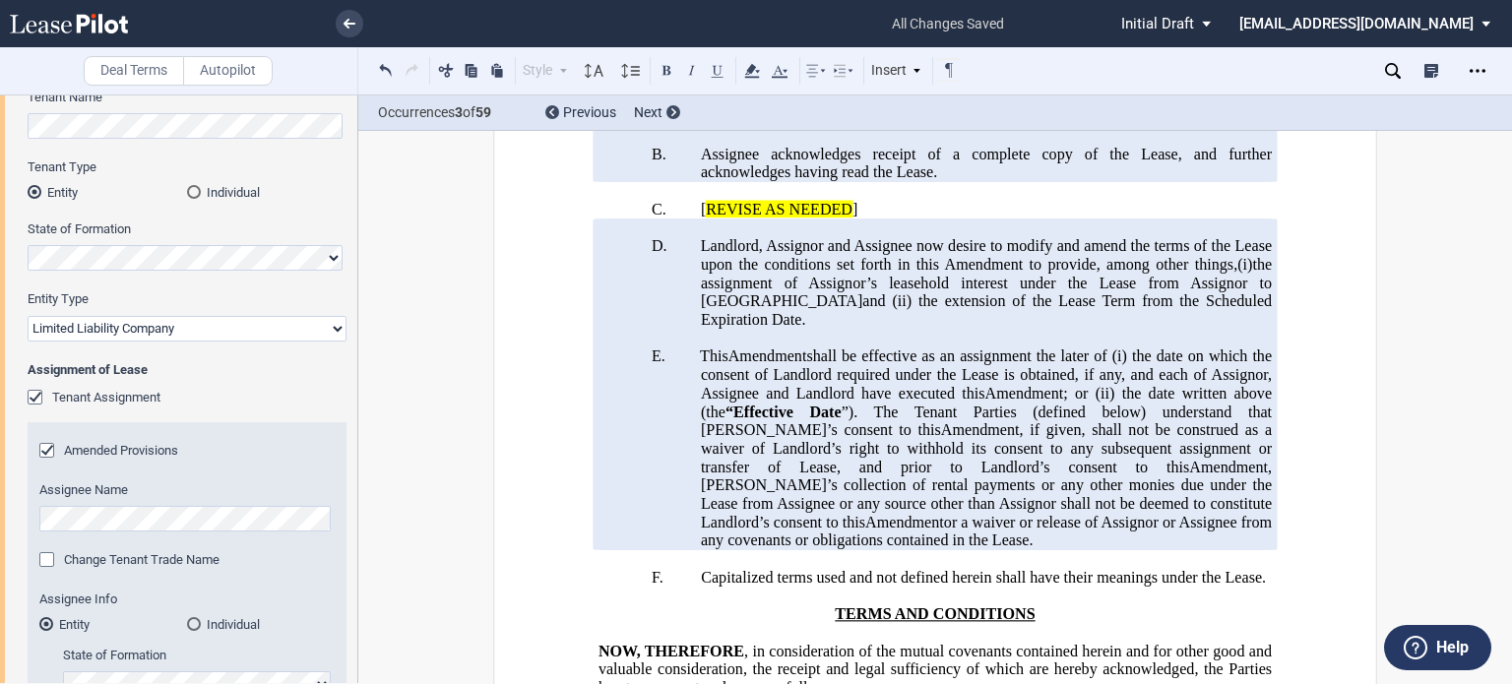
scroll to position [209, 0]
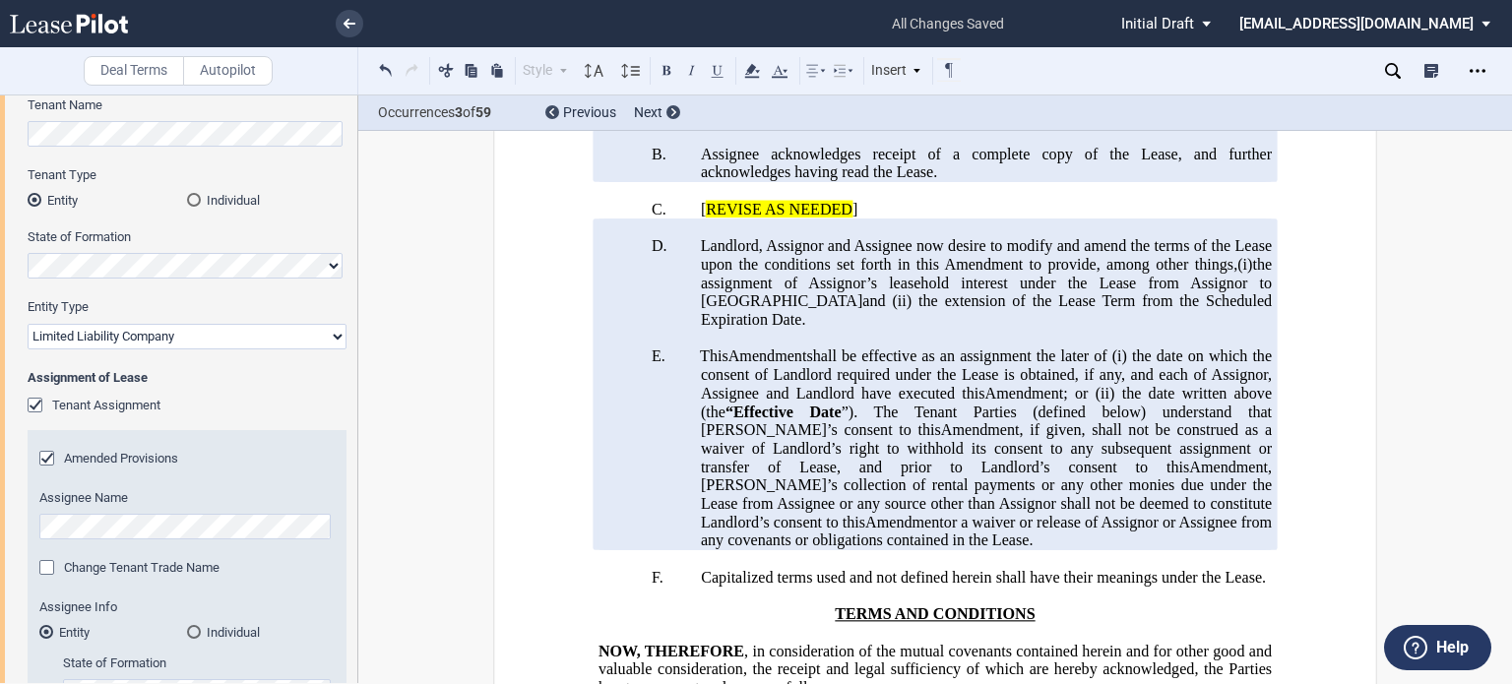
click at [28, 404] on div "Tenant Assignment" at bounding box center [38, 408] width 20 height 20
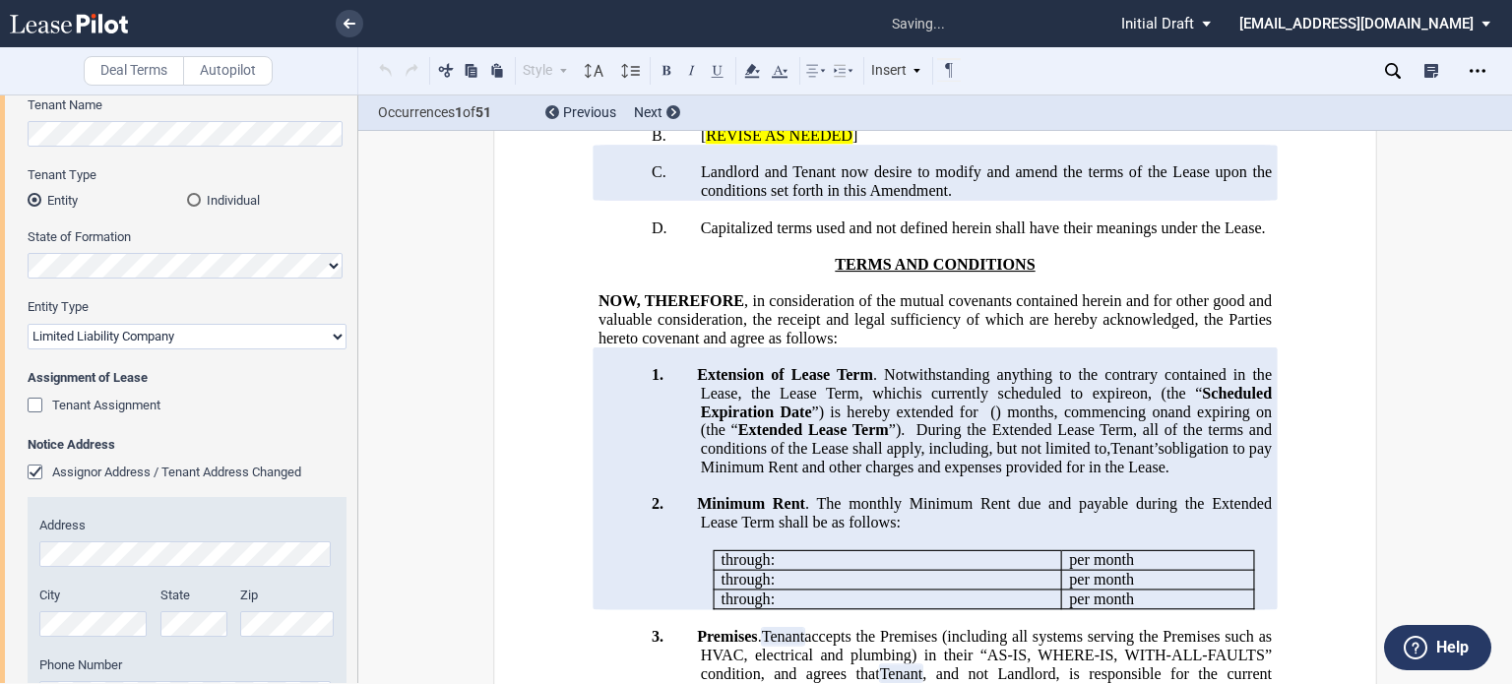
scroll to position [355, 0]
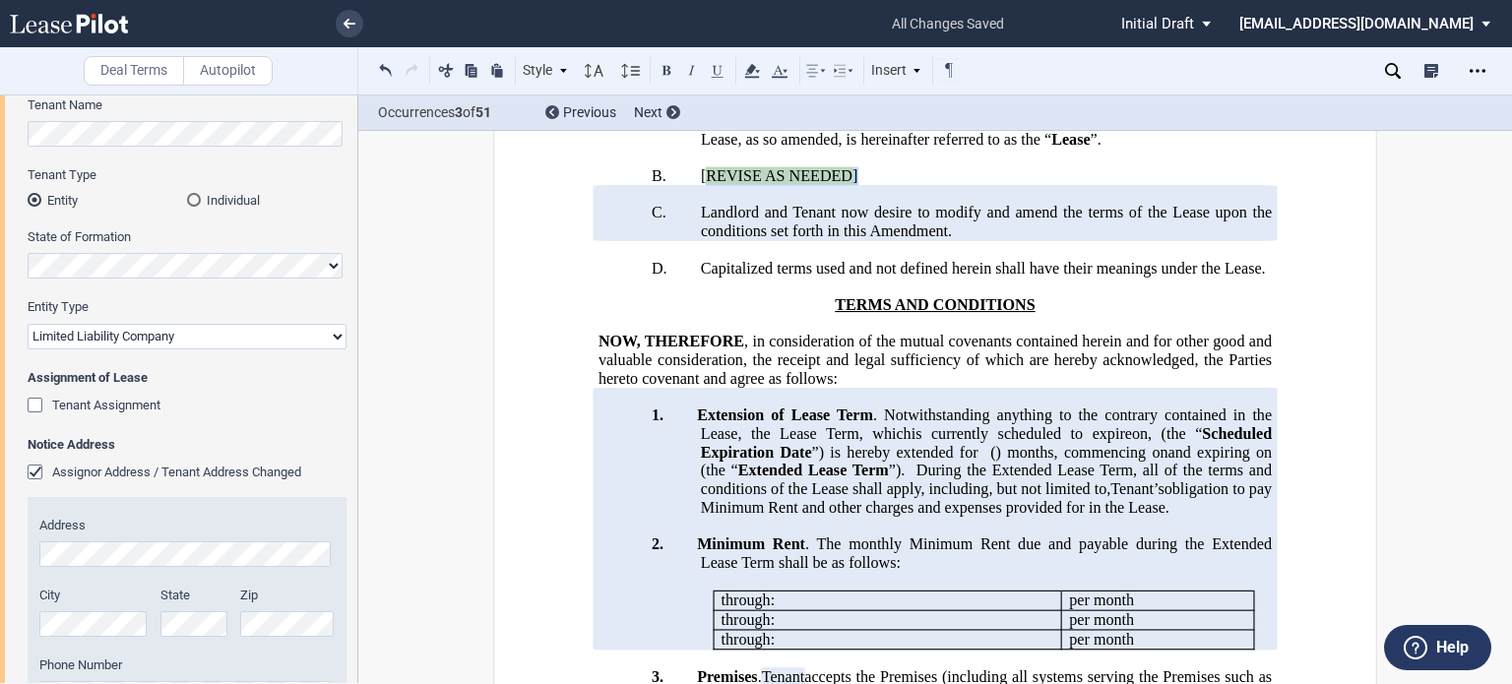
drag, startPoint x: 1211, startPoint y: 306, endPoint x: 782, endPoint y: 325, distance: 429.7
click at [782, 185] on span "﻿ ﻿ [ REVISE AS NEEDED ]" at bounding box center [779, 176] width 157 height 18
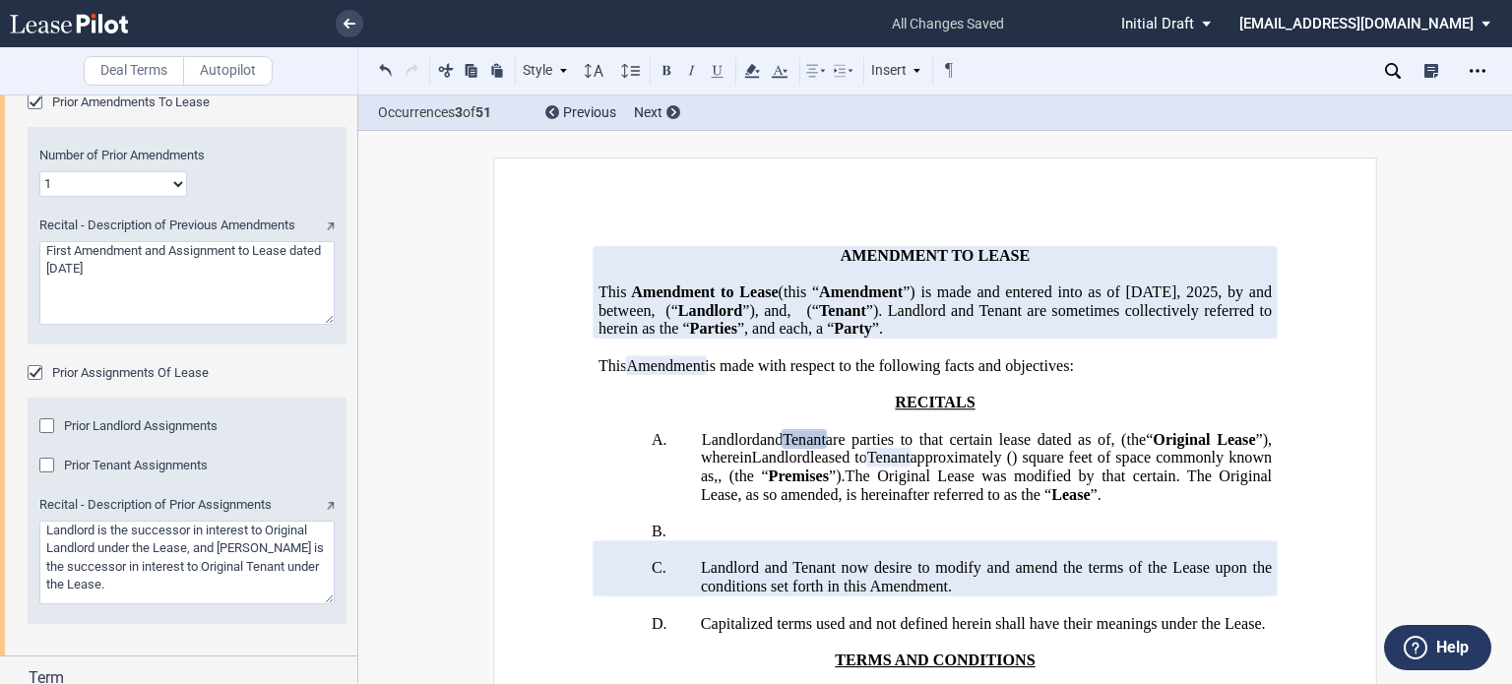
scroll to position [1242, 0]
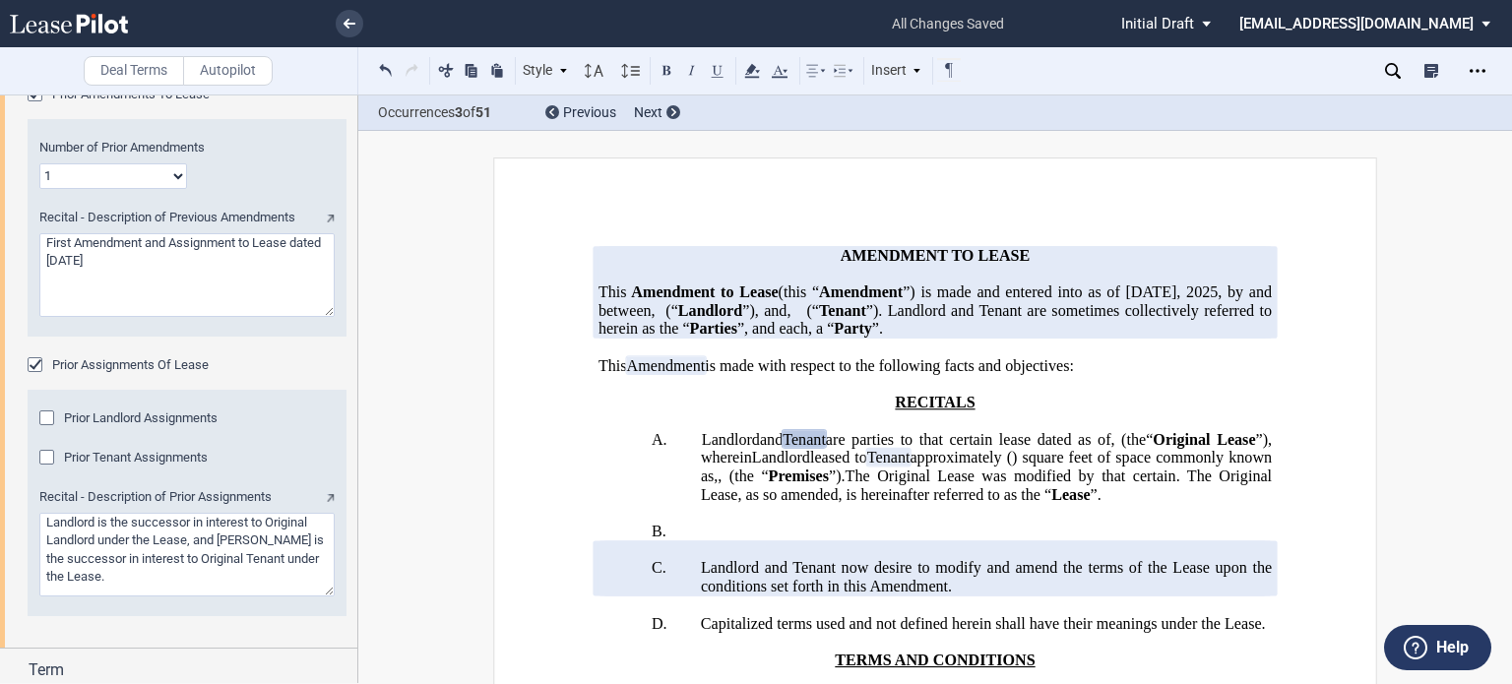
click at [47, 416] on div "Prior Landlord Assignments" at bounding box center [49, 421] width 20 height 20
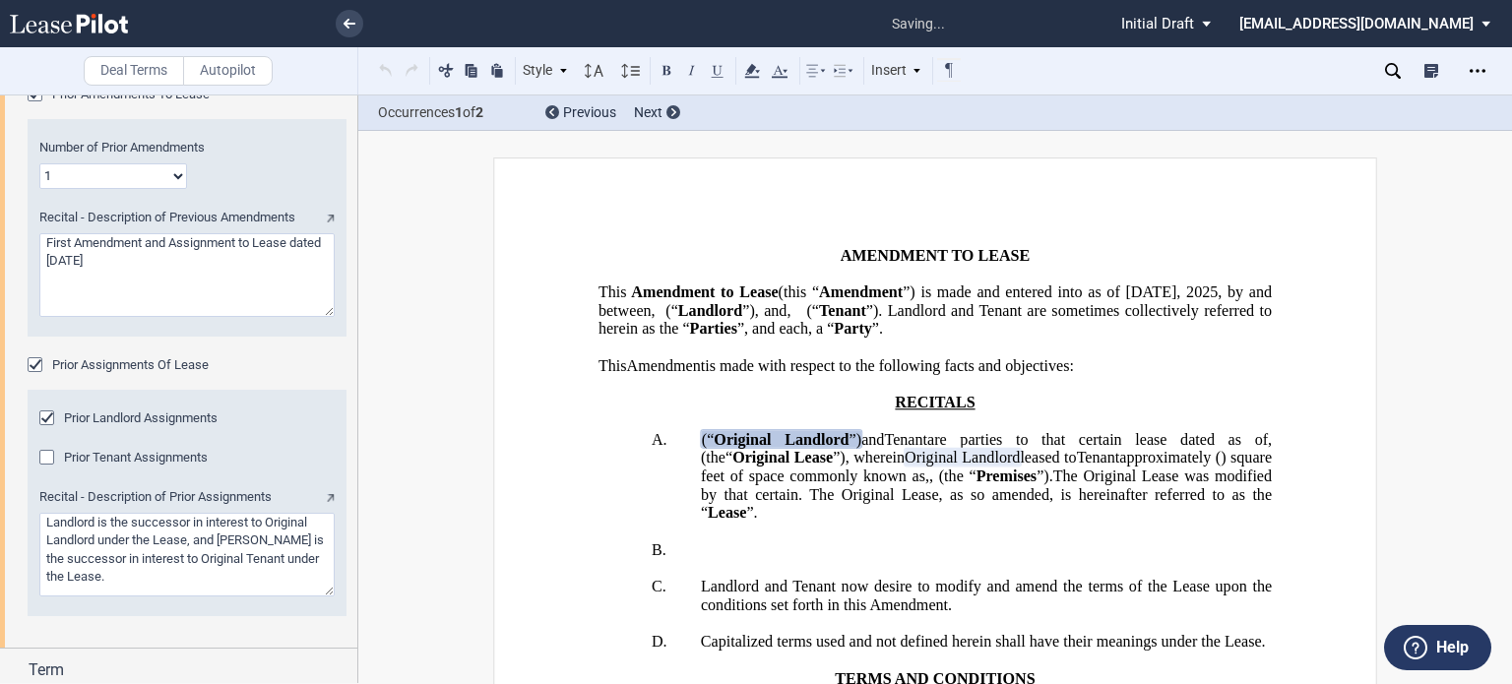
click at [51, 459] on div "Prior Tenant Assignments" at bounding box center [49, 460] width 20 height 20
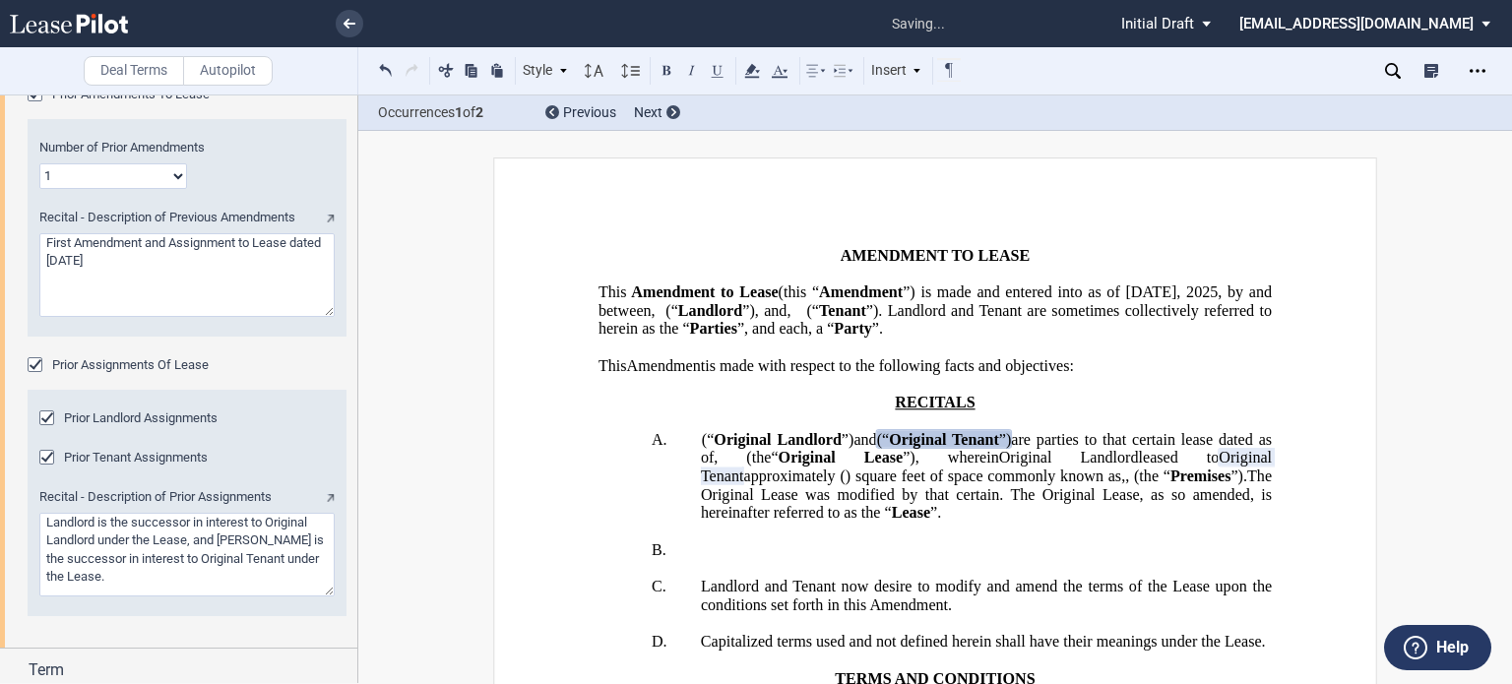
click at [701, 477] on p "A. (“ Original Landlord ”) Landlord and (“ Original Tenant ”) Assignor Tenant a…" at bounding box center [986, 476] width 571 height 93
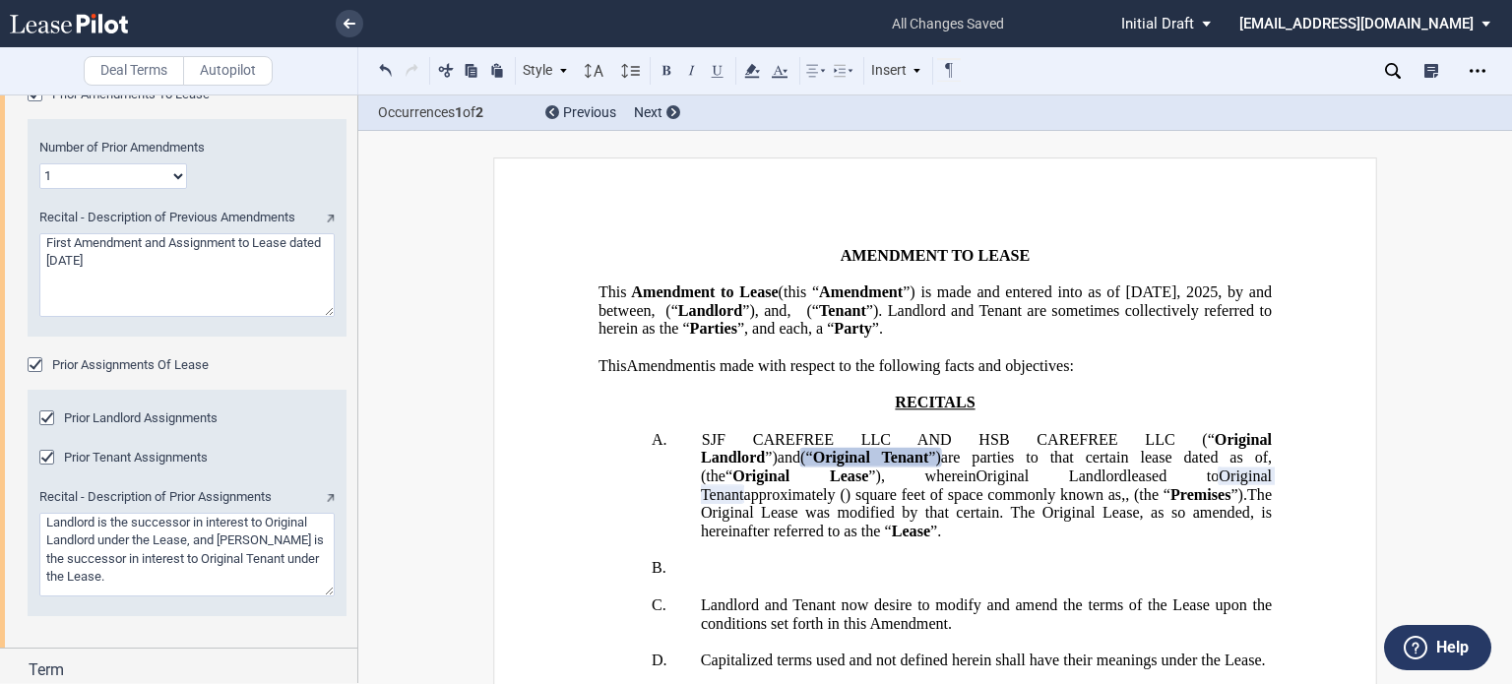
click at [800, 467] on span "(“" at bounding box center [806, 458] width 13 height 18
drag, startPoint x: 696, startPoint y: 497, endPoint x: 713, endPoint y: 505, distance: 18.5
click at [800, 467] on span "(“" at bounding box center [806, 458] width 13 height 18
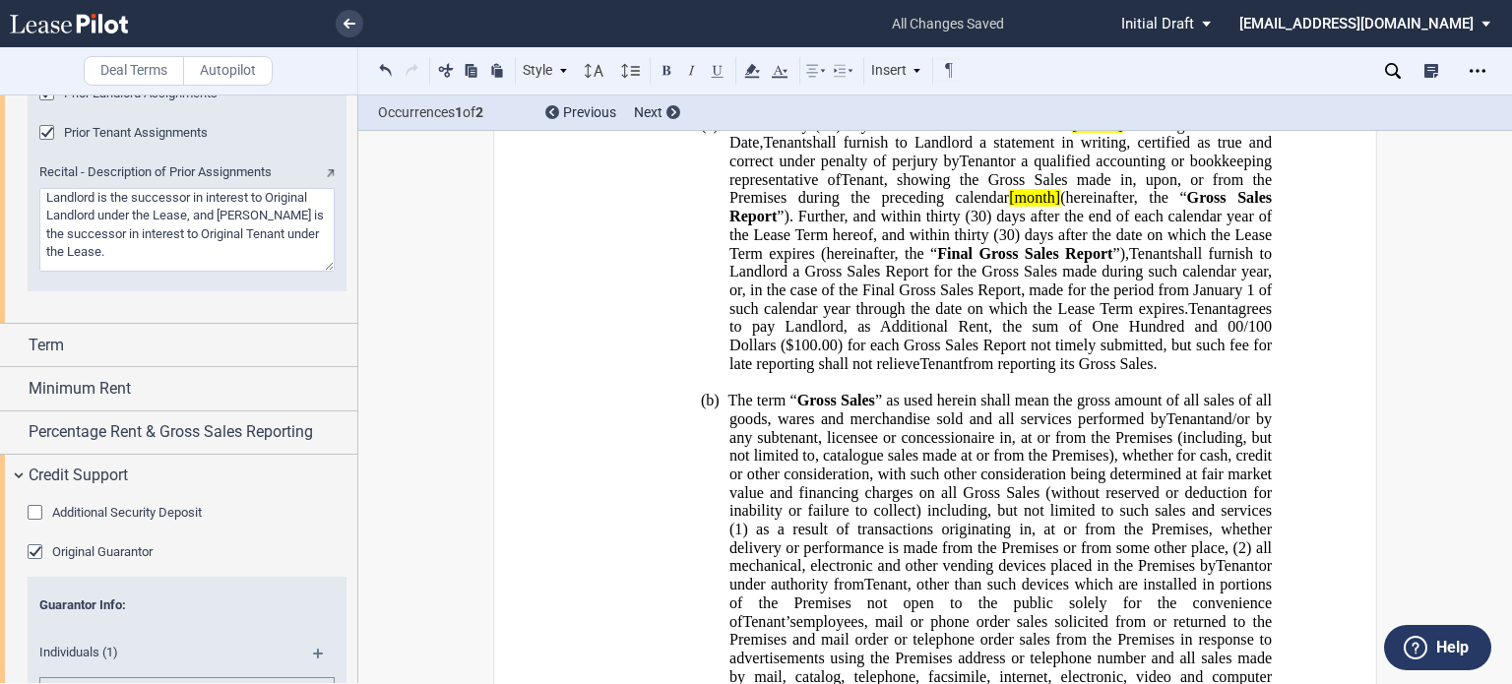
scroll to position [1579, 0]
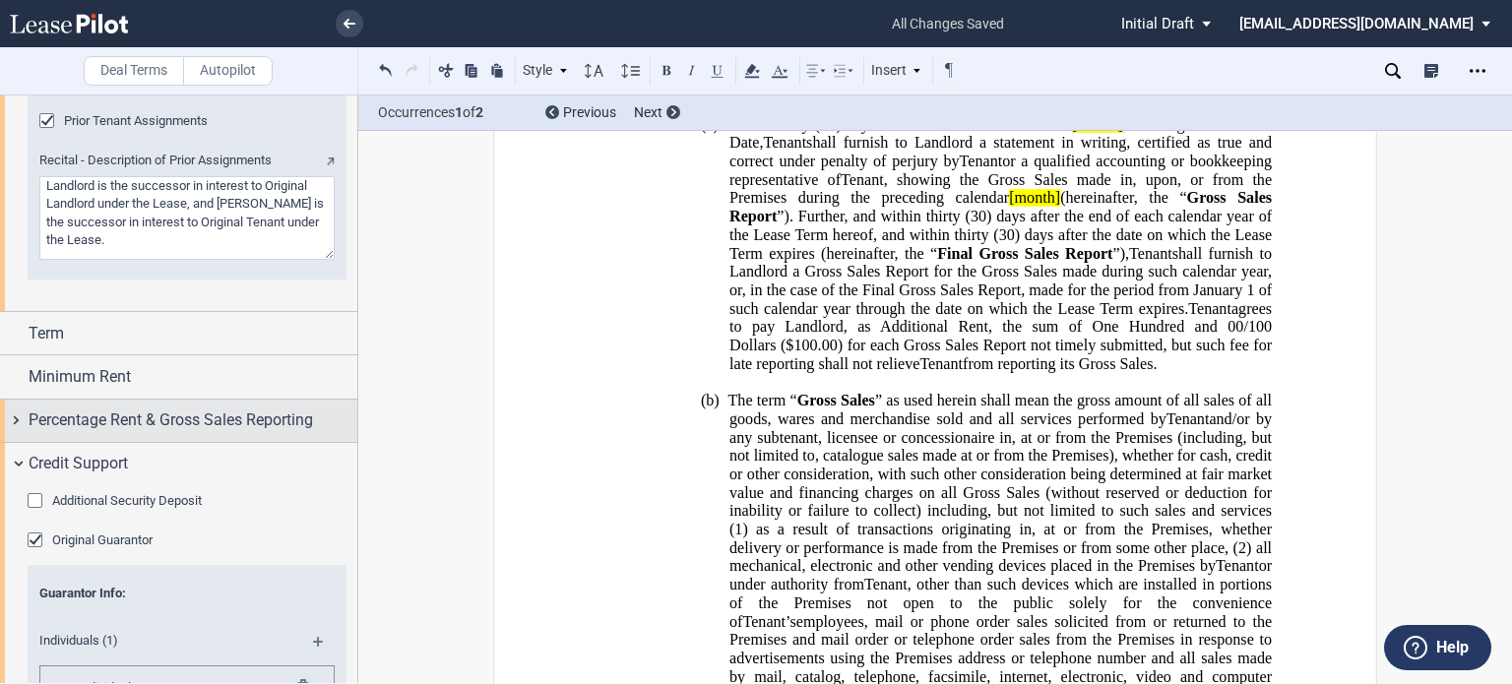
click at [248, 421] on span "Percentage Rent & Gross Sales Reporting" at bounding box center [171, 421] width 285 height 24
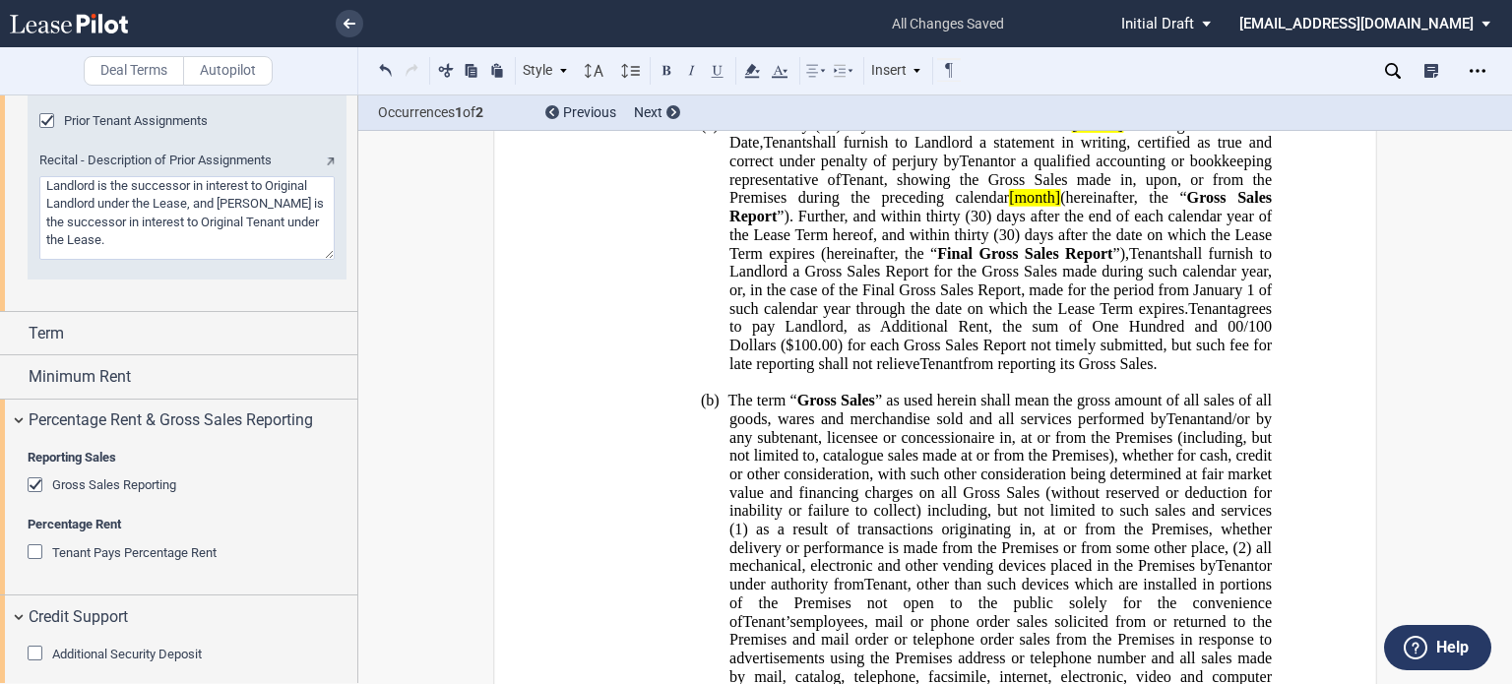
click at [37, 487] on div "Gross Sales Reporting" at bounding box center [38, 487] width 20 height 20
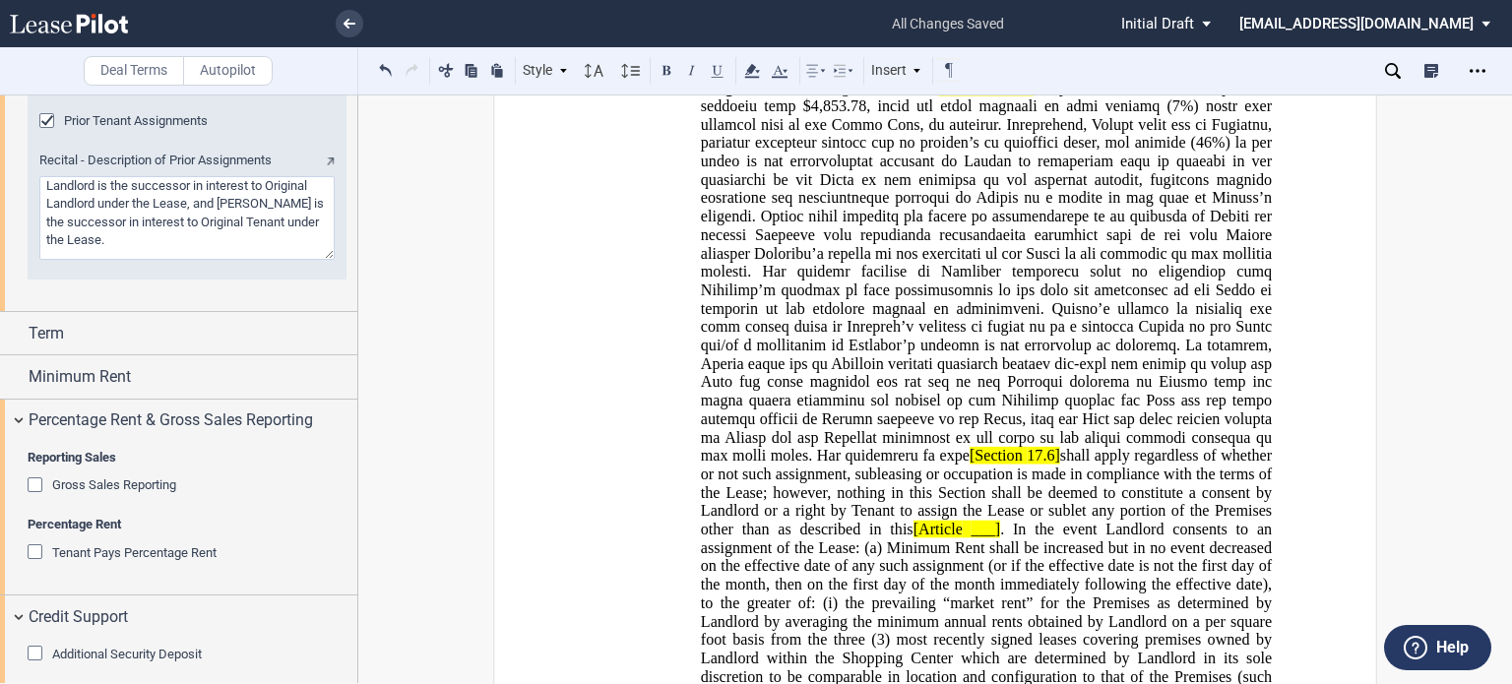
drag, startPoint x: 985, startPoint y: 302, endPoint x: 1007, endPoint y: 341, distance: 44.6
click at [985, 96] on span "[Section" at bounding box center [964, 88] width 53 height 18
click at [1031, 96] on span "17.1]" at bounding box center [1013, 88] width 33 height 18
drag, startPoint x: 960, startPoint y: 298, endPoint x: 1053, endPoint y: 303, distance: 93.7
click at [1053, 303] on span "Assignment Fee. Assignment fee in Section 17.1 [Section 17.6] shall apply regar…" at bounding box center [986, 483] width 579 height 809
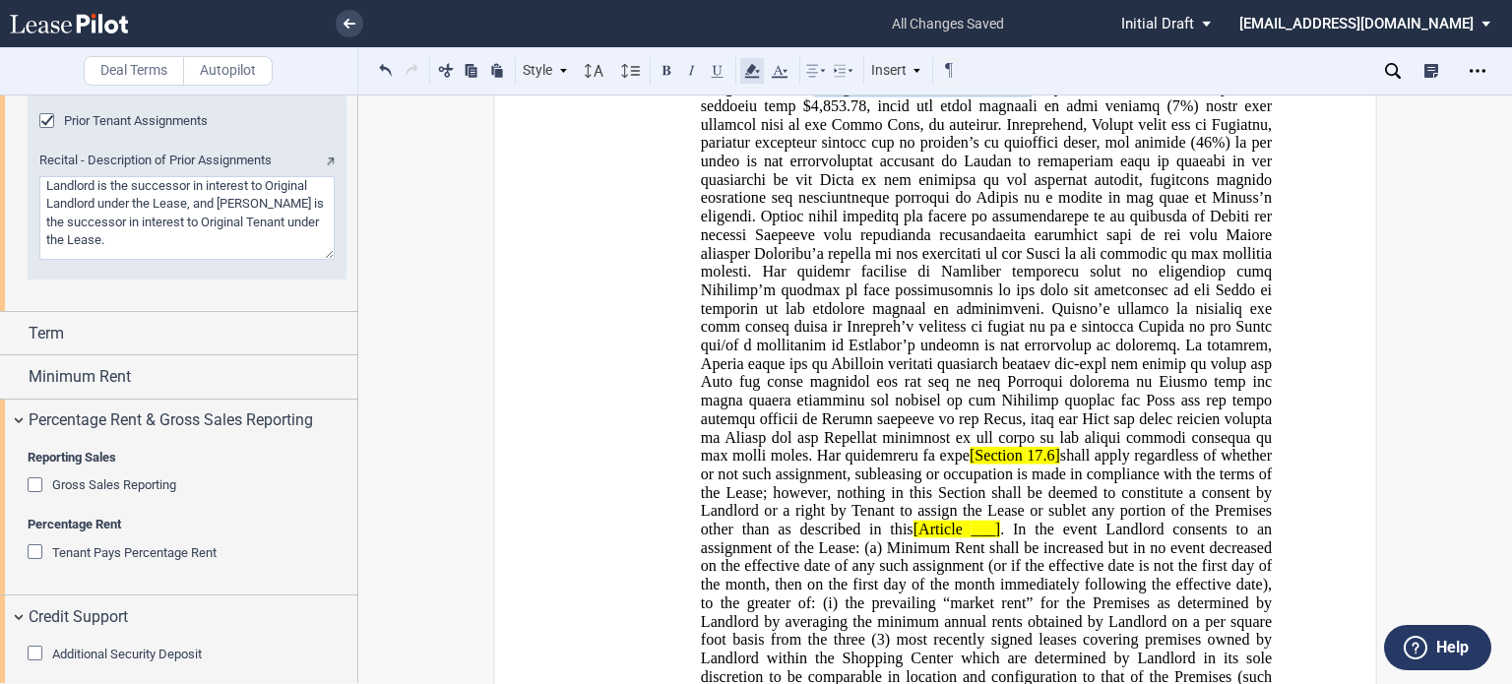
click at [751, 66] on use at bounding box center [751, 71] width 15 height 14
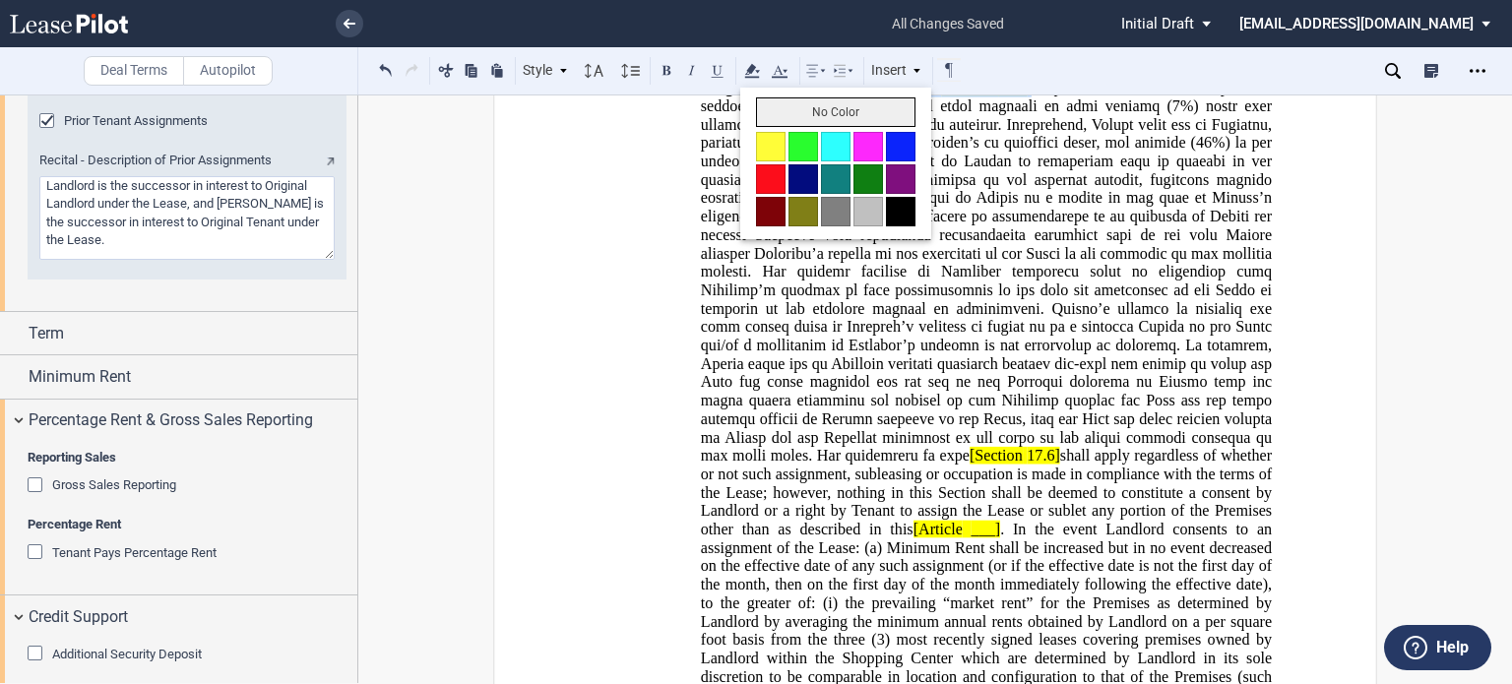
click at [760, 111] on button "No Color" at bounding box center [835, 112] width 159 height 30
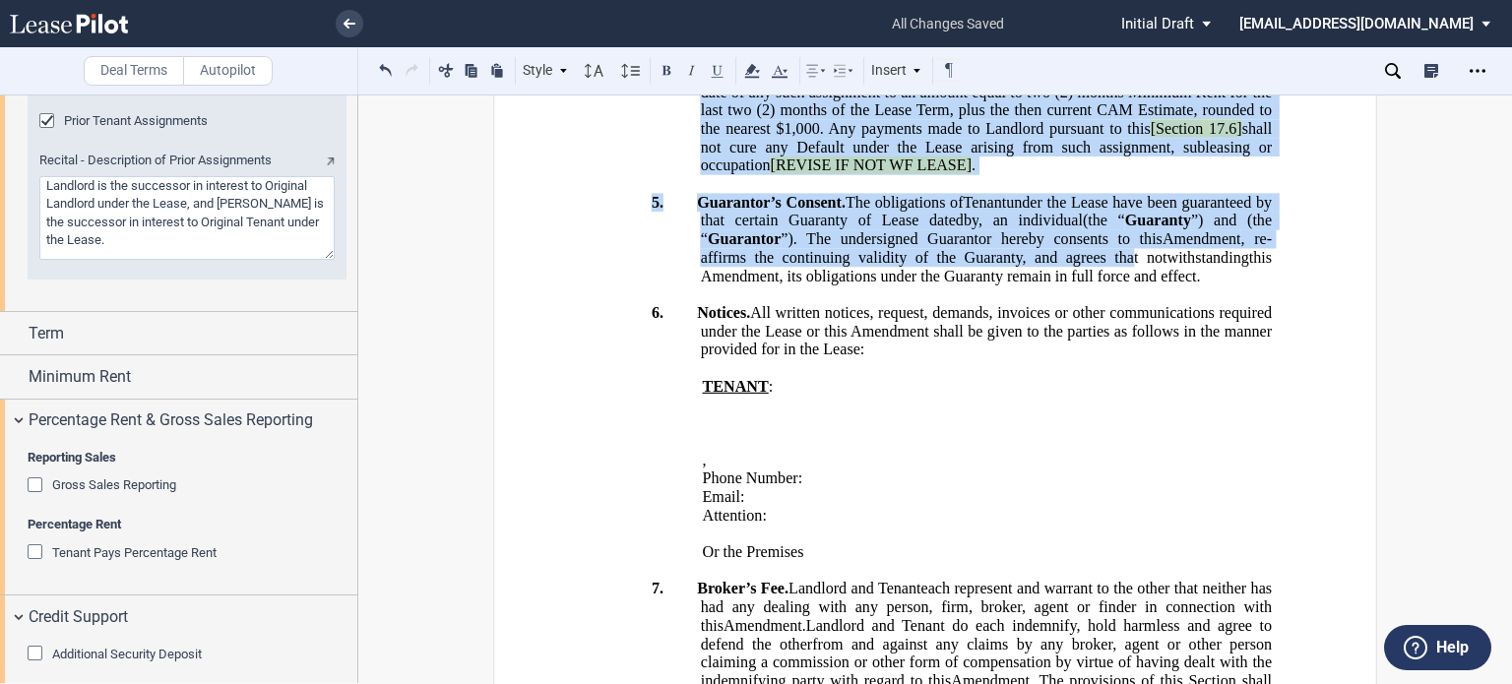
scroll to position [1831, 0]
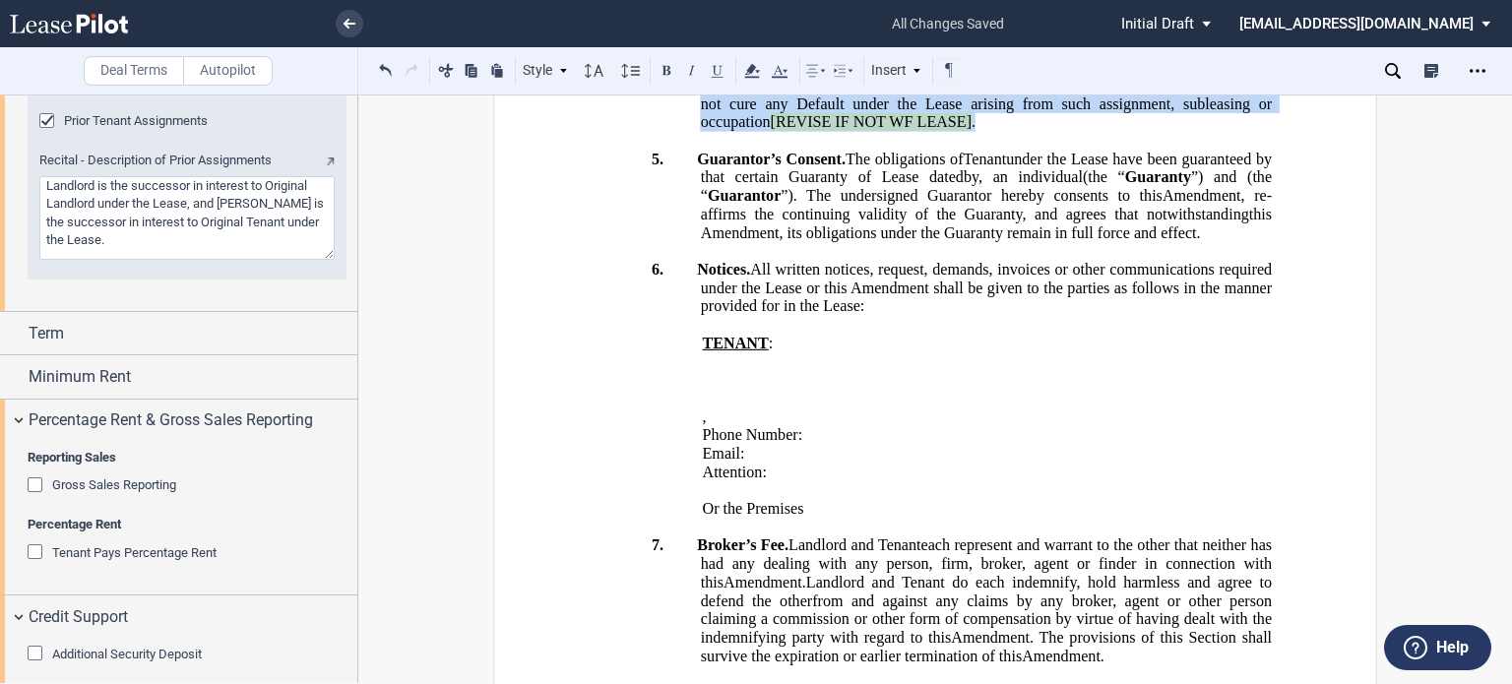
drag, startPoint x: 1081, startPoint y: 342, endPoint x: 789, endPoint y: 497, distance: 331.2
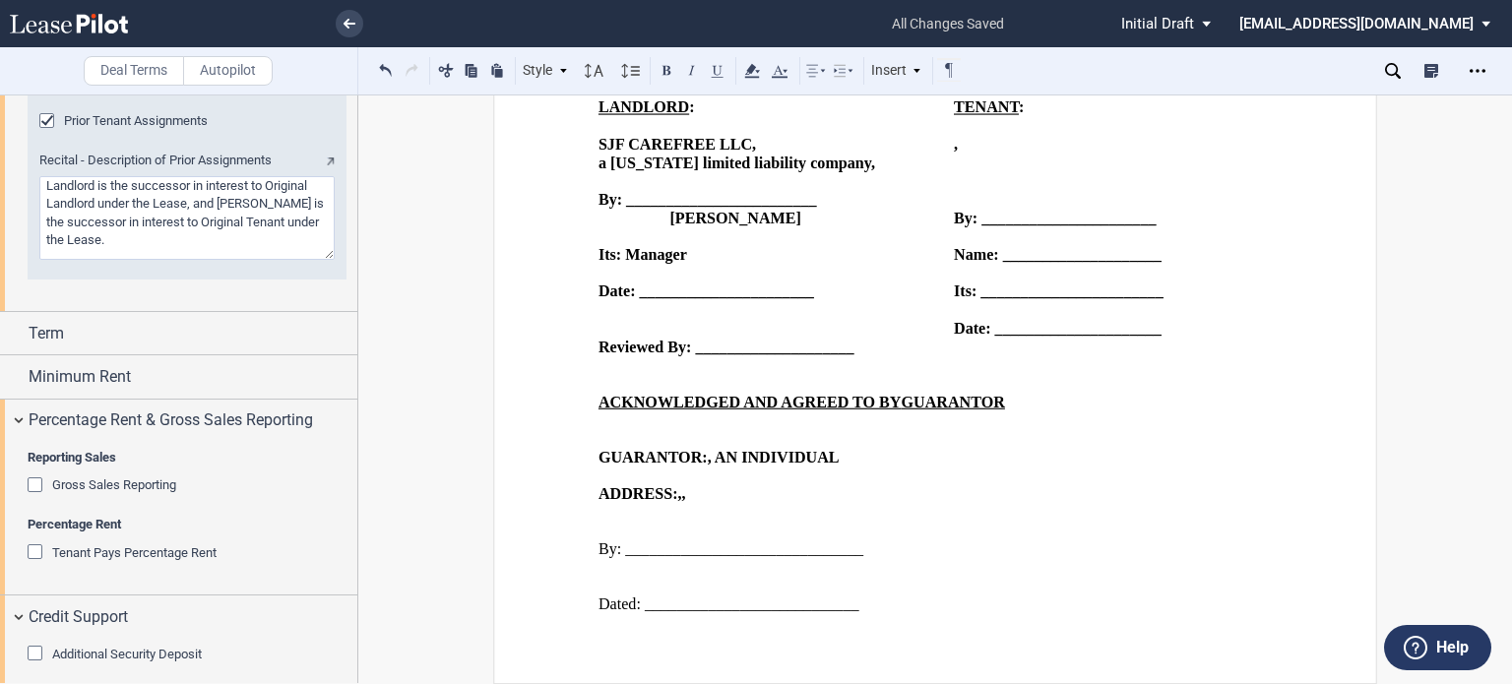
scroll to position [3455, 0]
drag, startPoint x: 351, startPoint y: 456, endPoint x: 354, endPoint y: 487, distance: 31.6
click at [354, 487] on div at bounding box center [179, 389] width 358 height 589
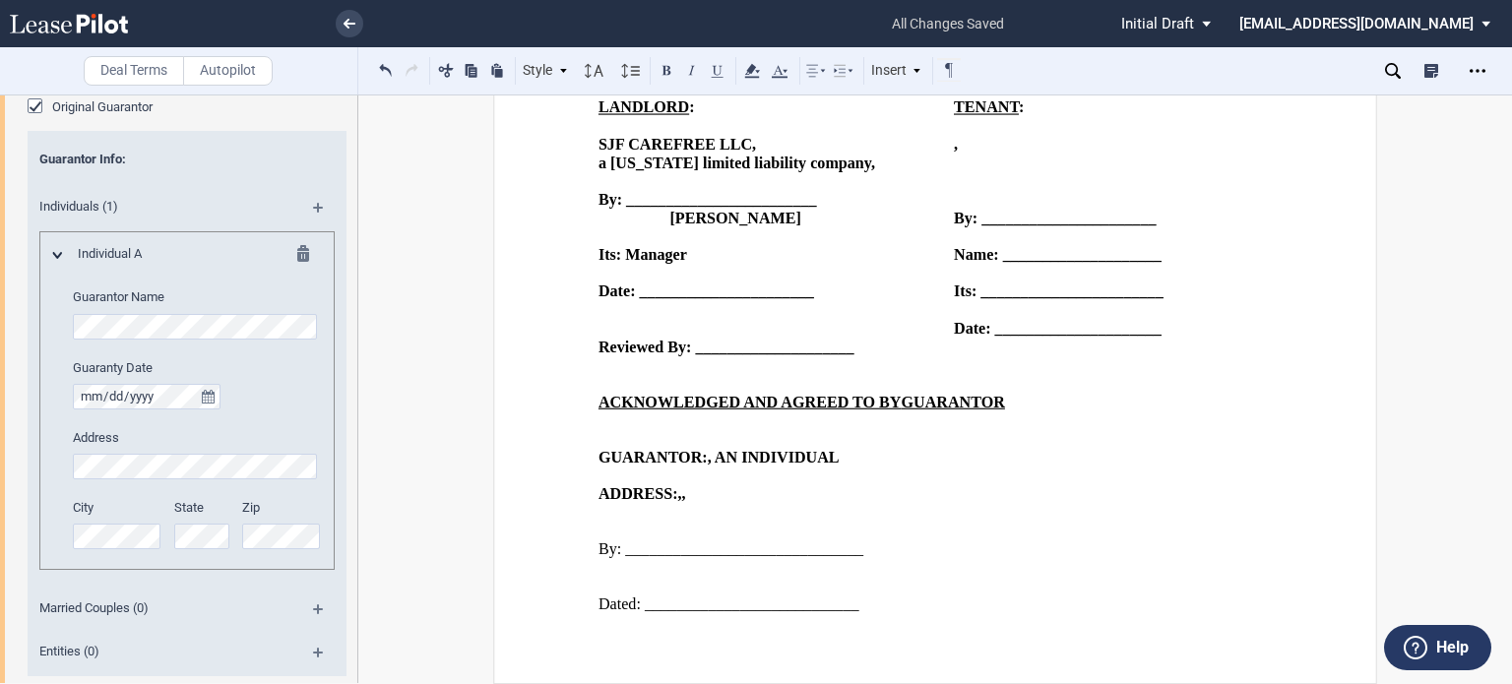
scroll to position [2177, 0]
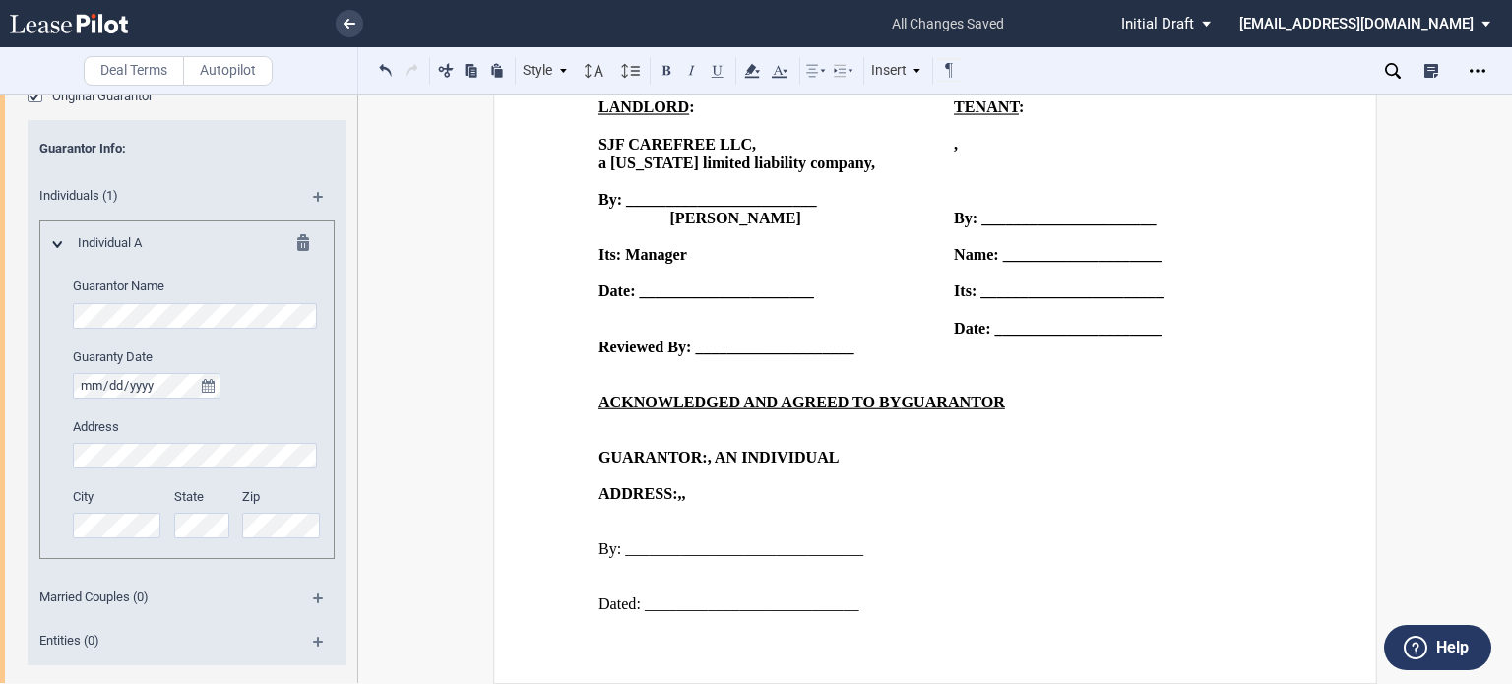
click at [295, 227] on div "Individual A Guarantor Name Guaranty Date Address City State Zip" at bounding box center [186, 390] width 295 height 339
click at [297, 235] on md-icon at bounding box center [309, 246] width 24 height 24
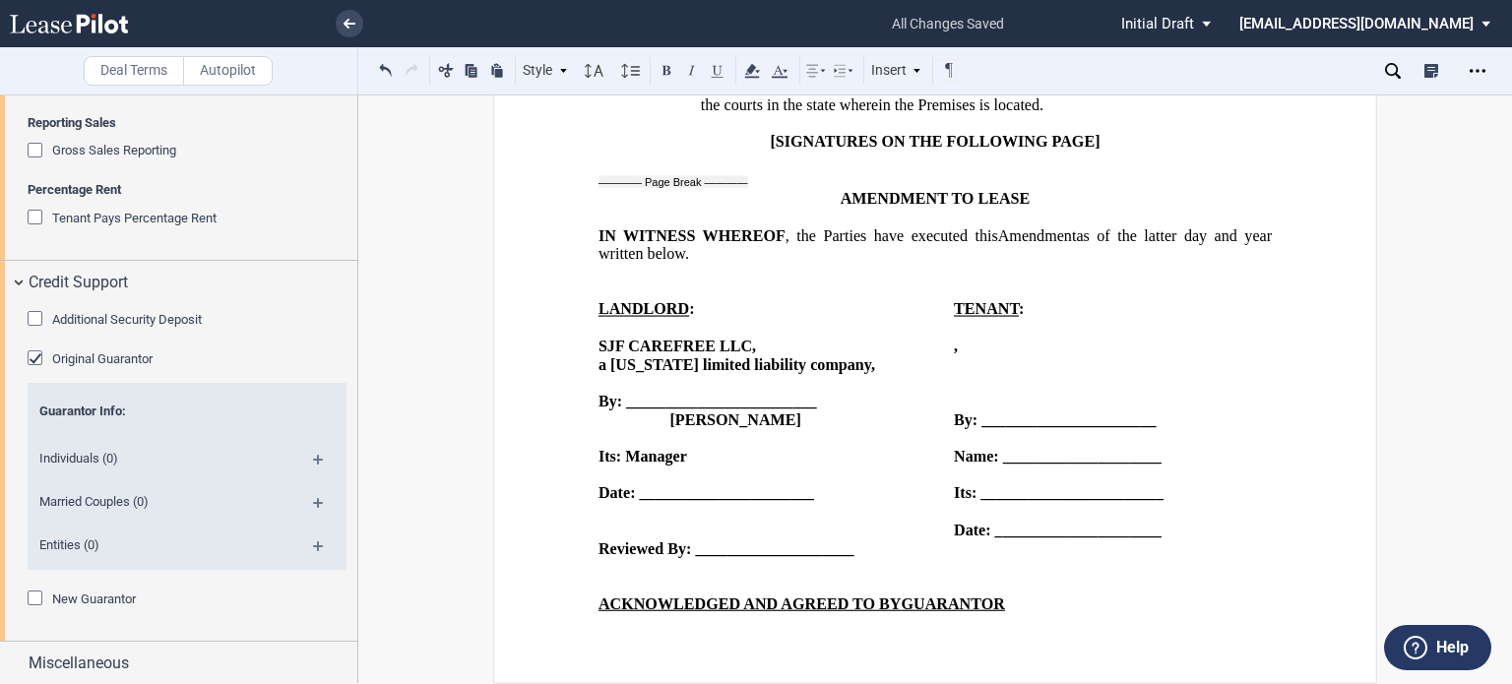
click at [313, 545] on md-icon at bounding box center [326, 553] width 27 height 24
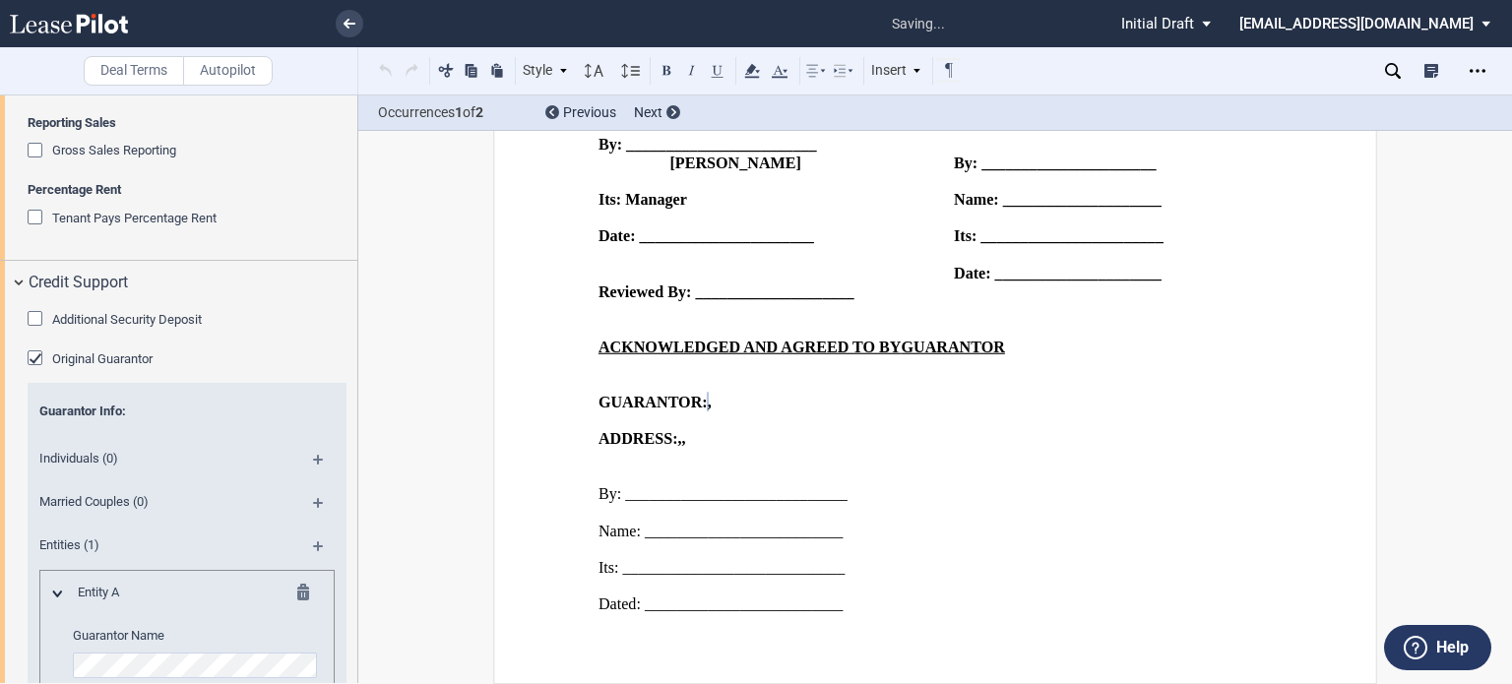
scroll to position [2258, 0]
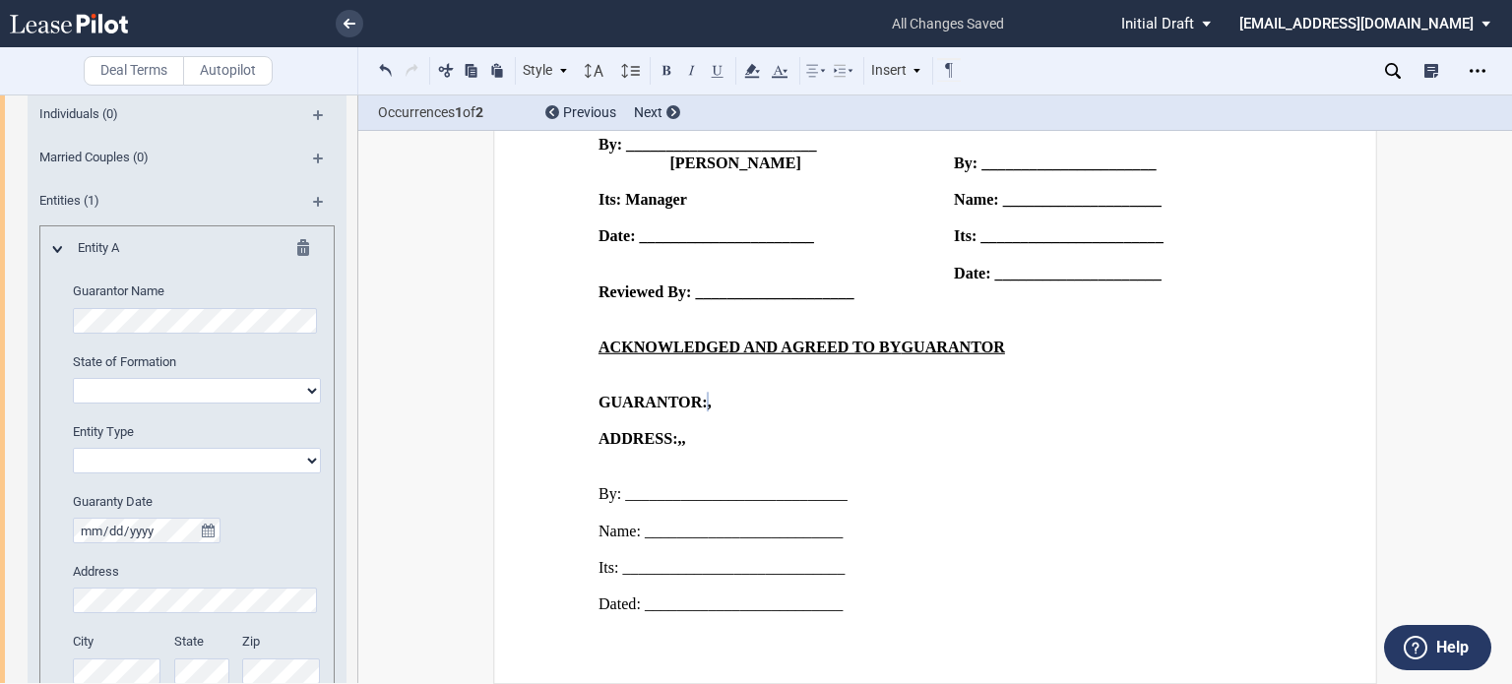
click at [314, 458] on select "Corporation Limited Liability Company General Partnership Limited Partnership O…" at bounding box center [197, 461] width 248 height 26
select select "limited liability company"
click at [73, 448] on select "Corporation Limited Liability Company General Partnership Limited Partnership O…" at bounding box center [197, 461] width 248 height 26
click at [311, 388] on select "Alabama Alaska Arizona Arkansas California Colorado Connecticut Delaware Distri…" at bounding box center [197, 391] width 248 height 26
select select "Ohio"
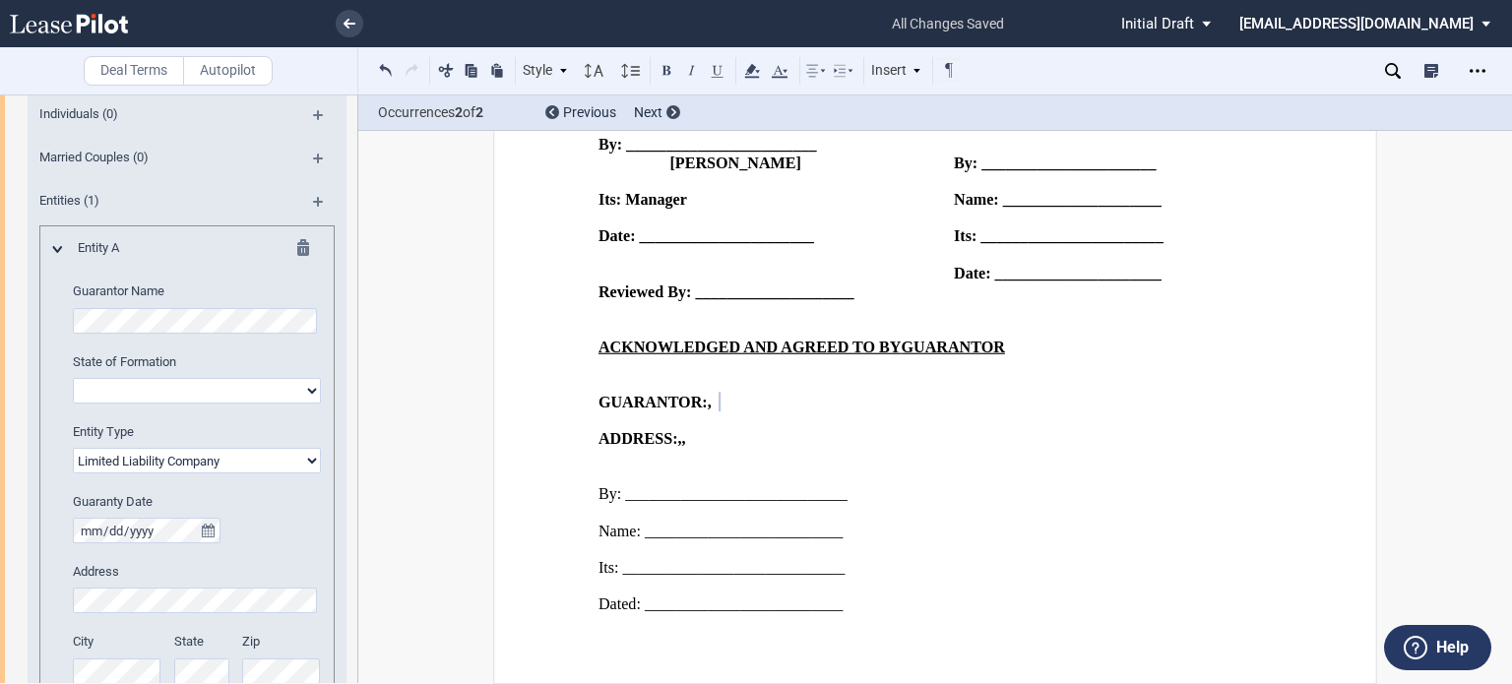
click at [73, 378] on select "Alabama Alaska Arizona Arkansas California Colorado Connecticut Delaware Distri…" at bounding box center [197, 391] width 248 height 26
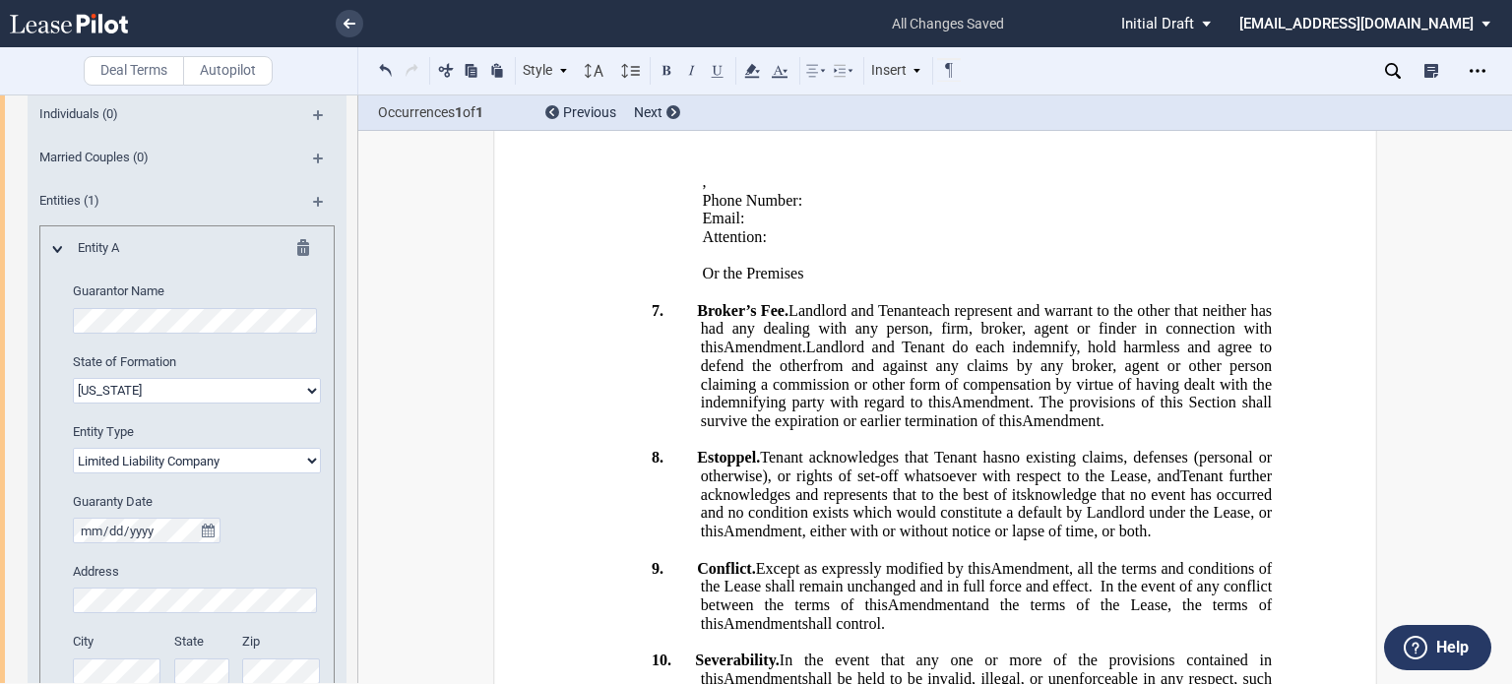
scroll to position [1235, 0]
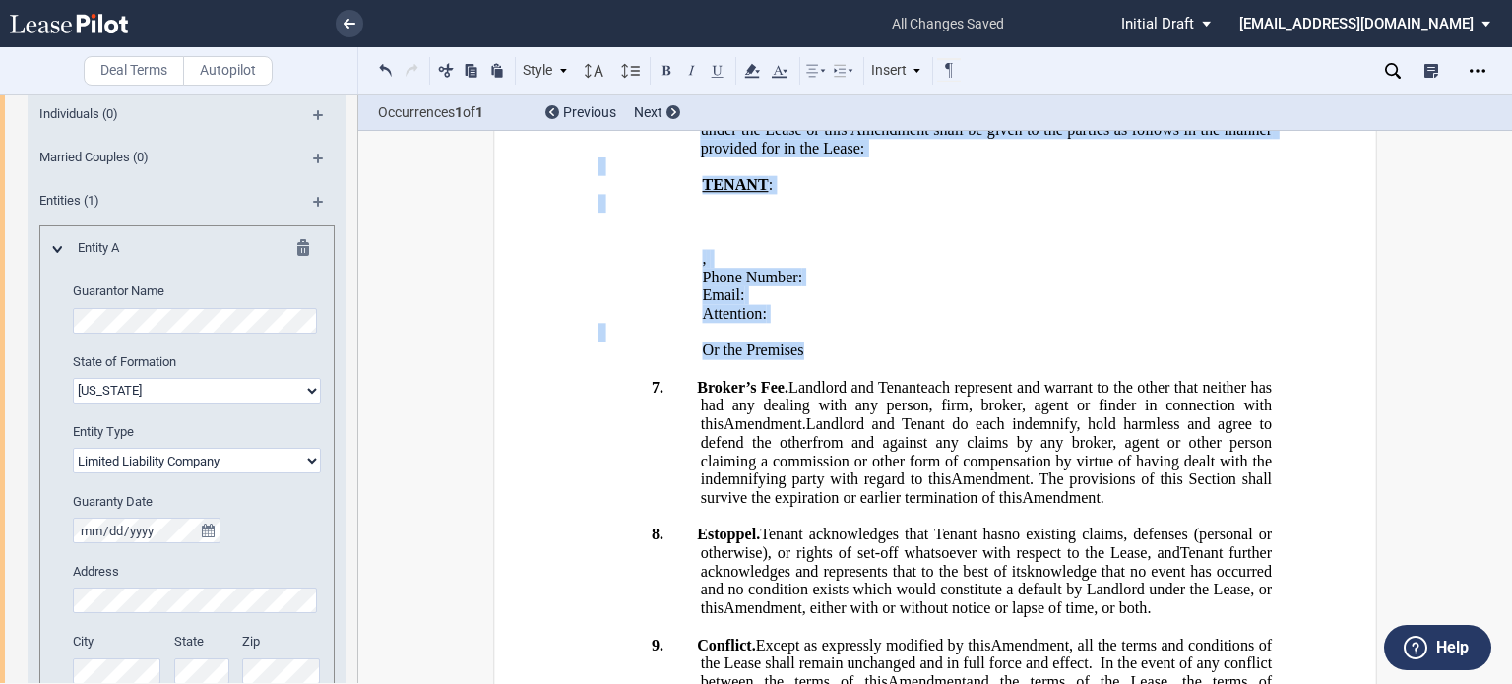
drag, startPoint x: 690, startPoint y: 377, endPoint x: 823, endPoint y: 635, distance: 290.2
click at [823, 360] on div "!!SET_LEVEL_0!! !!TERMS_LEVEL1!! 6. Notices. All written notices, request, dema…" at bounding box center [935, 222] width 673 height 277
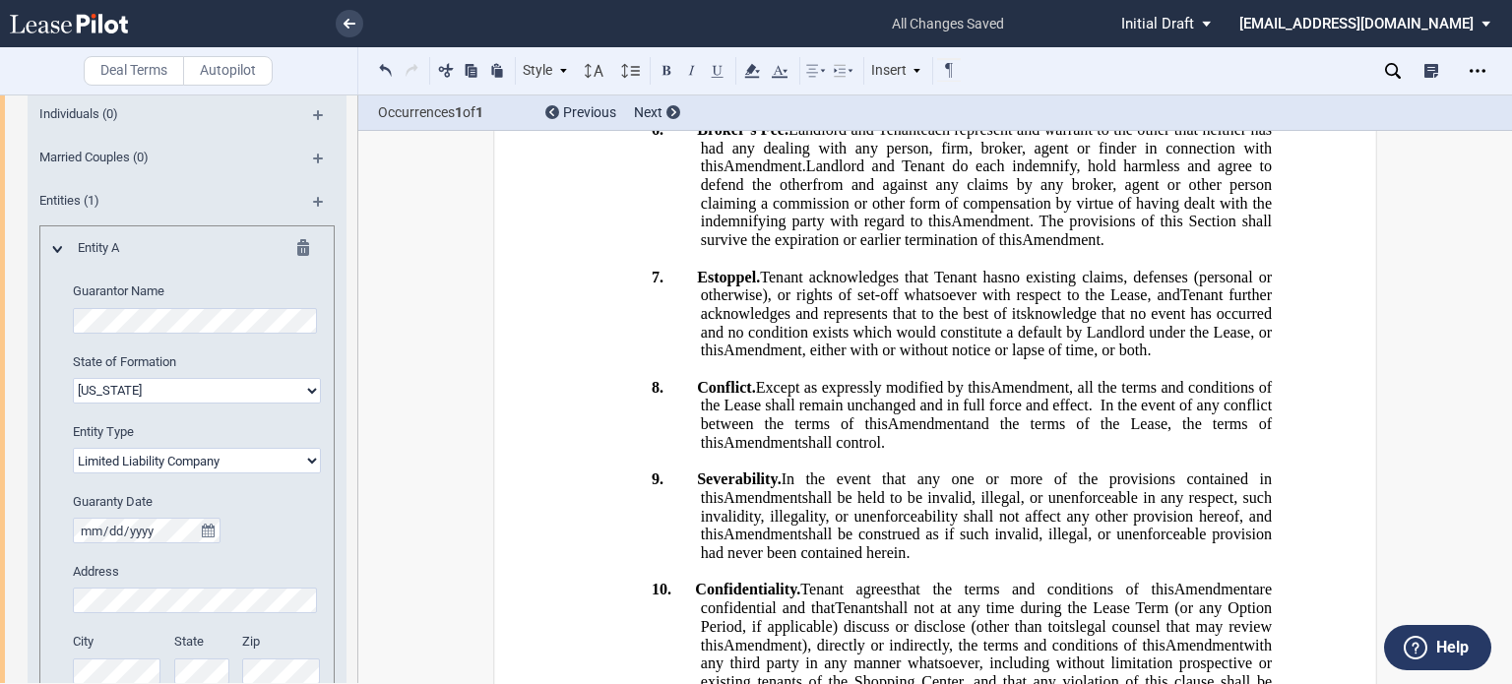
click at [705, 102] on p at bounding box center [935, 93] width 673 height 19
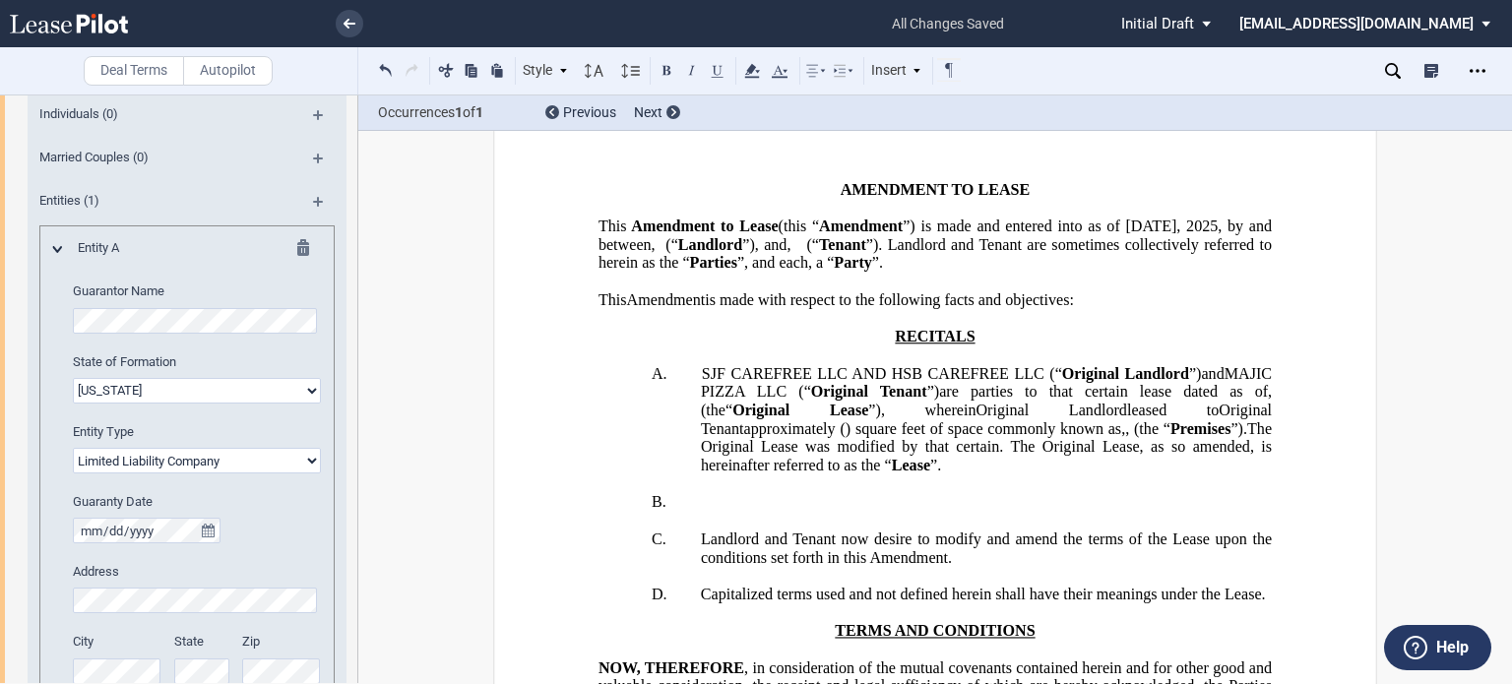
scroll to position [0, 0]
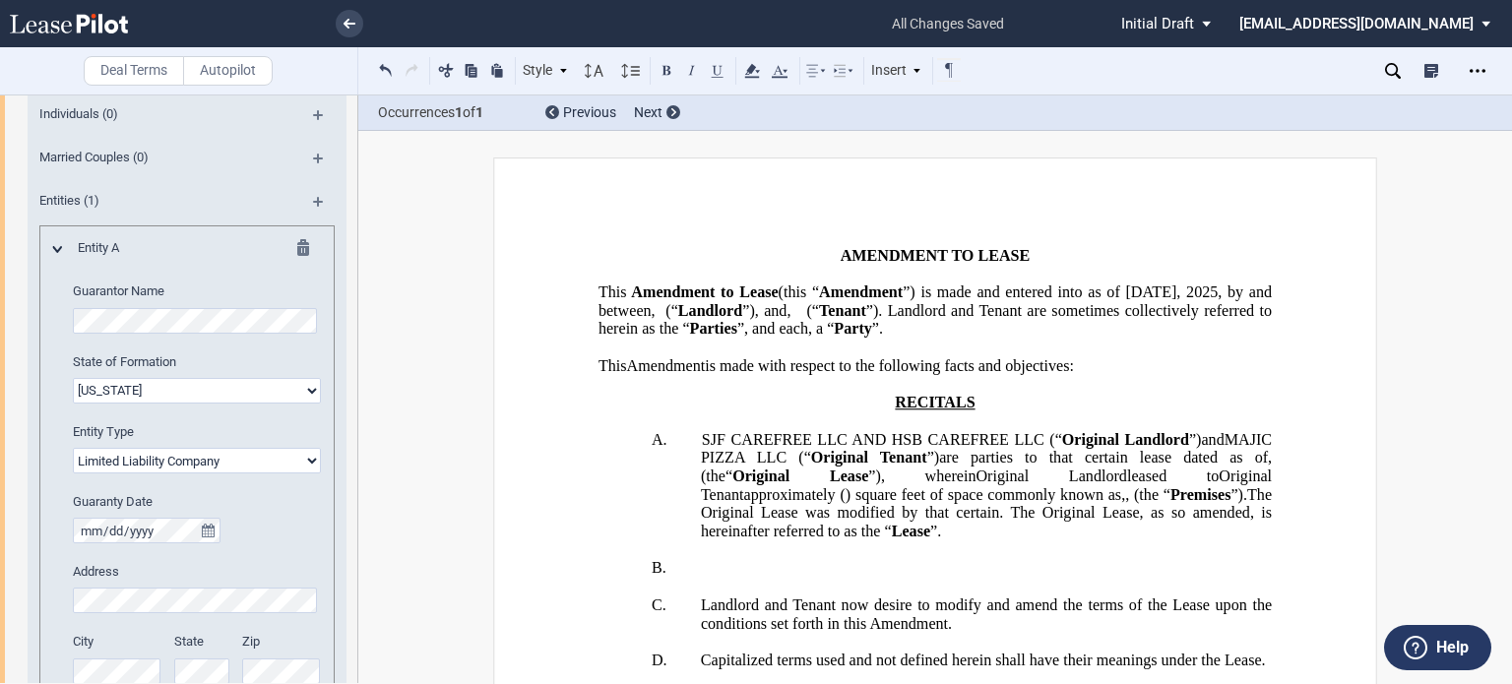
click at [1483, 66] on icon "Open Lease options menu" at bounding box center [1478, 71] width 16 height 16
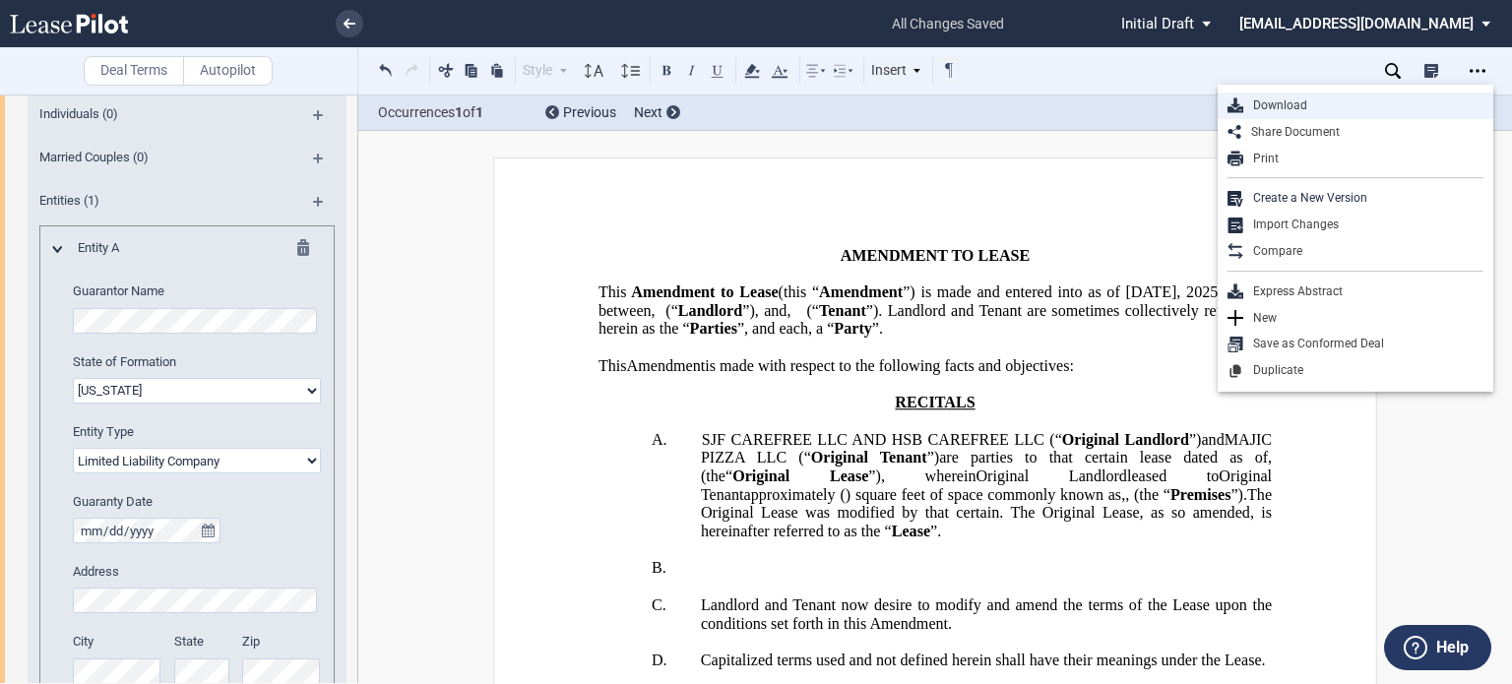
click at [1288, 103] on div "Download" at bounding box center [1363, 105] width 240 height 17
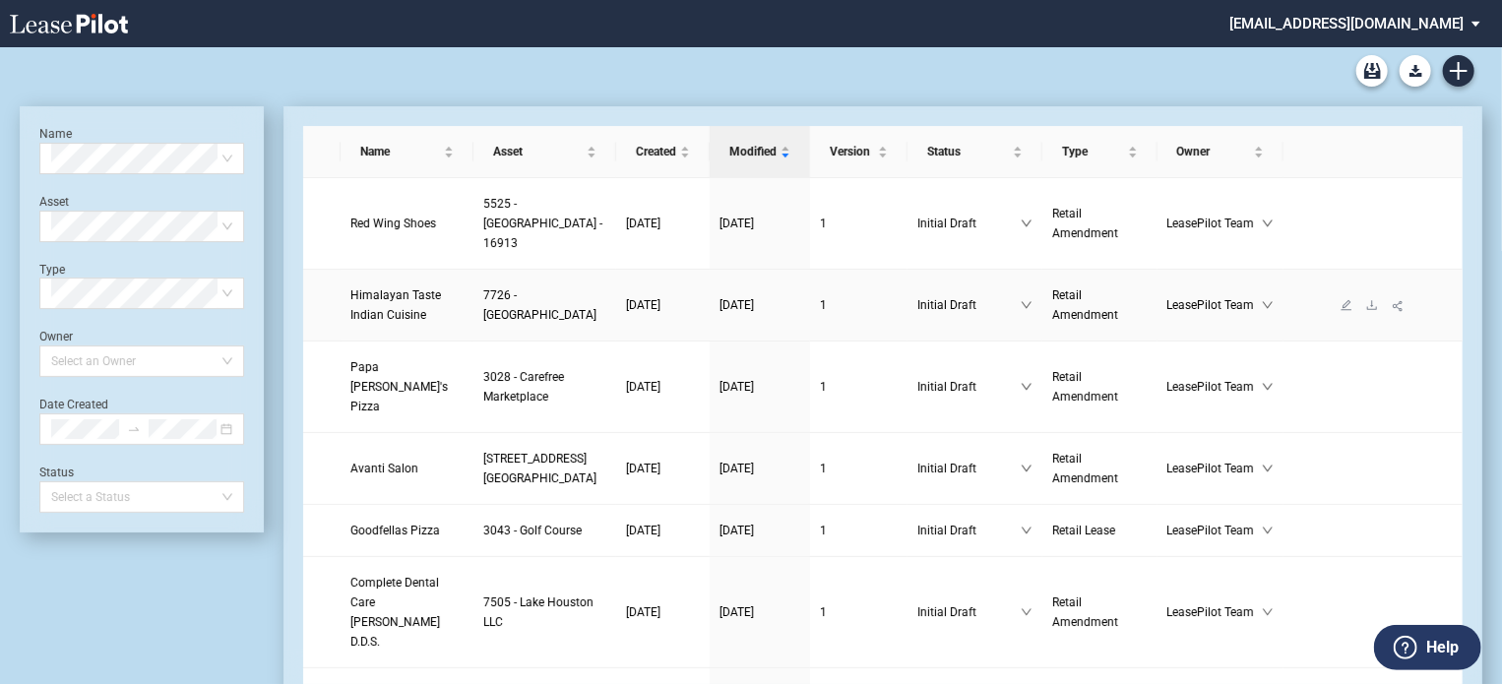
click at [400, 303] on link "Himalayan Taste Indian Cuisine" at bounding box center [406, 305] width 113 height 39
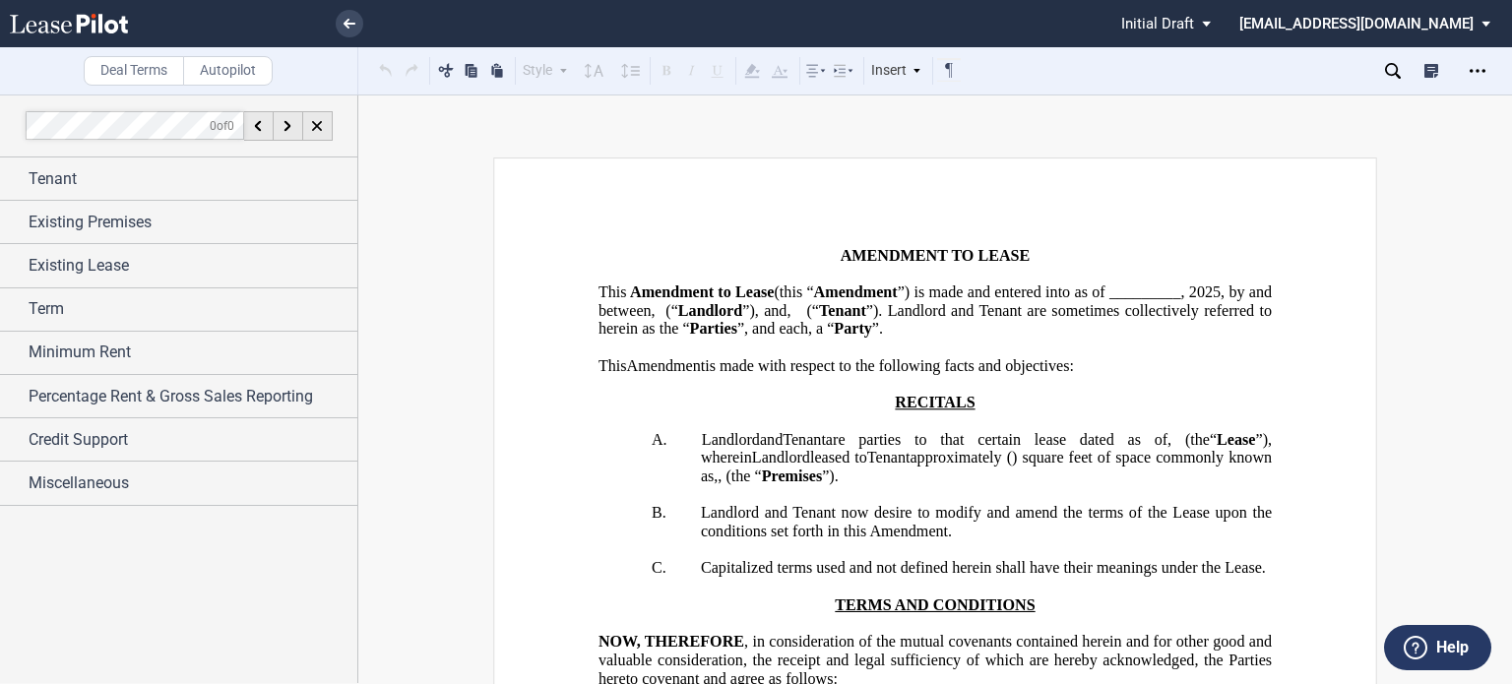
click at [898, 301] on span "”) is made and entered into as of _________," at bounding box center [1041, 293] width 287 height 18
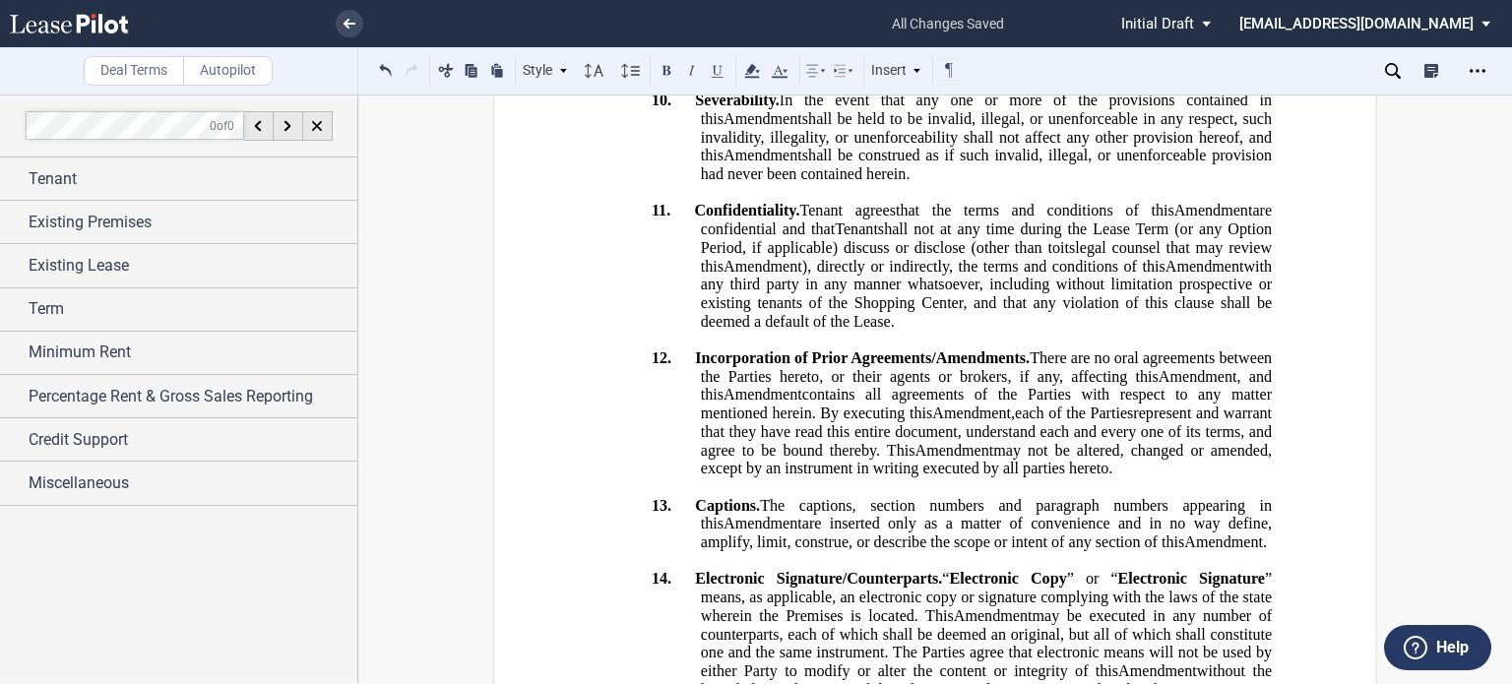
scroll to position [3245, 0]
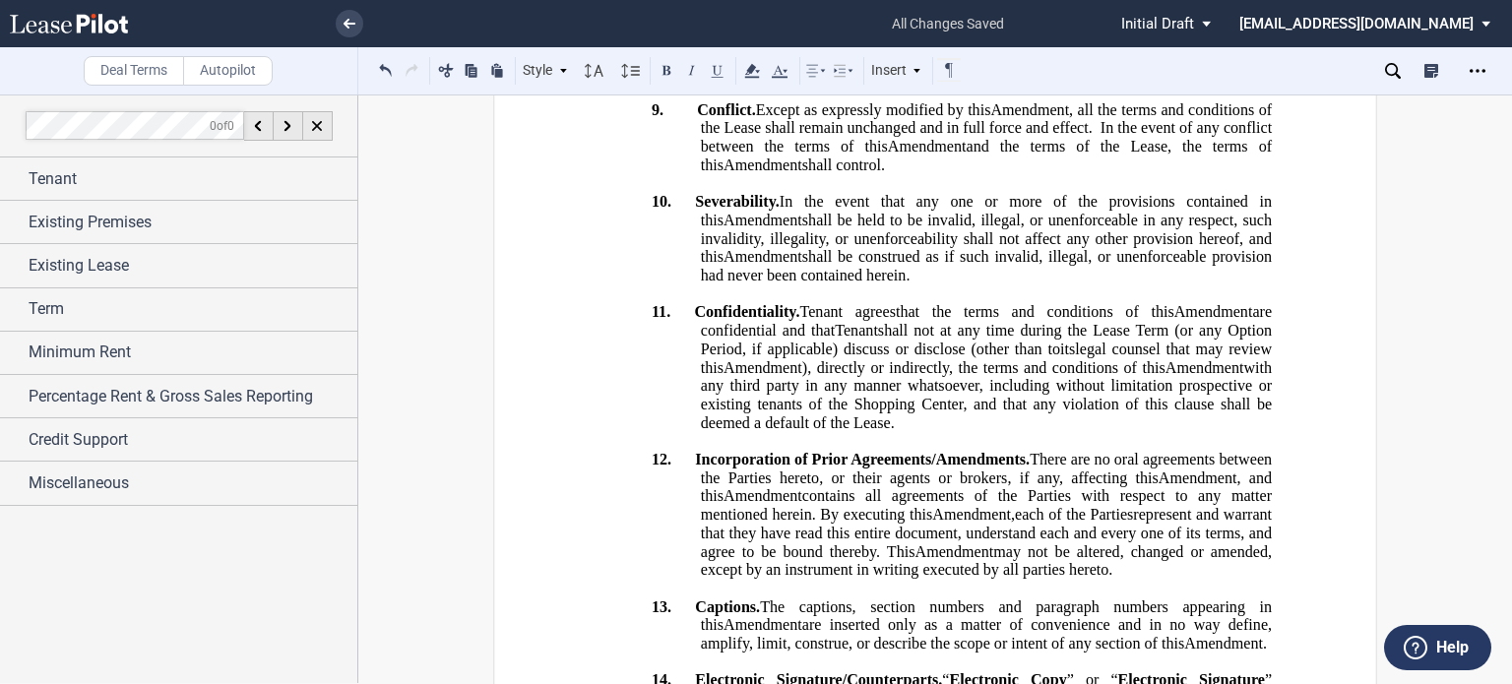
drag, startPoint x: 1177, startPoint y: 275, endPoint x: 794, endPoint y: 292, distance: 384.4
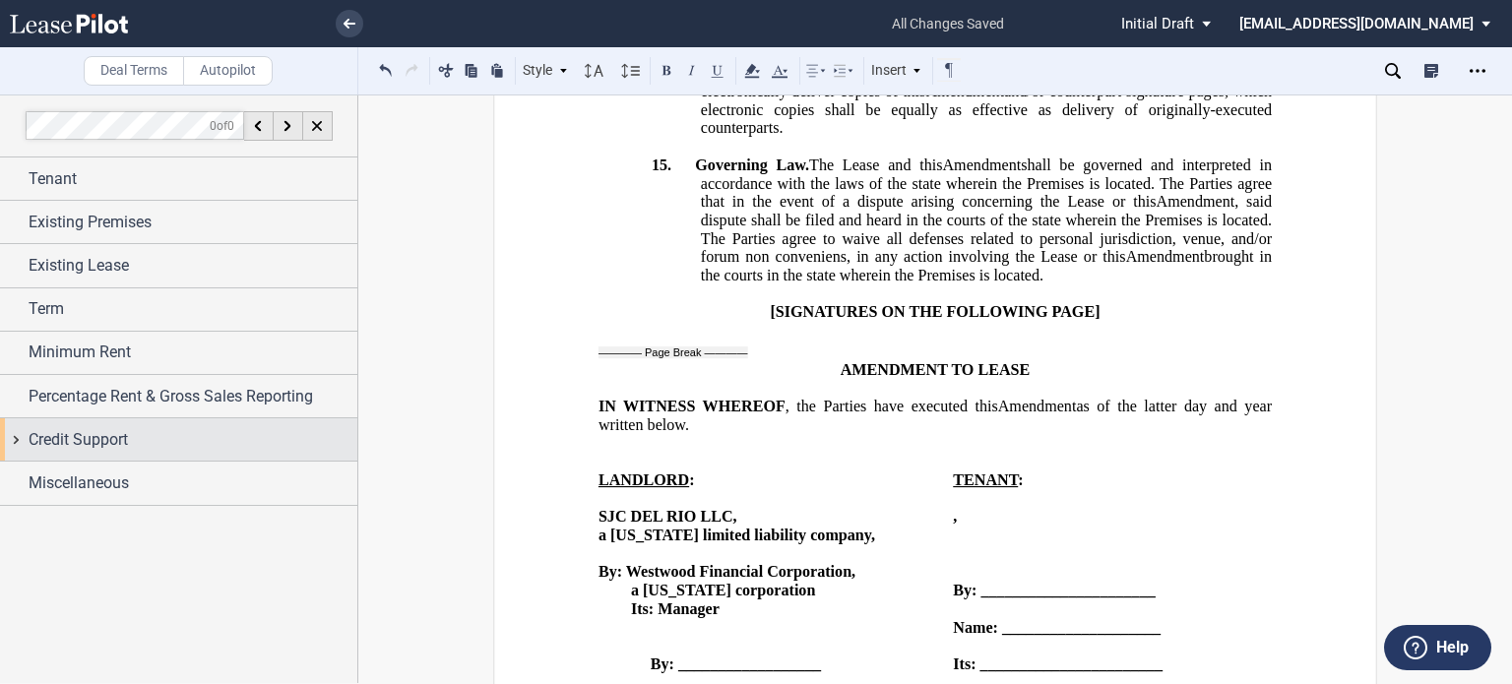
click at [60, 440] on span "Credit Support" at bounding box center [78, 440] width 99 height 24
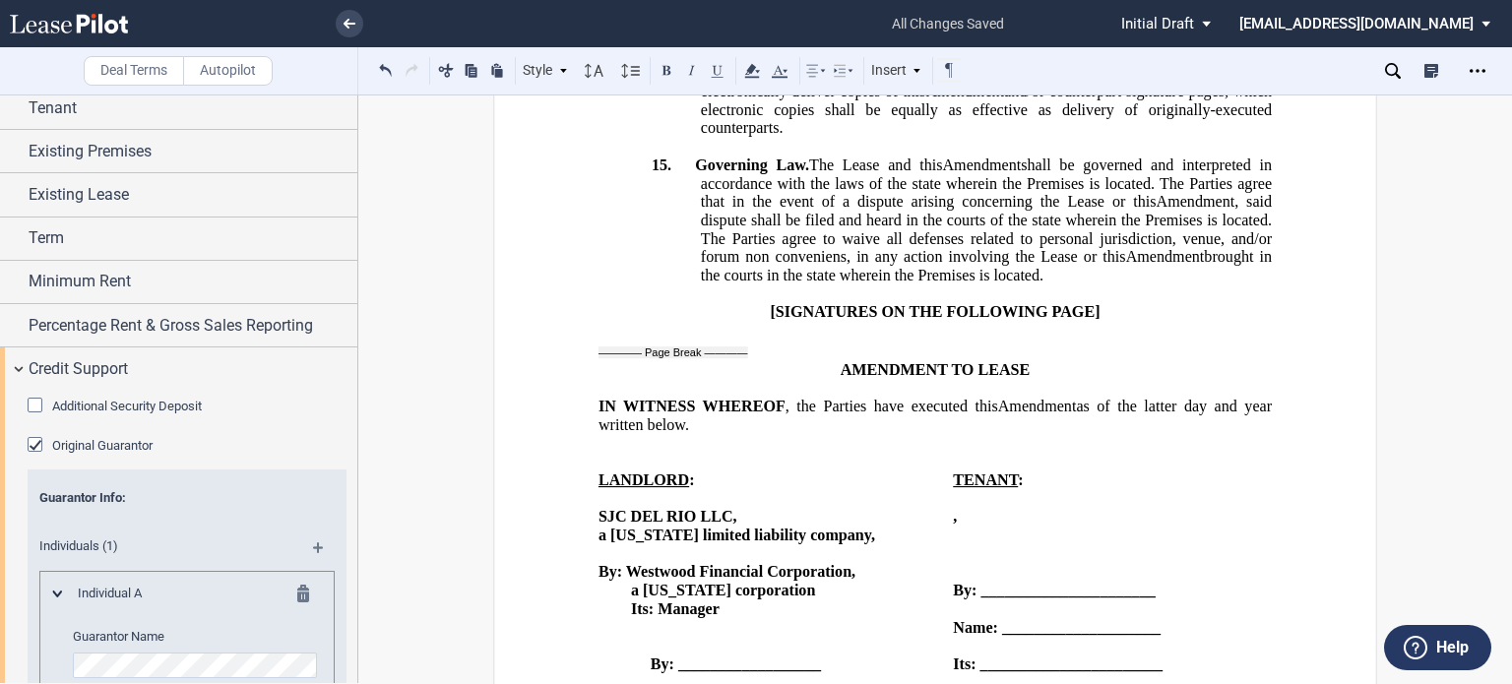
scroll to position [122, 0]
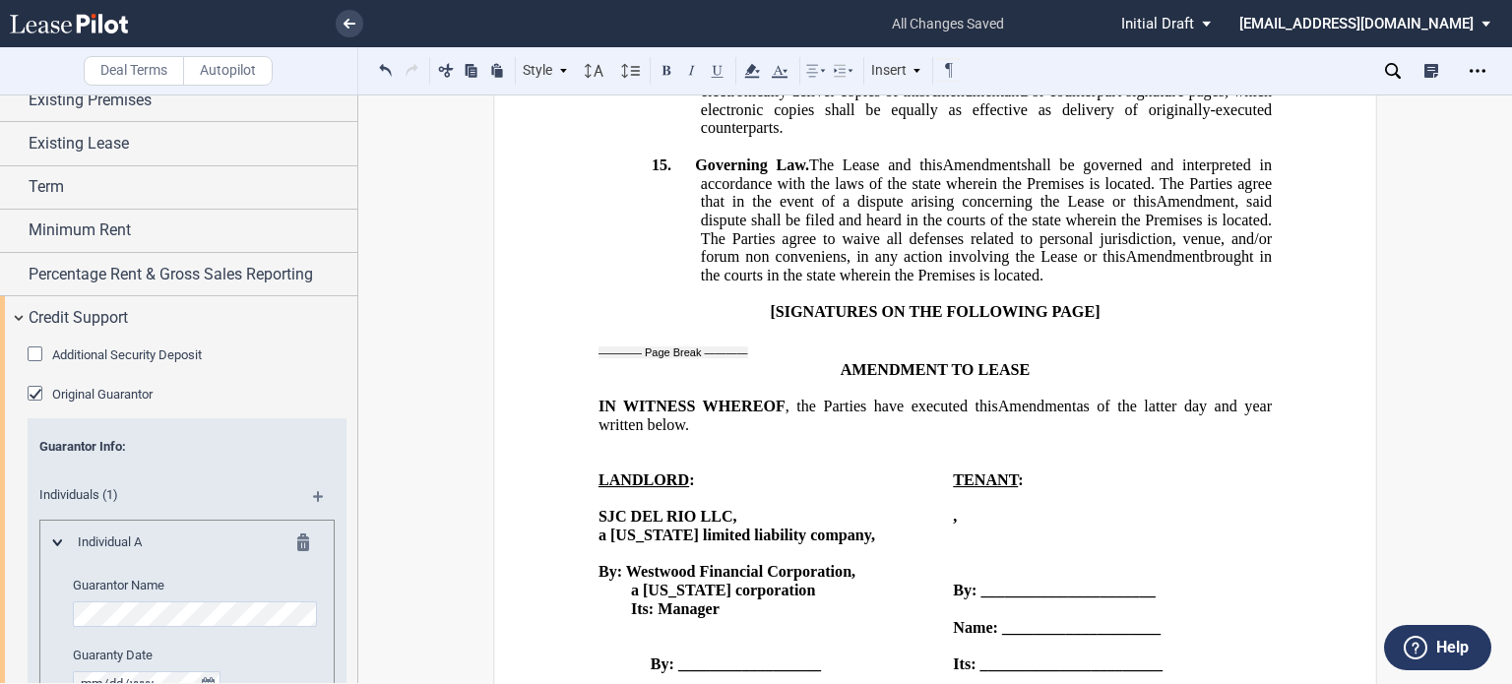
click at [32, 389] on div "Original Guarantor" at bounding box center [38, 396] width 20 height 20
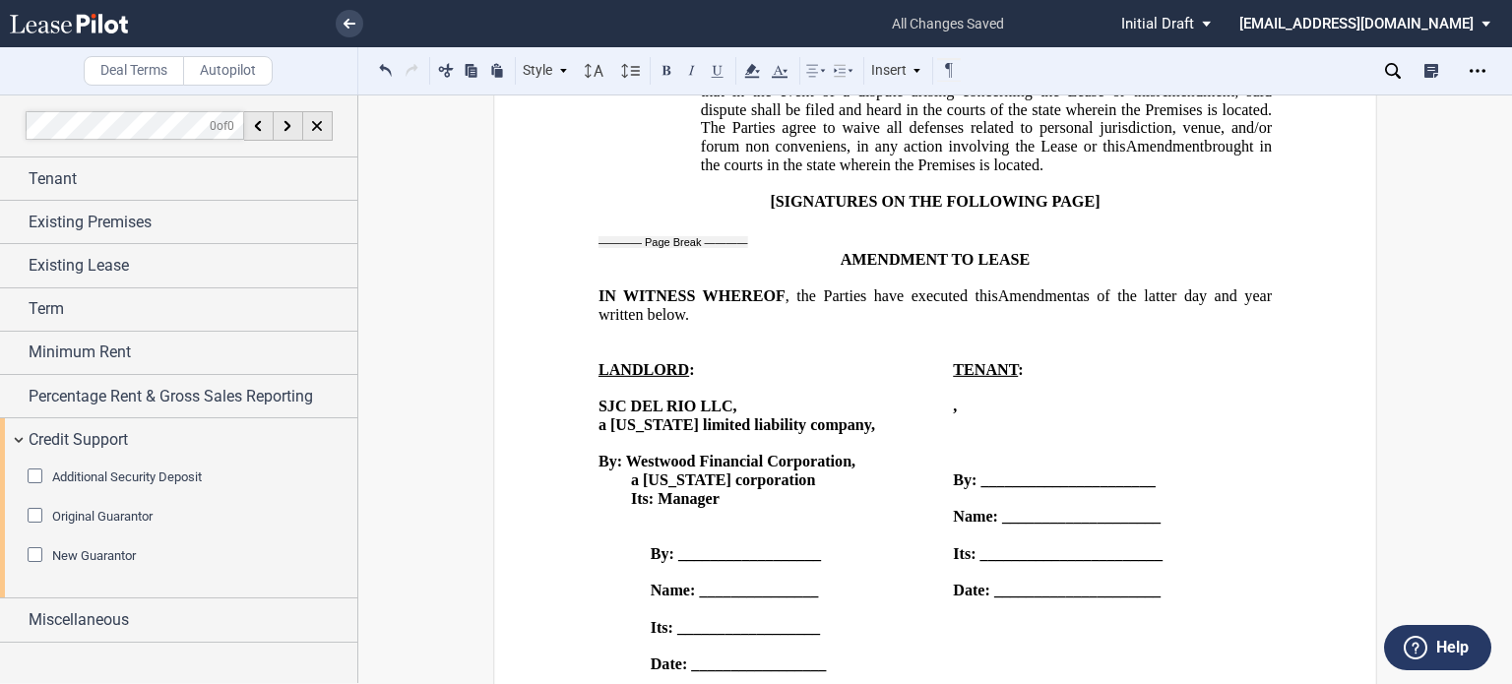
scroll to position [3106, 0]
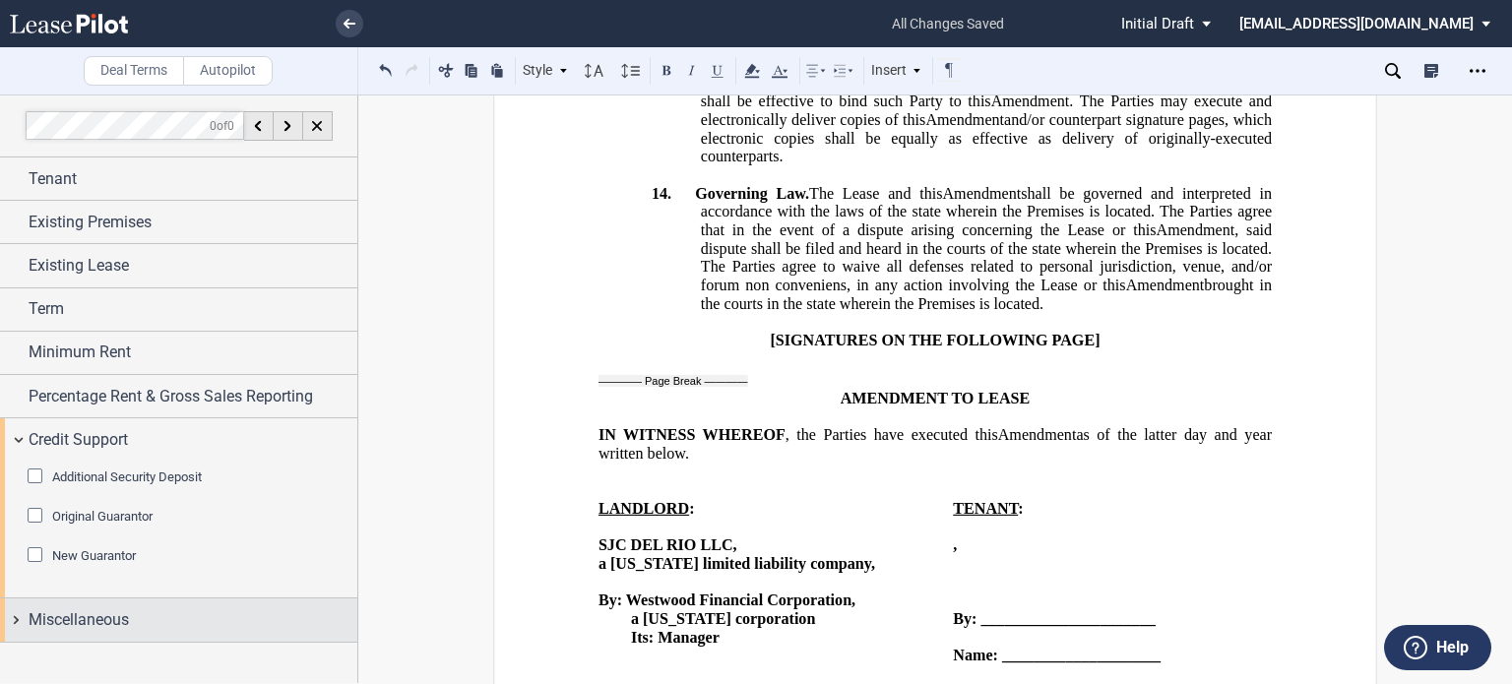
drag, startPoint x: 45, startPoint y: 616, endPoint x: 87, endPoint y: 606, distance: 42.5
click at [46, 616] on span "Miscellaneous" at bounding box center [79, 620] width 100 height 24
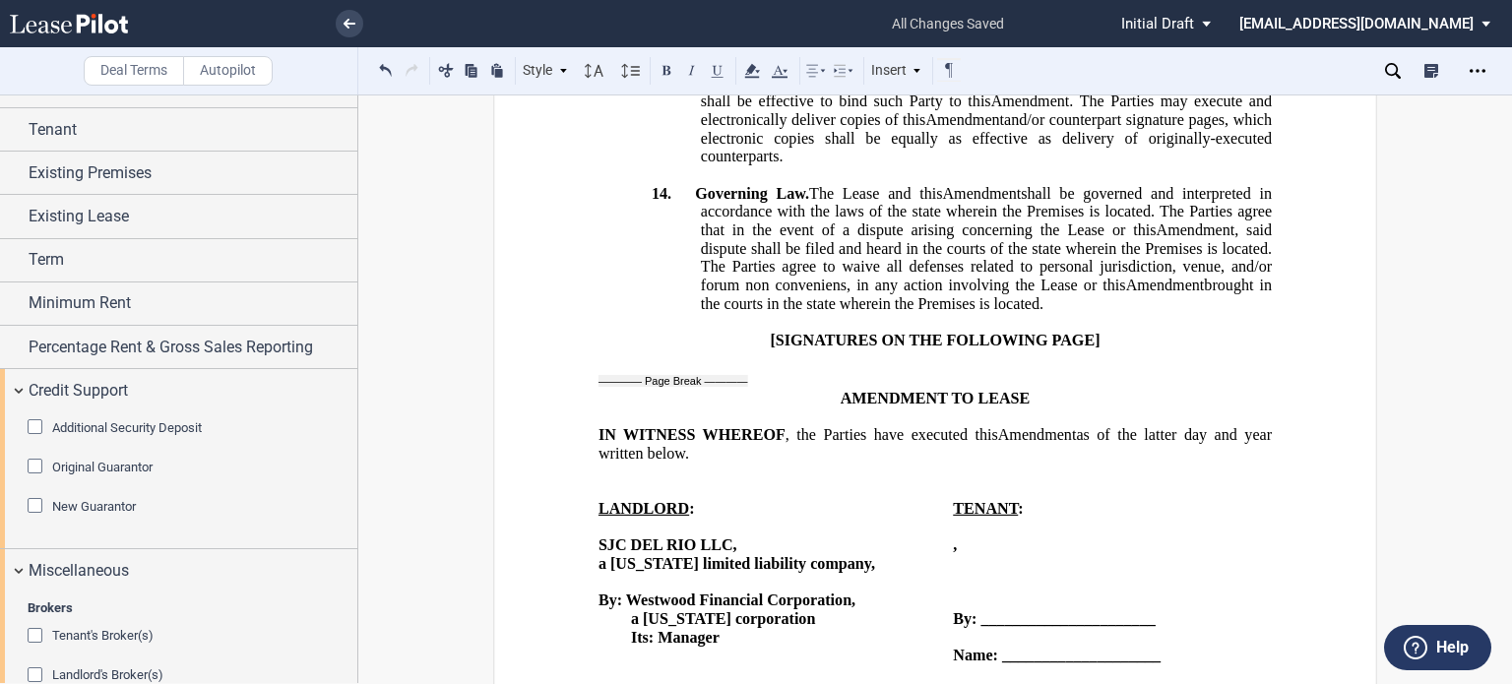
scroll to position [39, 0]
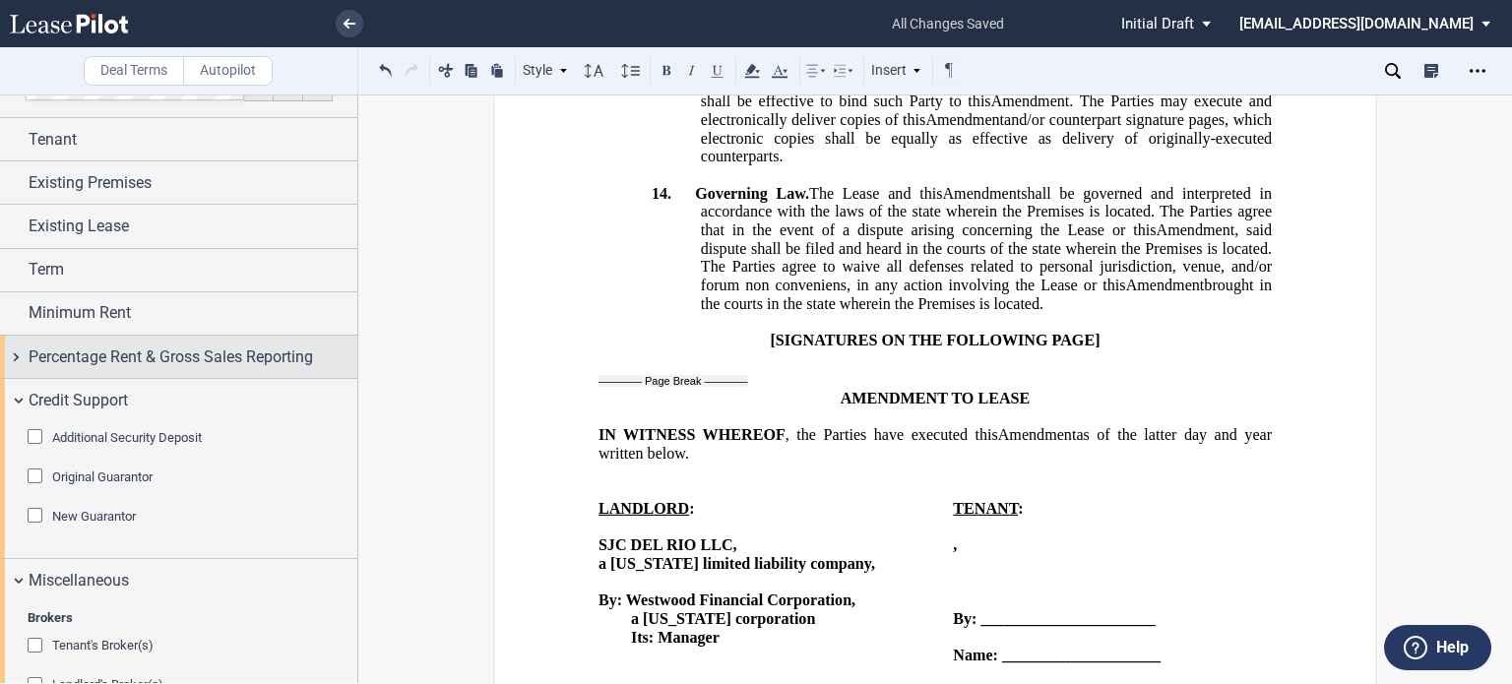
click at [245, 350] on span "Percentage Rent & Gross Sales Reporting" at bounding box center [171, 358] width 285 height 24
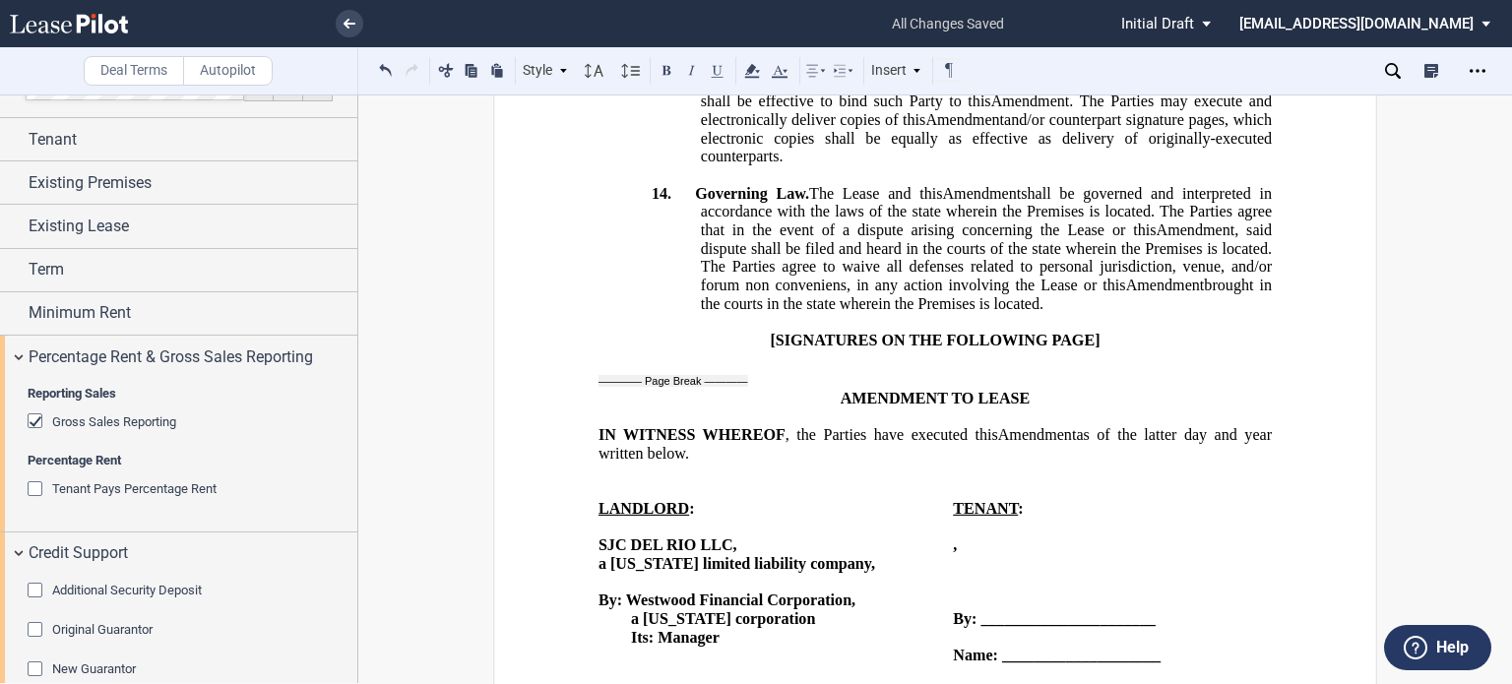
click at [35, 416] on div "Gross Sales Reporting" at bounding box center [38, 423] width 20 height 20
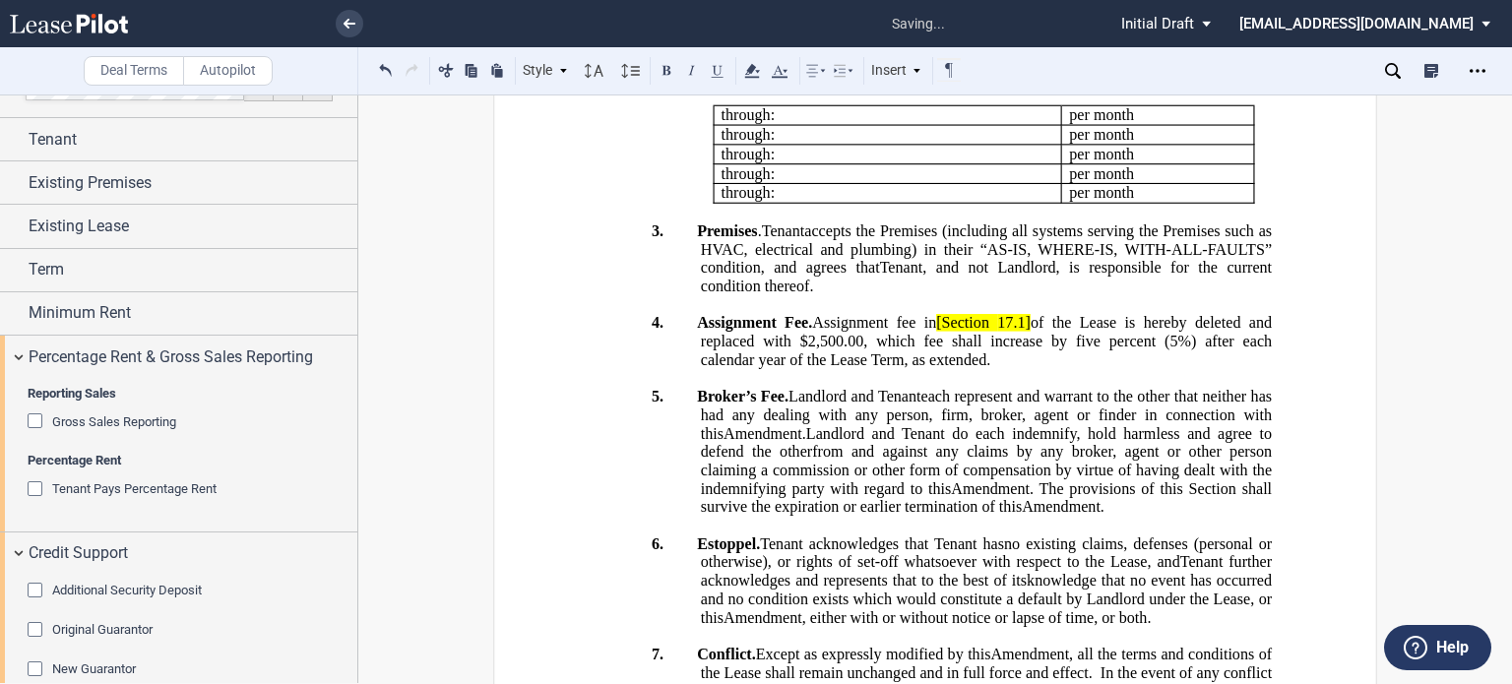
scroll to position [777, 0]
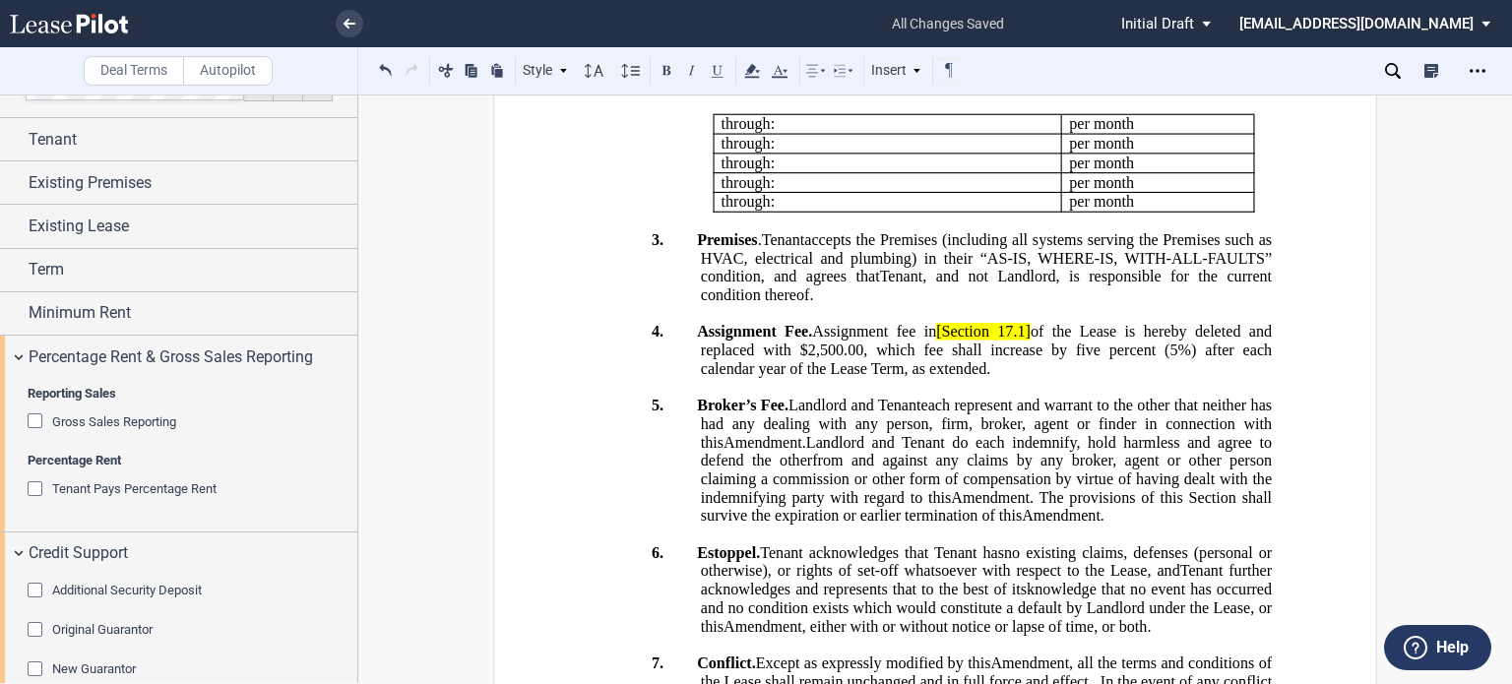
click at [936, 341] on span "Assignment fee in" at bounding box center [874, 332] width 124 height 18
click at [1028, 341] on span "17.1]" at bounding box center [1010, 332] width 33 height 18
drag, startPoint x: 961, startPoint y: 519, endPoint x: 1074, endPoint y: 521, distance: 113.2
click at [1074, 377] on span "Assignment Fee. Assignment fee in Section 17.1 of the Lease is hereby deleted a…" at bounding box center [986, 350] width 579 height 54
click at [749, 71] on use at bounding box center [751, 71] width 15 height 14
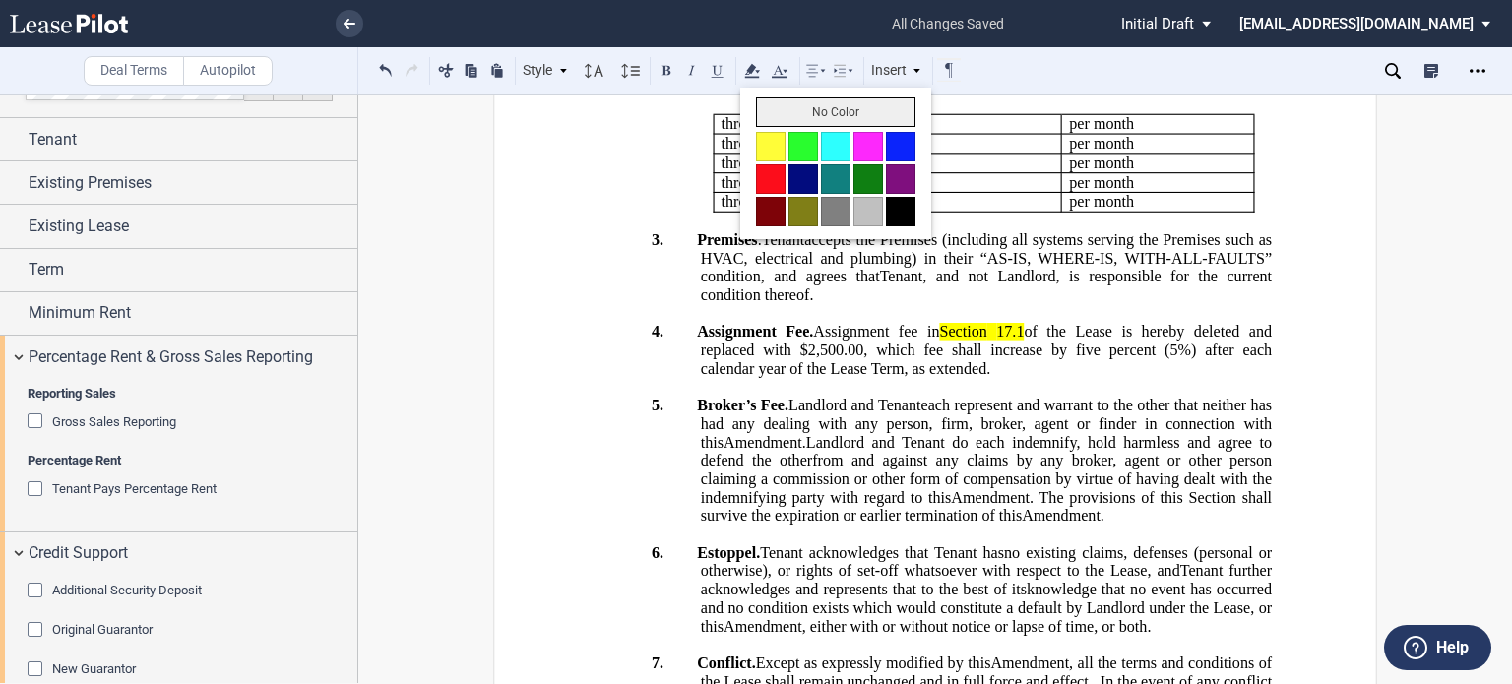
click at [766, 107] on button "No Color" at bounding box center [835, 112] width 159 height 30
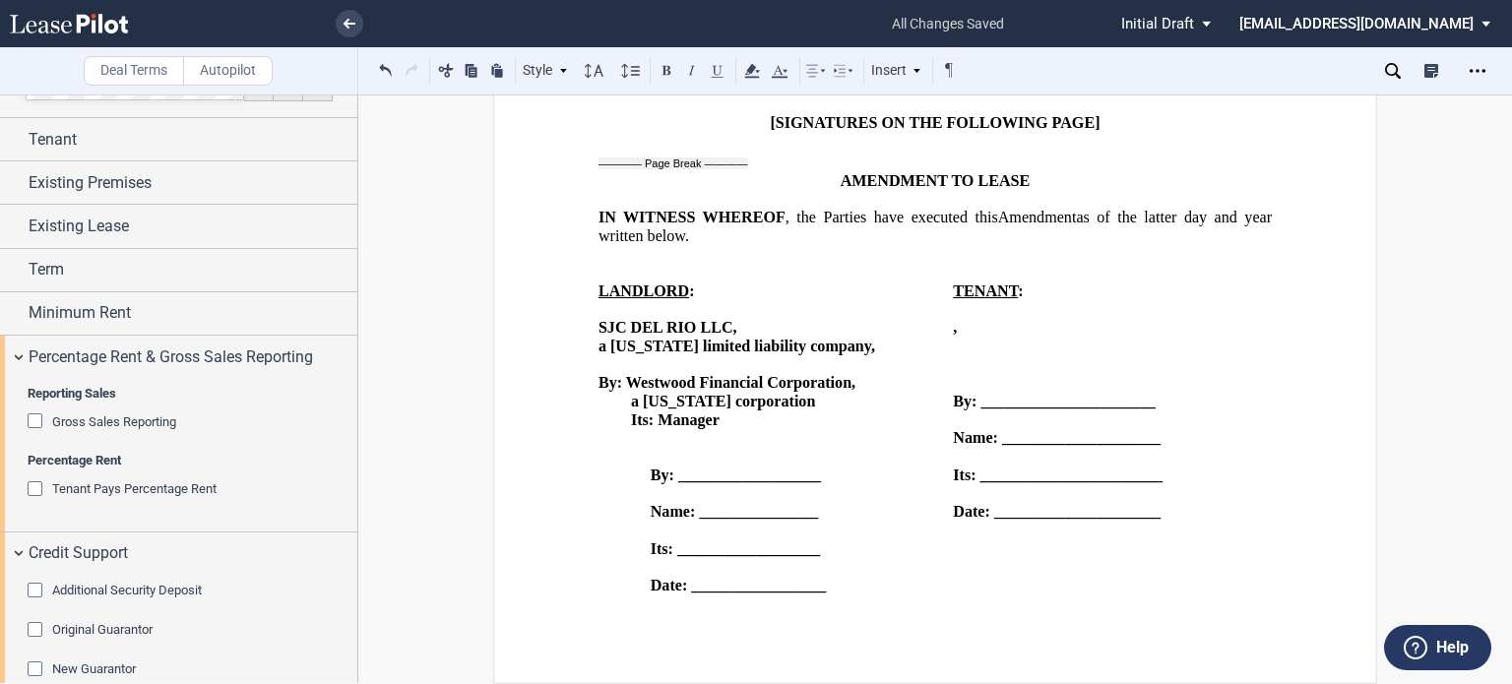
scroll to position [2737, 0]
drag, startPoint x: 1501, startPoint y: 598, endPoint x: 1373, endPoint y: 34, distance: 577.5
click at [1373, 34] on div "× all changes saved Pending... Pending... Initial Draft Initial Draft In Negoti…" at bounding box center [756, 342] width 1512 height 684
